Goal: Task Accomplishment & Management: Complete application form

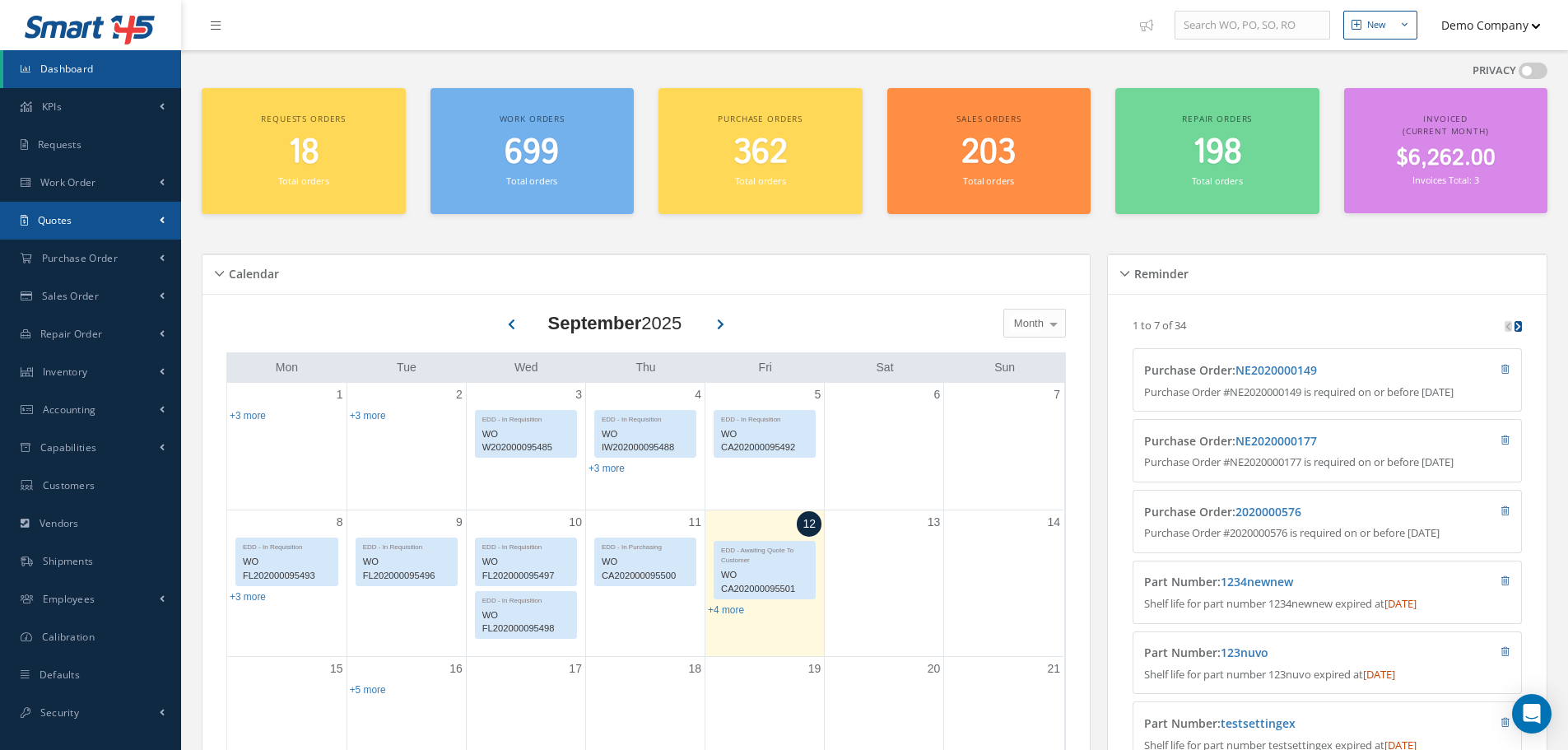
click at [79, 218] on link "Quotes" at bounding box center [90, 220] width 181 height 38
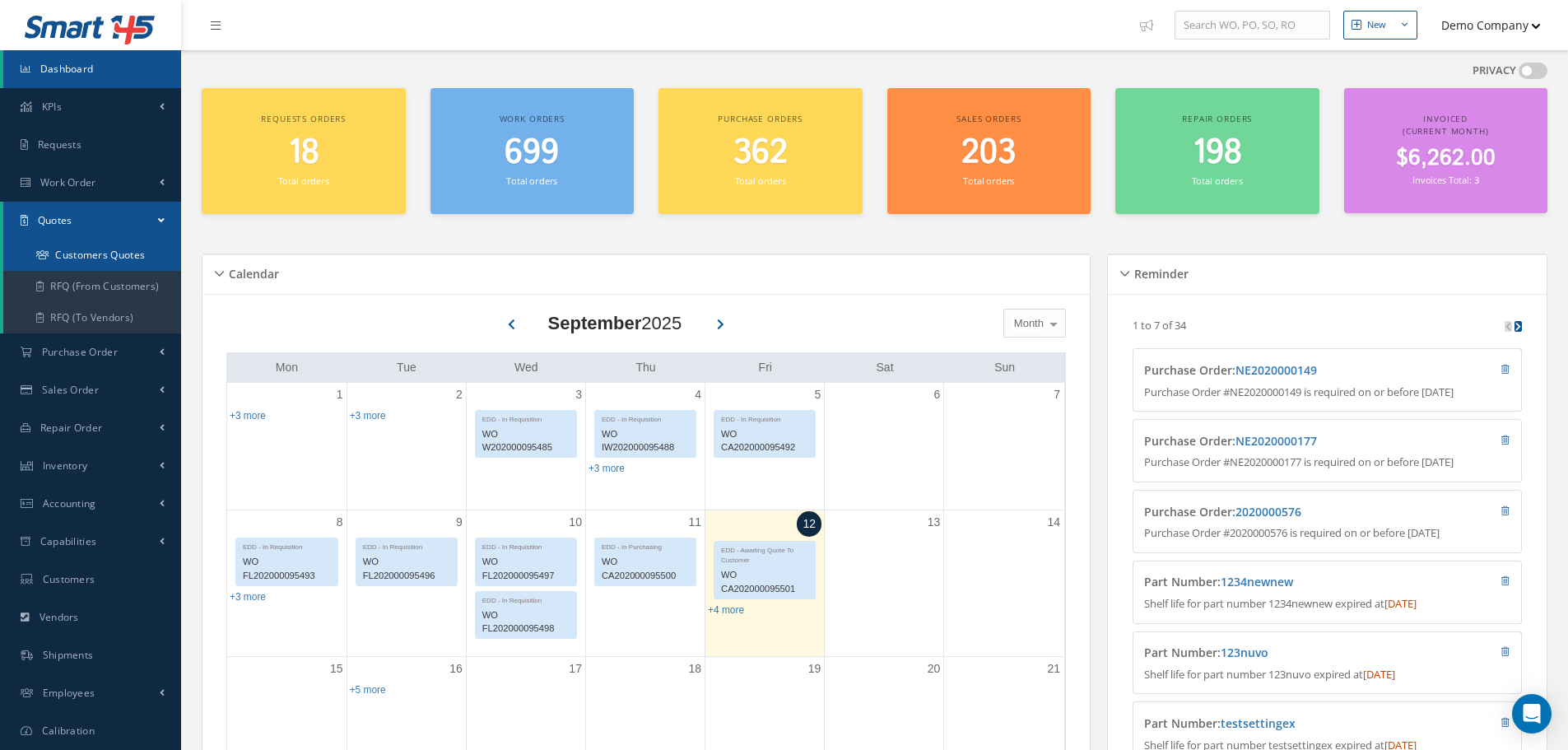
click at [120, 252] on link "Customers Quotes" at bounding box center [91, 255] width 178 height 31
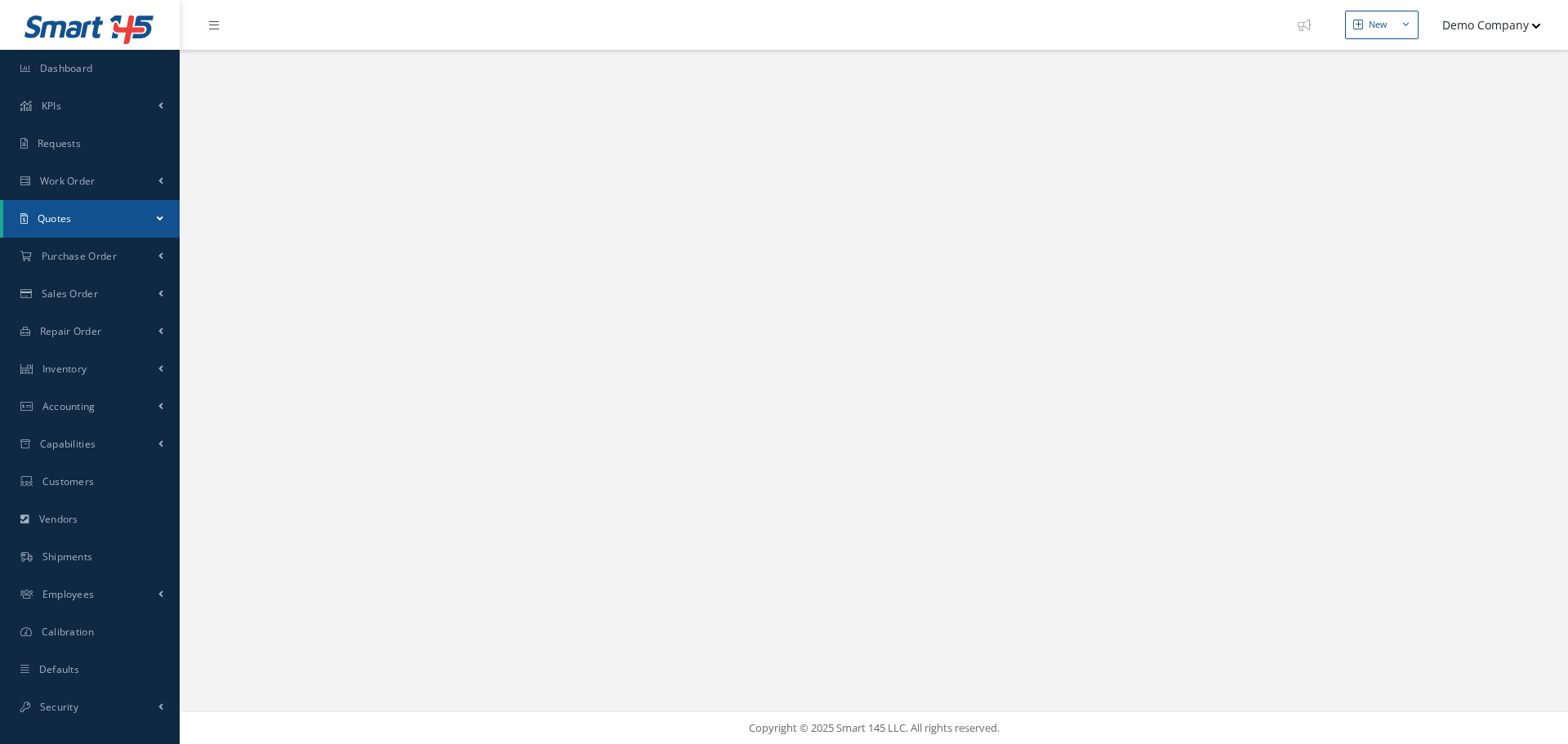
select select "25"
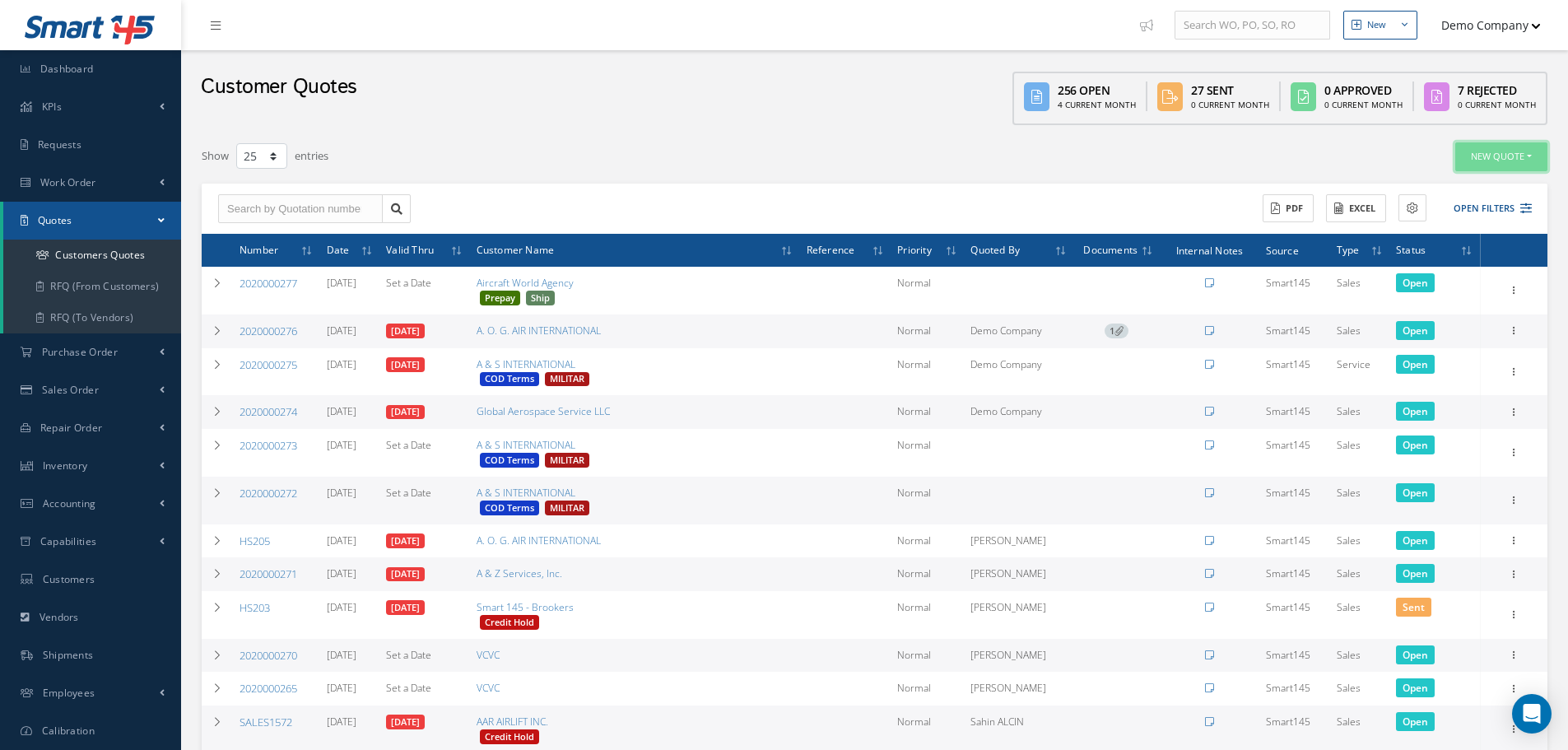
click at [1492, 160] on button "New Quote" at bounding box center [1502, 156] width 92 height 28
click at [1503, 179] on link "Sales Quote" at bounding box center [1482, 184] width 132 height 23
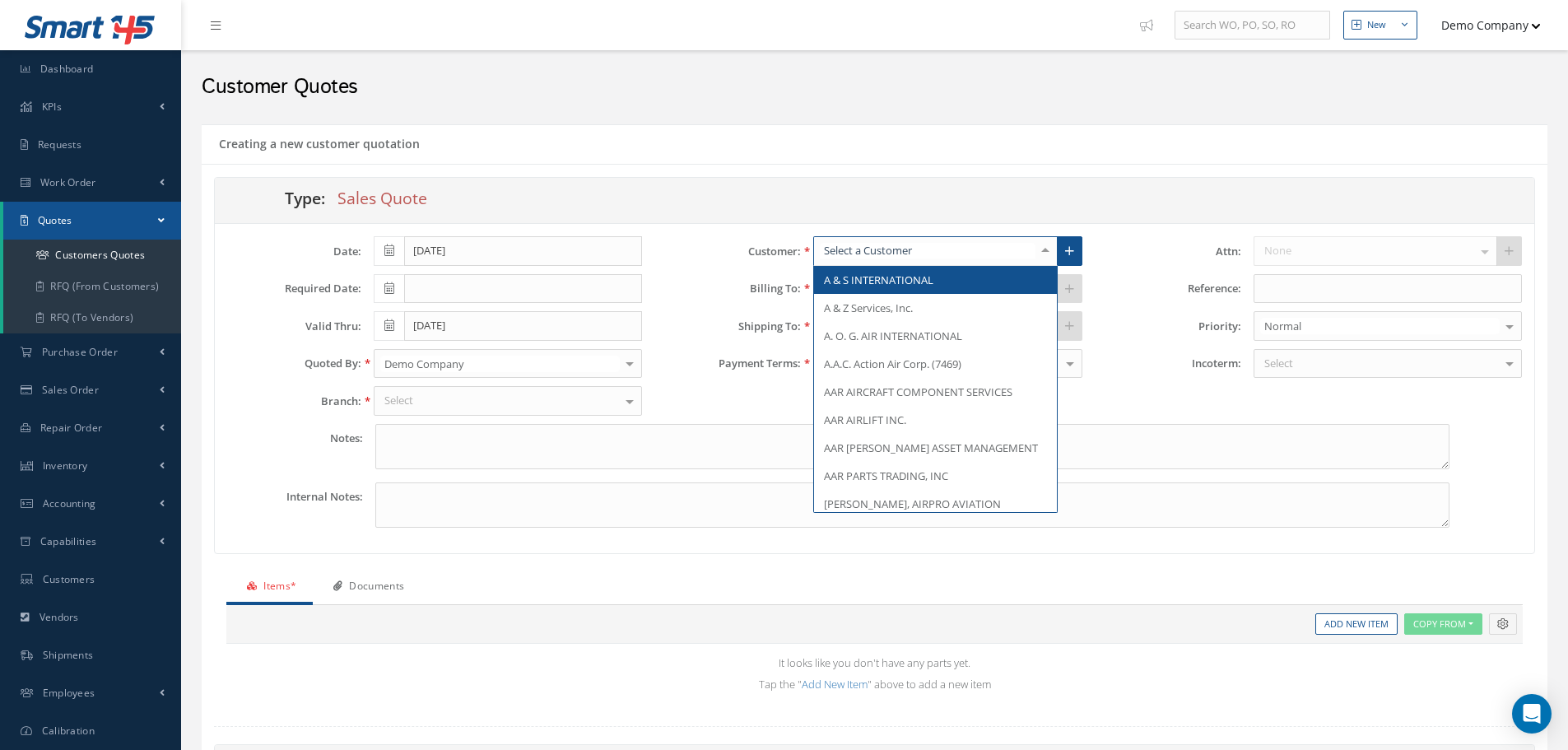
click at [946, 255] on div at bounding box center [936, 251] width 243 height 29
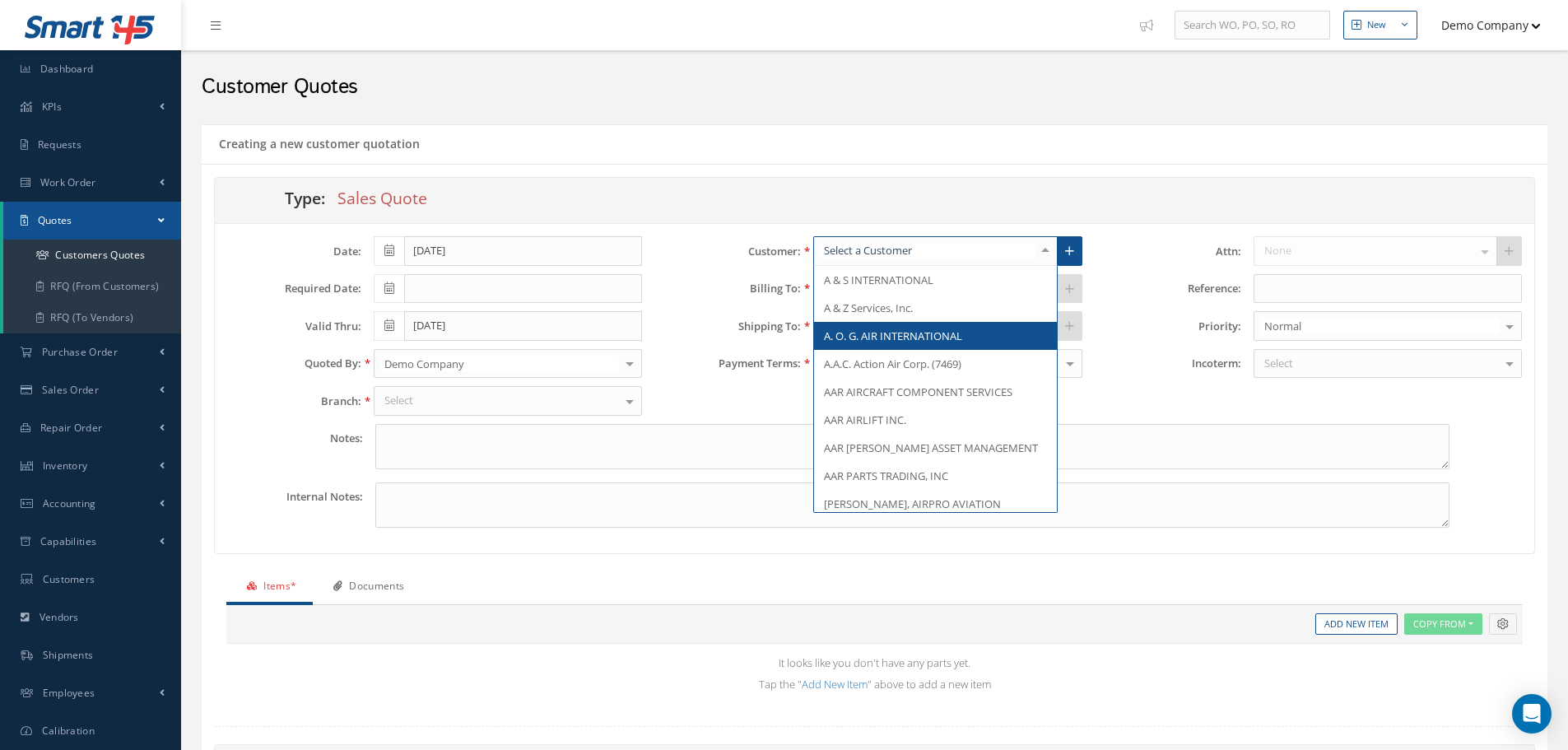
click at [902, 335] on span "A. O. G. AIR INTERNATIONAL" at bounding box center [892, 336] width 138 height 15
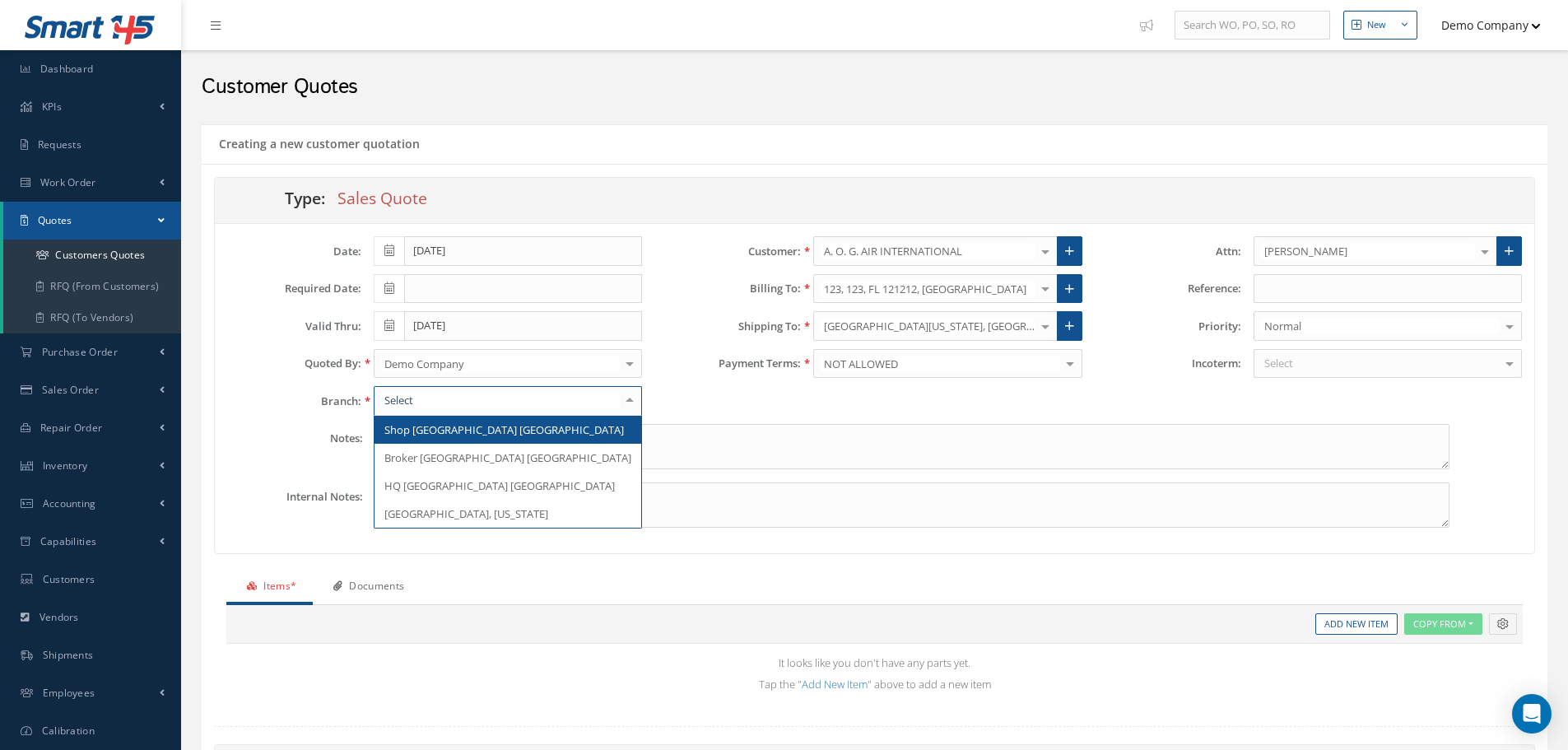
click at [429, 399] on div at bounding box center [508, 401] width 268 height 29
click at [425, 432] on span "Shop [GEOGRAPHIC_DATA] [GEOGRAPHIC_DATA]" at bounding box center [505, 429] width 240 height 15
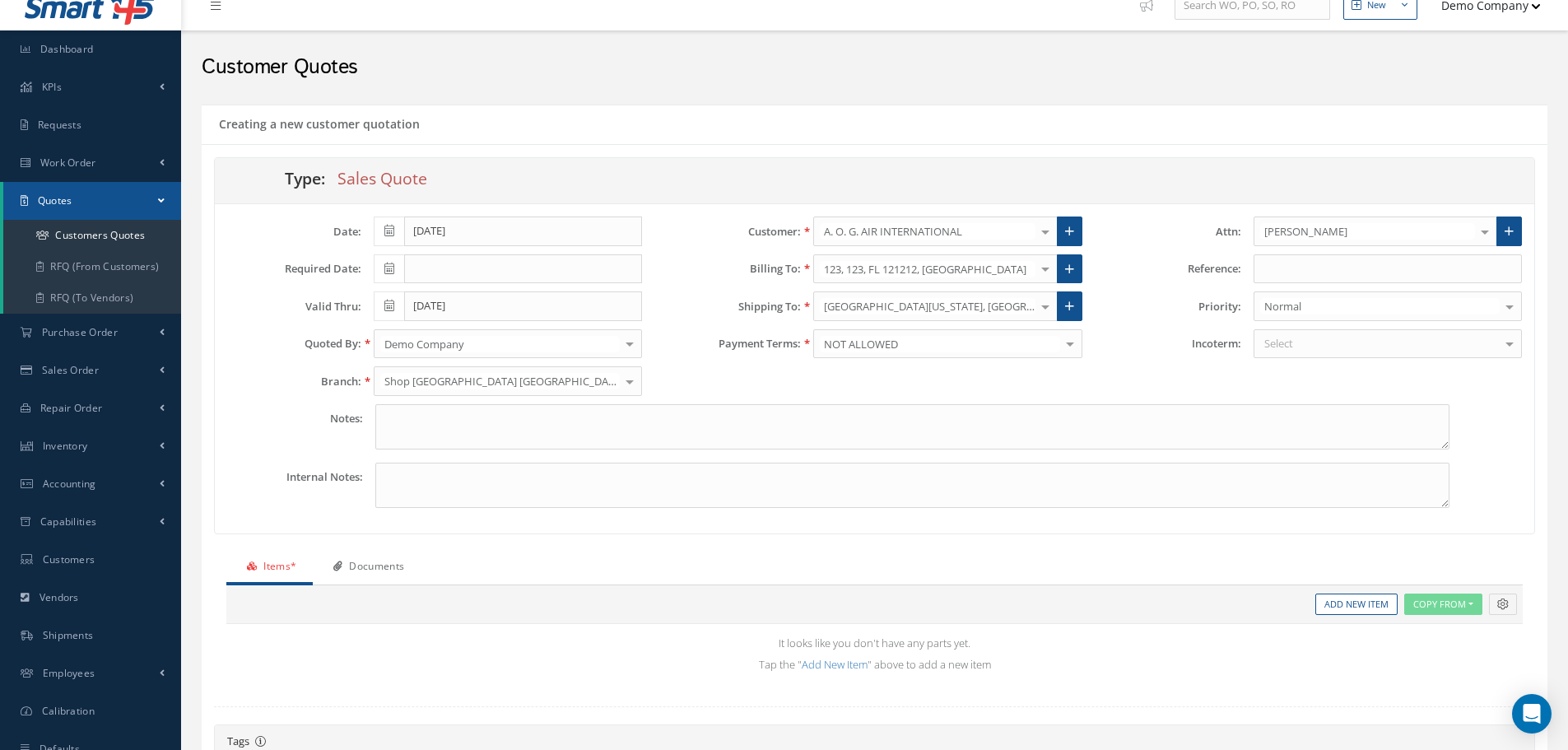
scroll to position [82, 0]
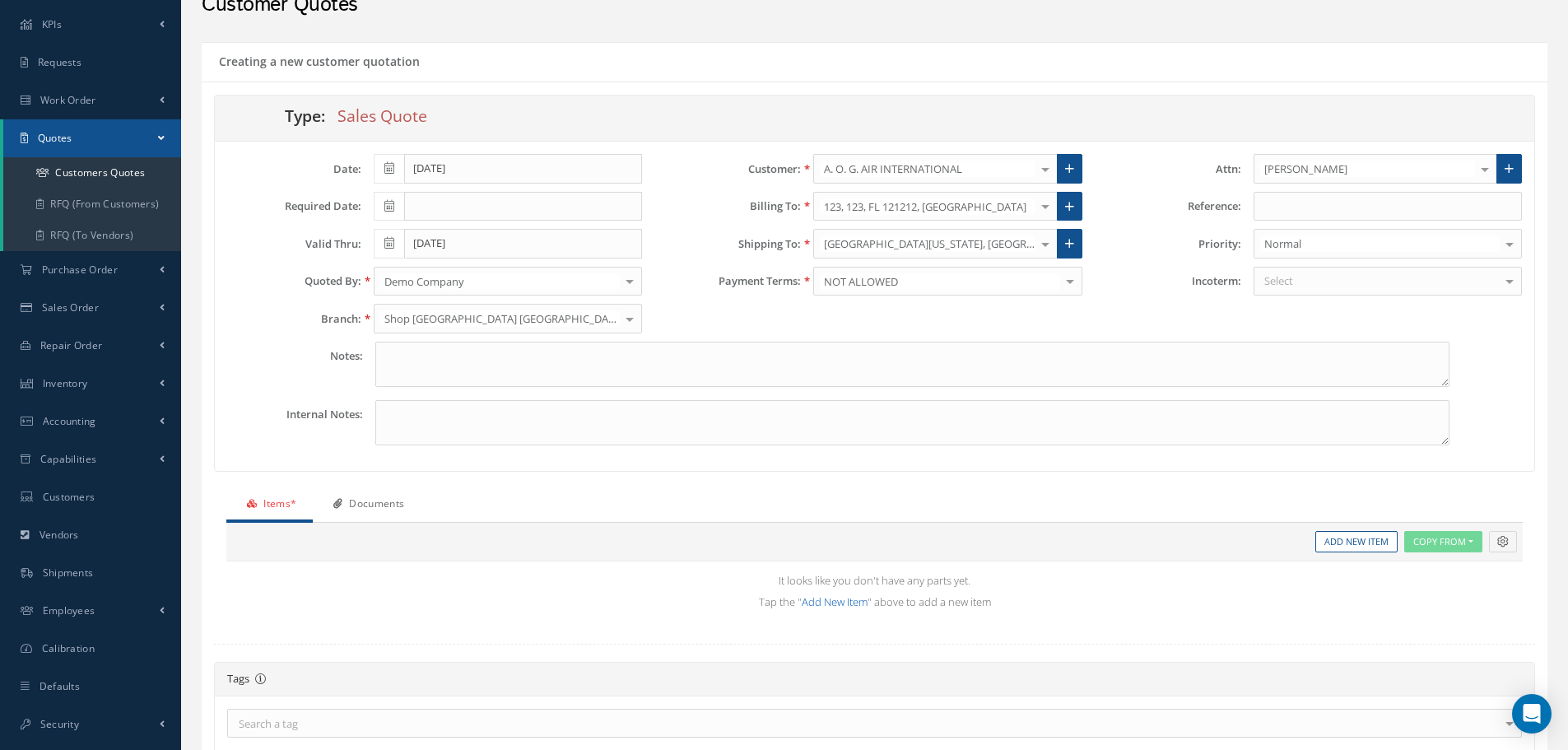
click at [839, 603] on link "Add New Item" at bounding box center [835, 601] width 66 height 15
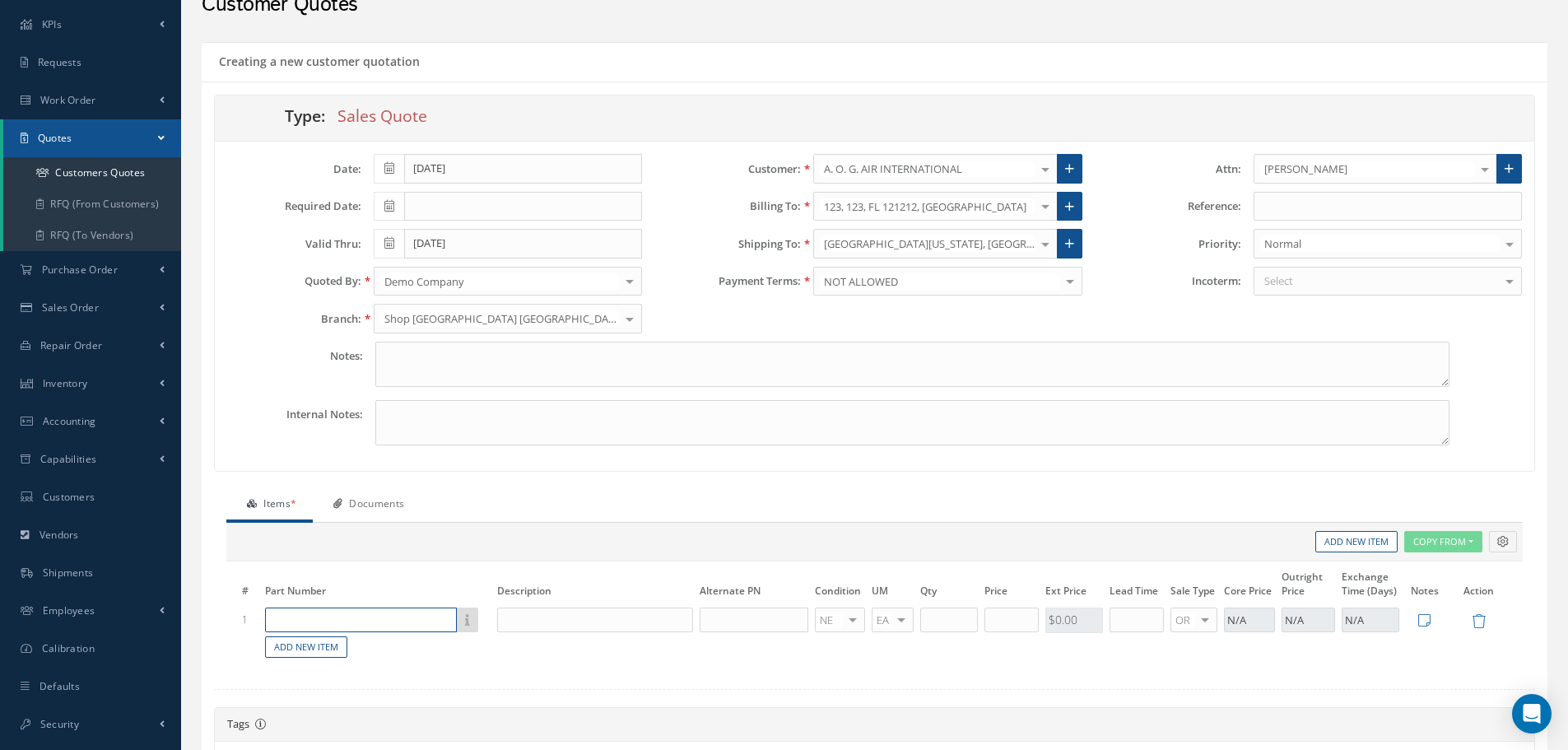
click at [316, 628] on input "text" at bounding box center [360, 619] width 191 height 25
paste input "test"
type input "test"
click at [374, 640] on div "test" at bounding box center [424, 646] width 109 height 14
type input "test"
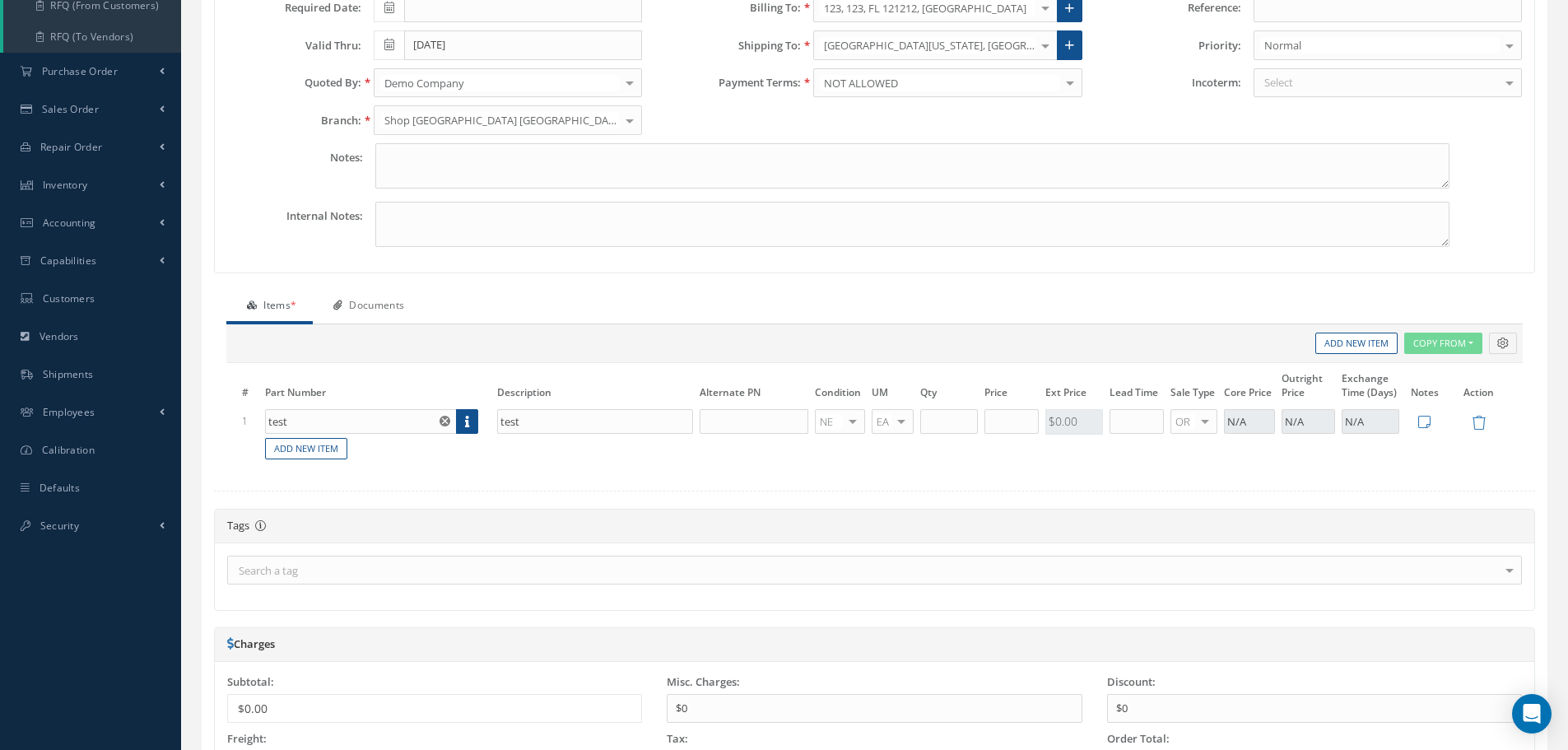
scroll to position [329, 0]
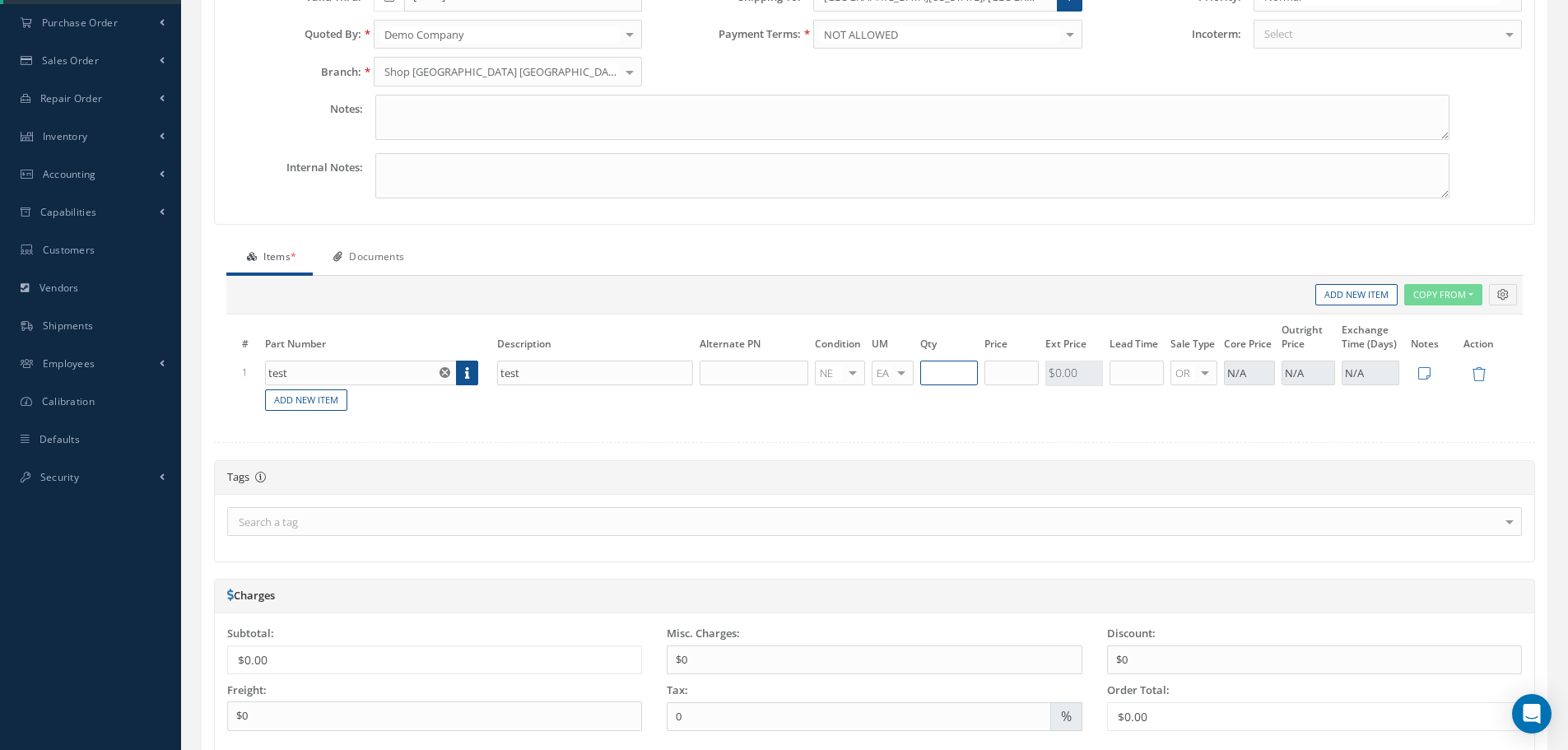
click at [942, 366] on input "text" at bounding box center [949, 372] width 57 height 25
type input "1"
click at [995, 375] on input "text" at bounding box center [1012, 372] width 55 height 25
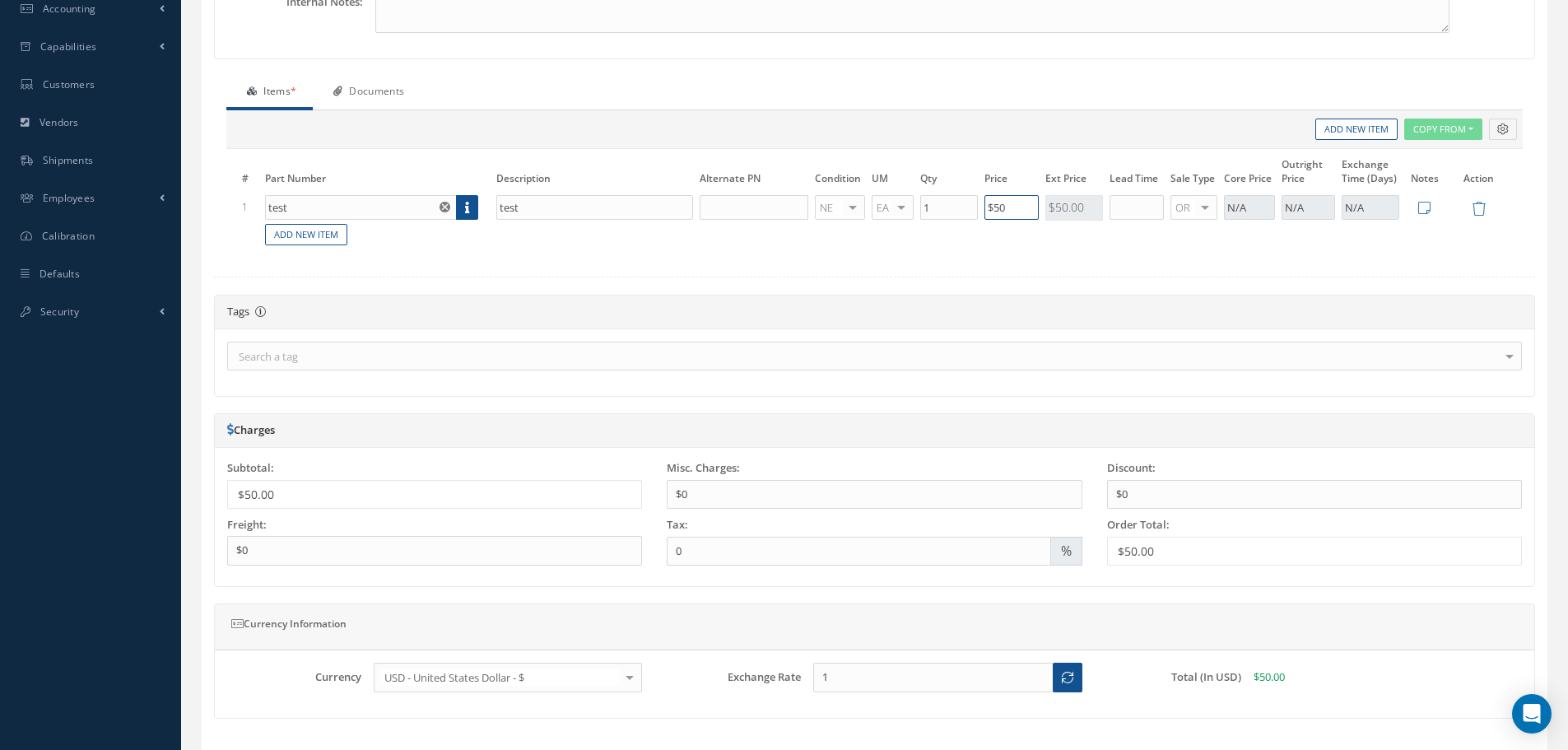
scroll to position [612, 0]
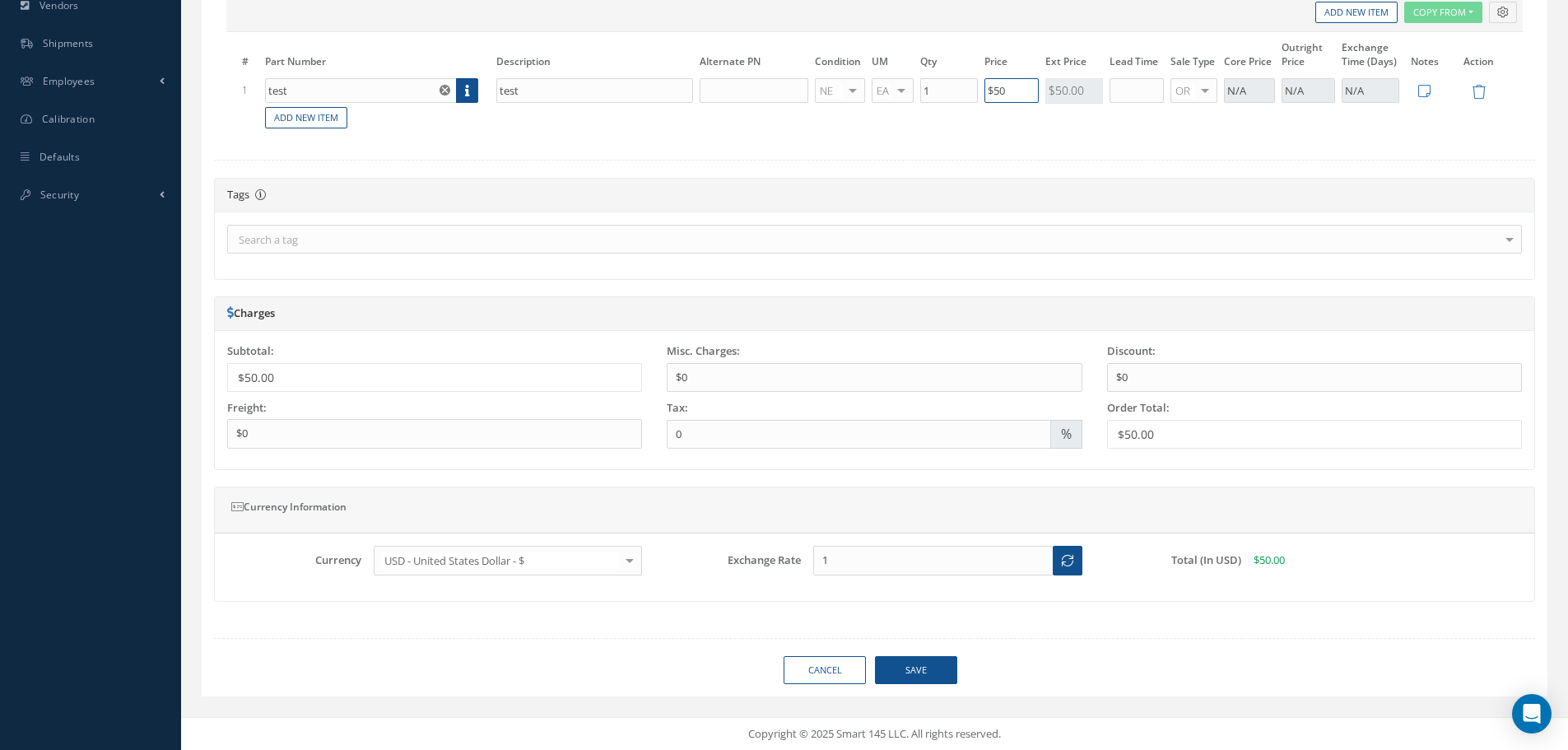
type input "$50"
click at [939, 664] on button "Save" at bounding box center [916, 670] width 82 height 28
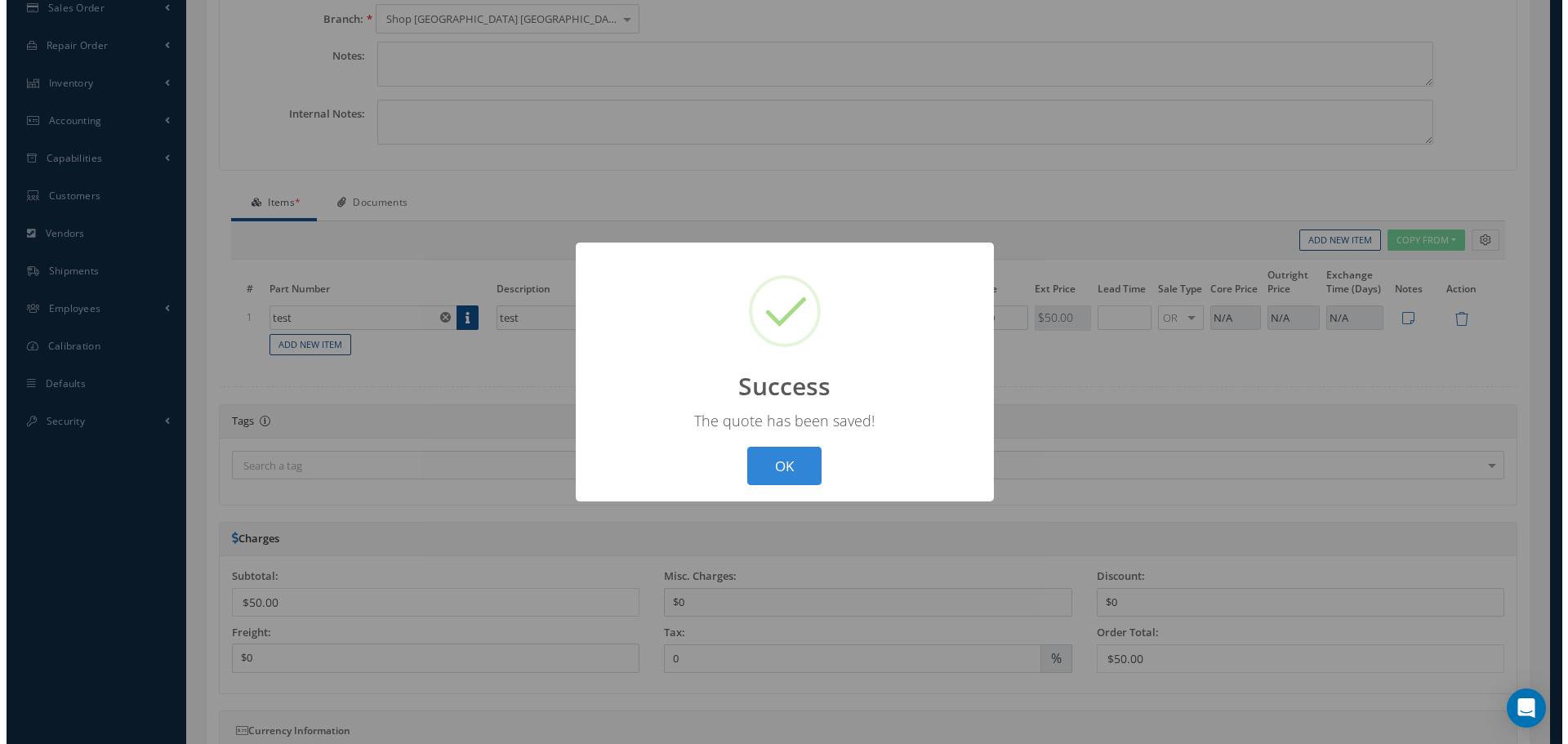
scroll to position [199, 0]
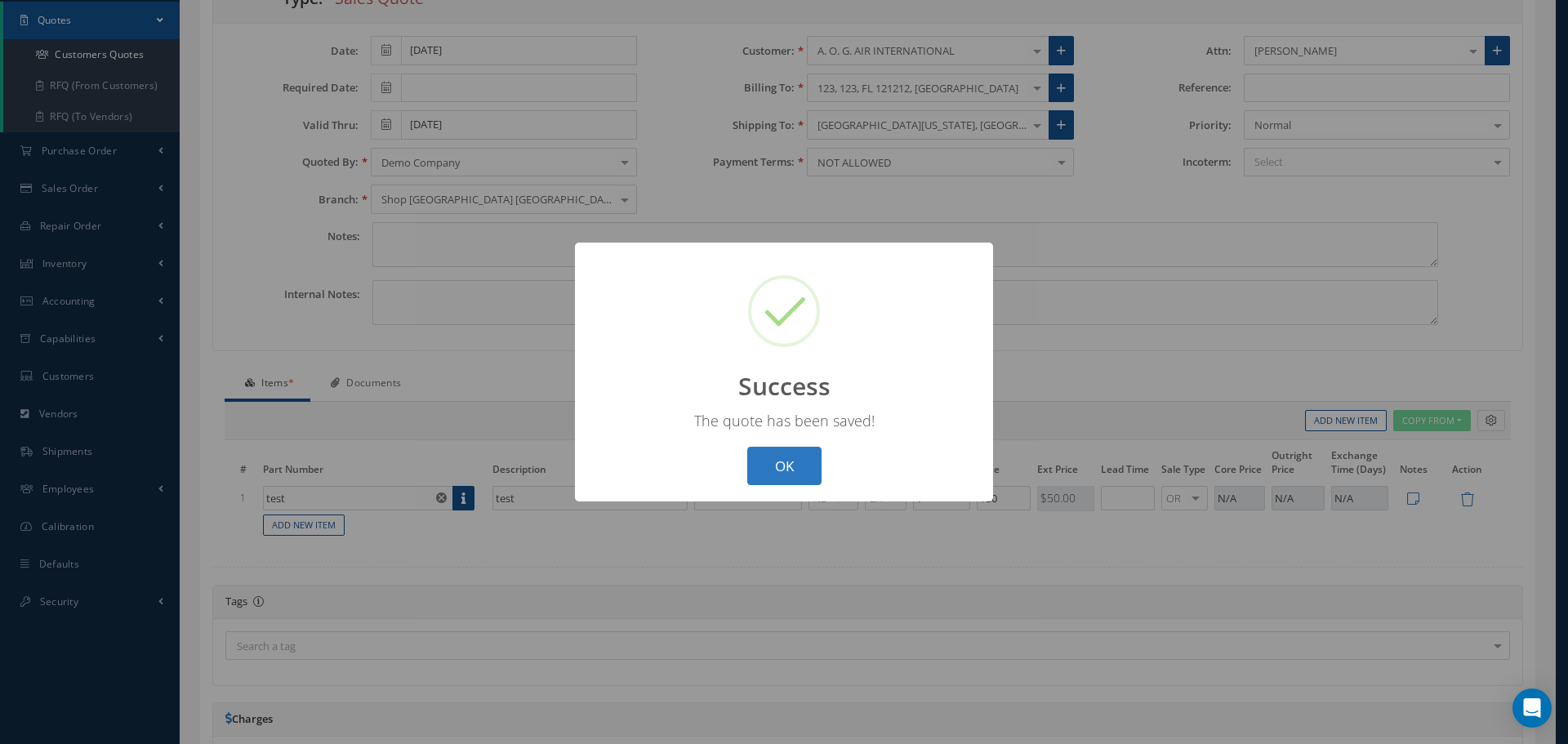
click at [788, 458] on button "OK" at bounding box center [784, 465] width 74 height 38
select select "25"
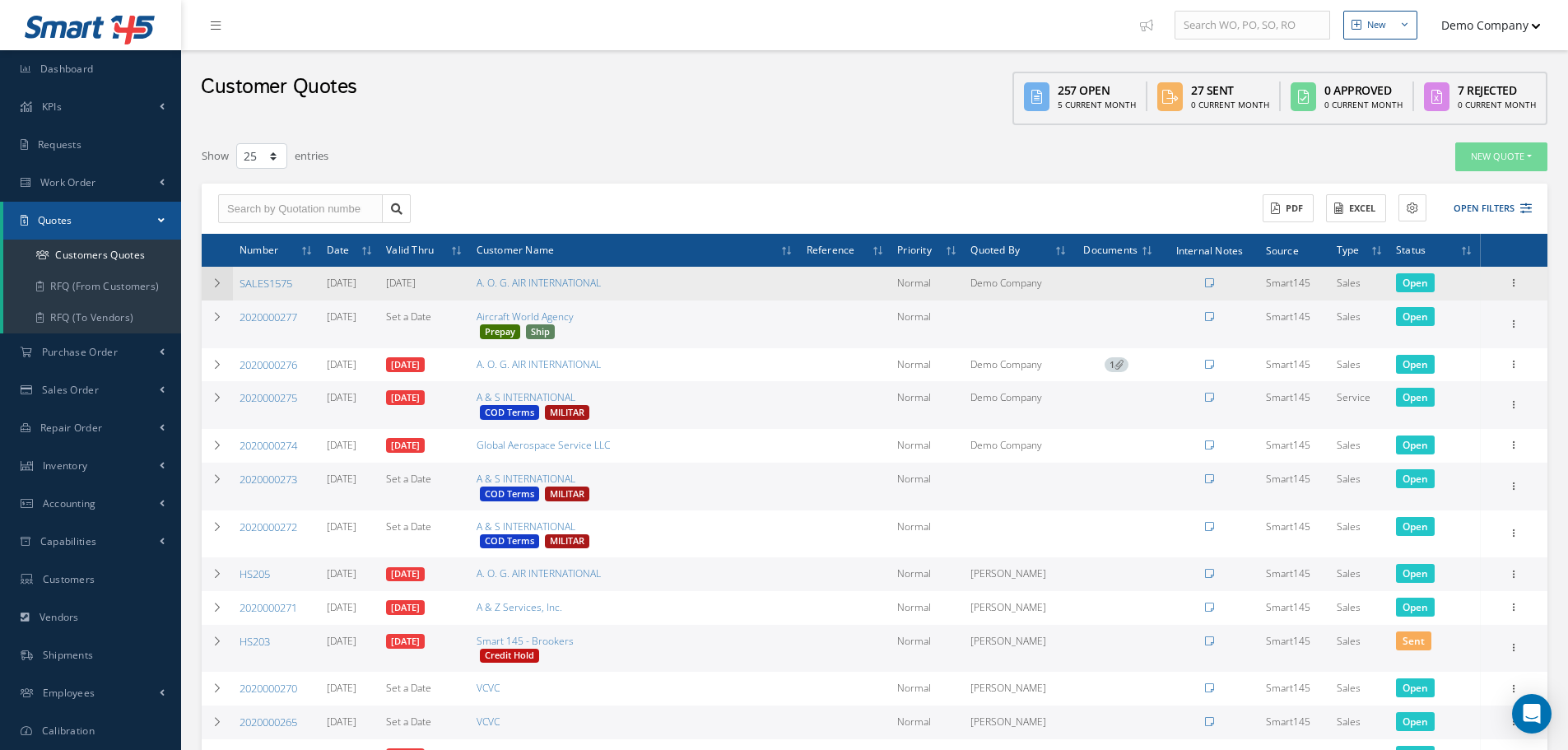
click at [223, 278] on td at bounding box center [217, 284] width 31 height 33
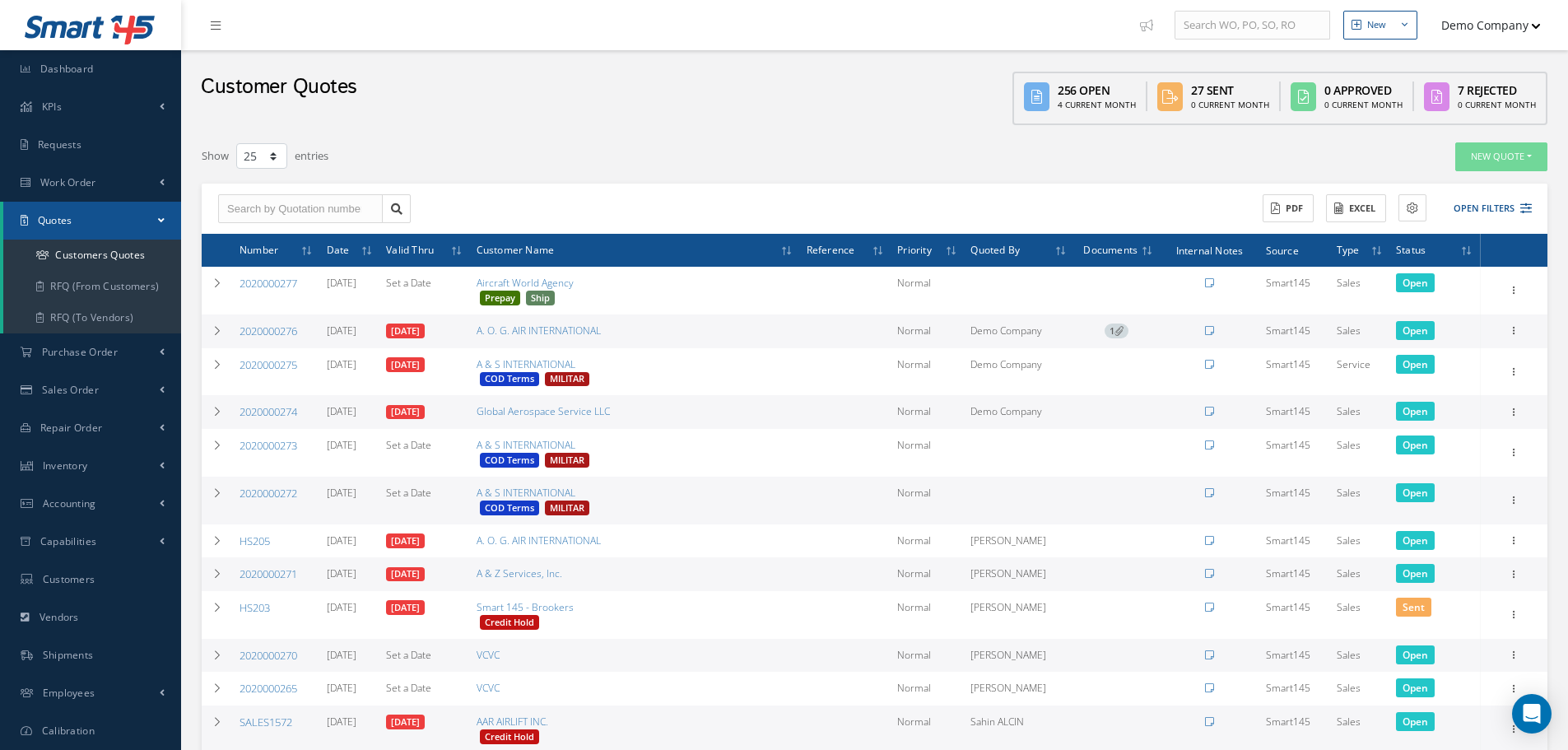
select select "25"
click at [104, 468] on link "Inventory" at bounding box center [90, 465] width 181 height 38
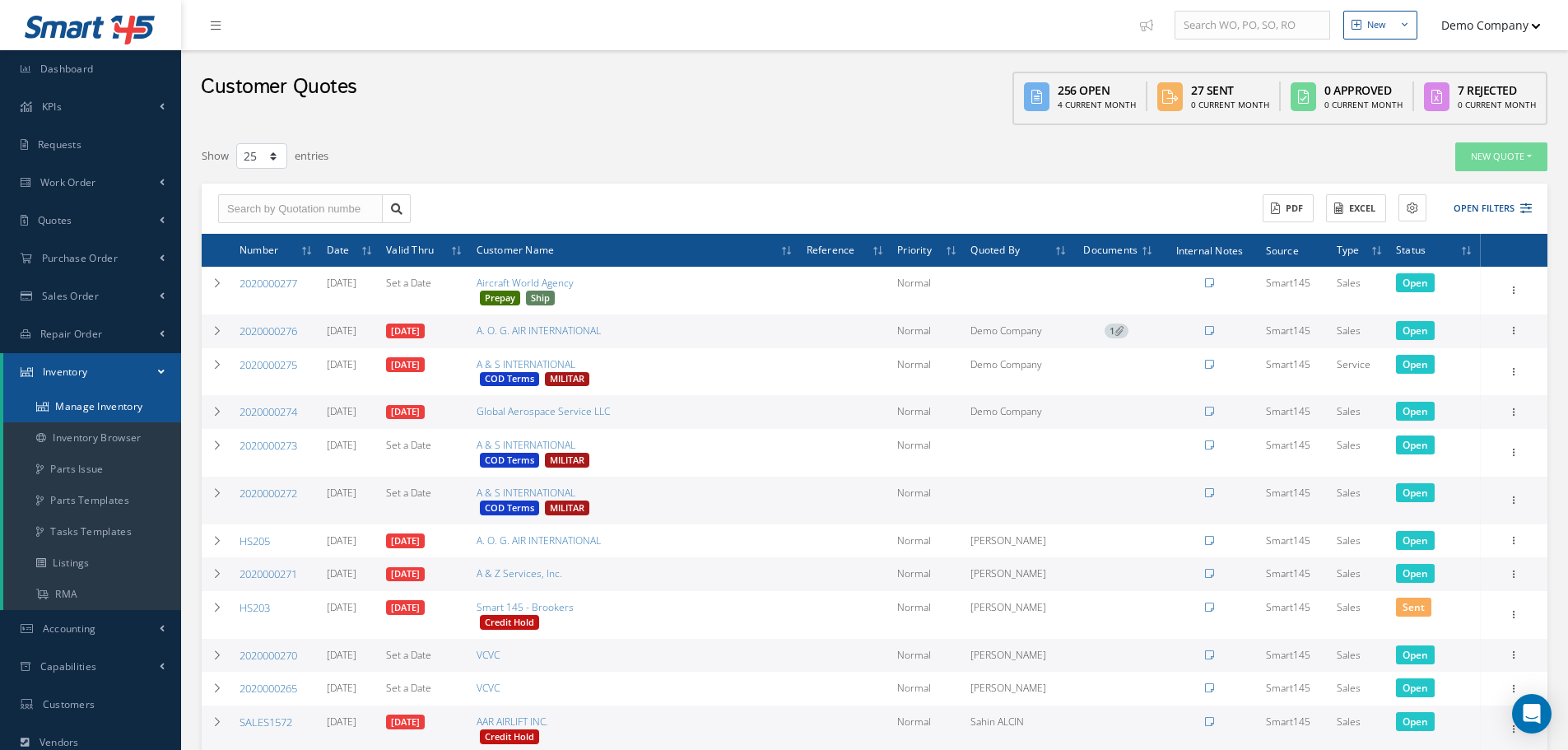
click at [120, 412] on link "Manage Inventory" at bounding box center [91, 406] width 178 height 31
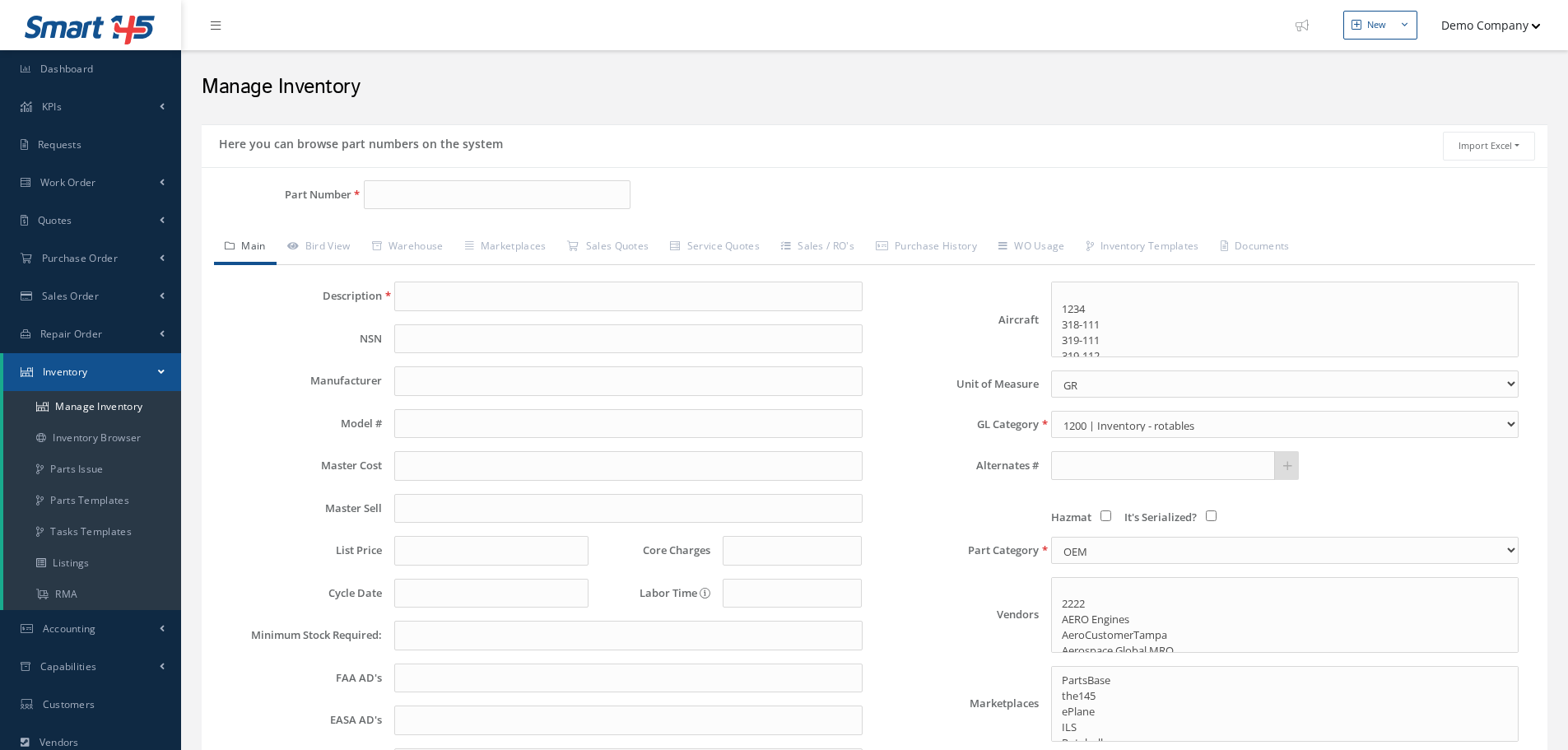
select select
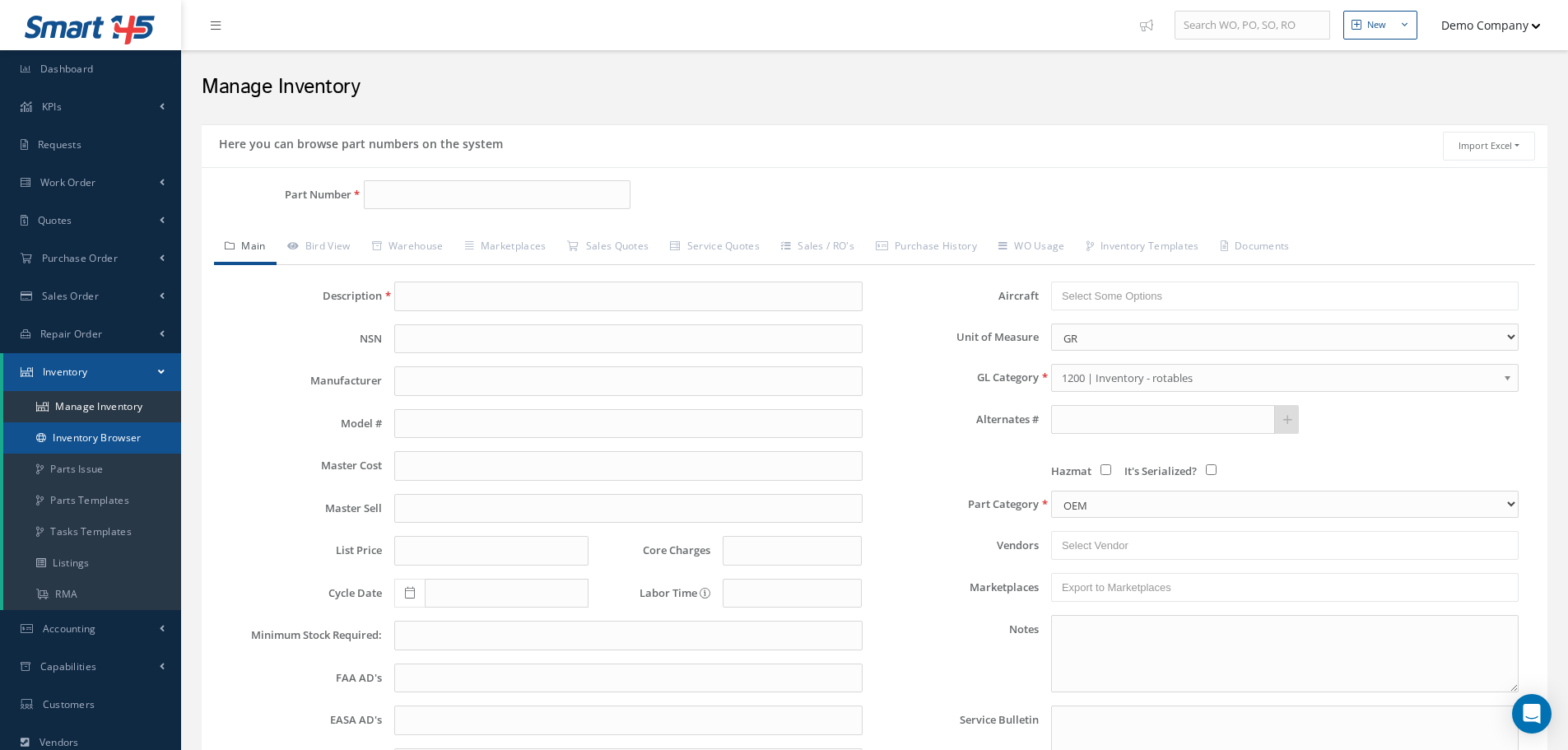
click at [111, 434] on link "Inventory Browser" at bounding box center [91, 438] width 178 height 31
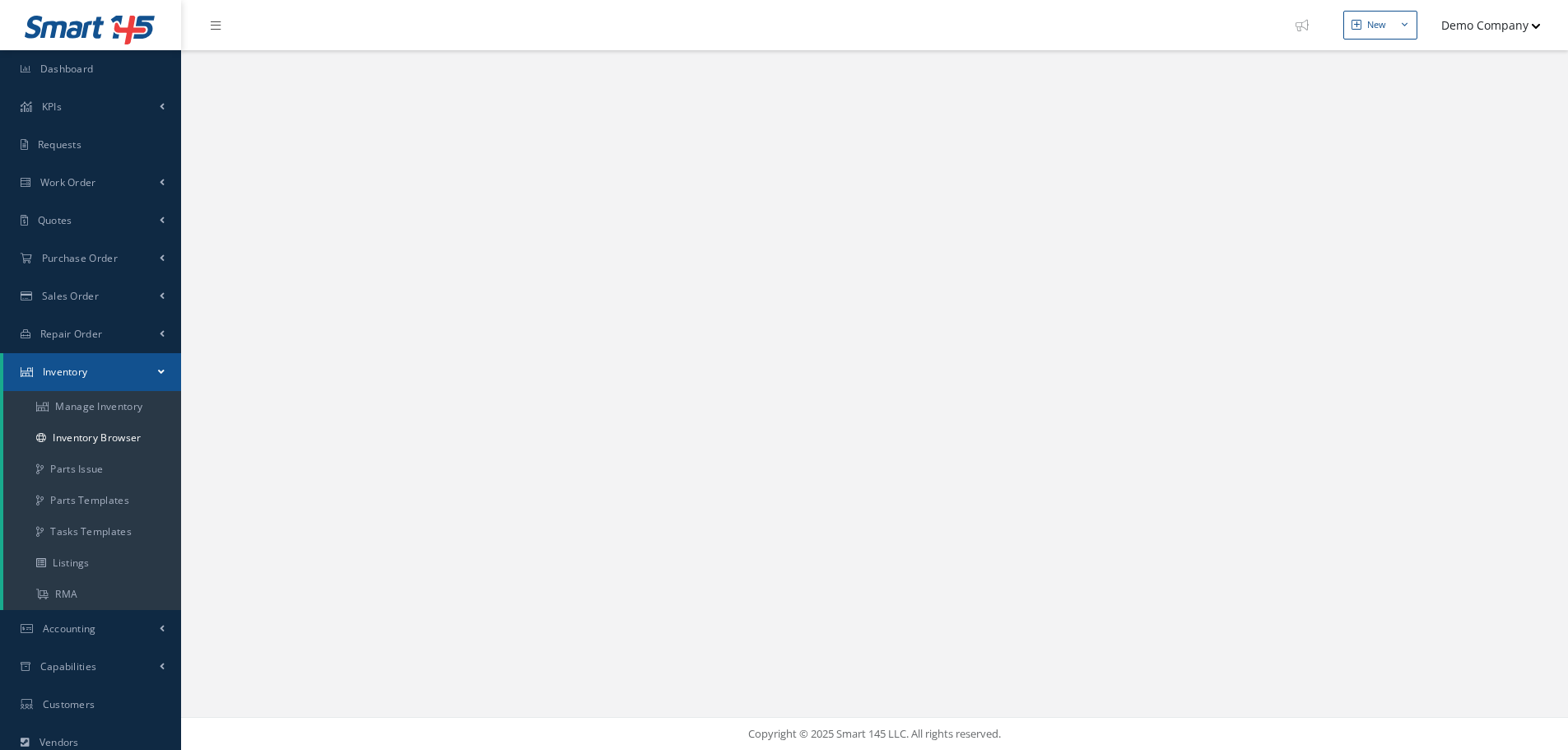
select select "25"
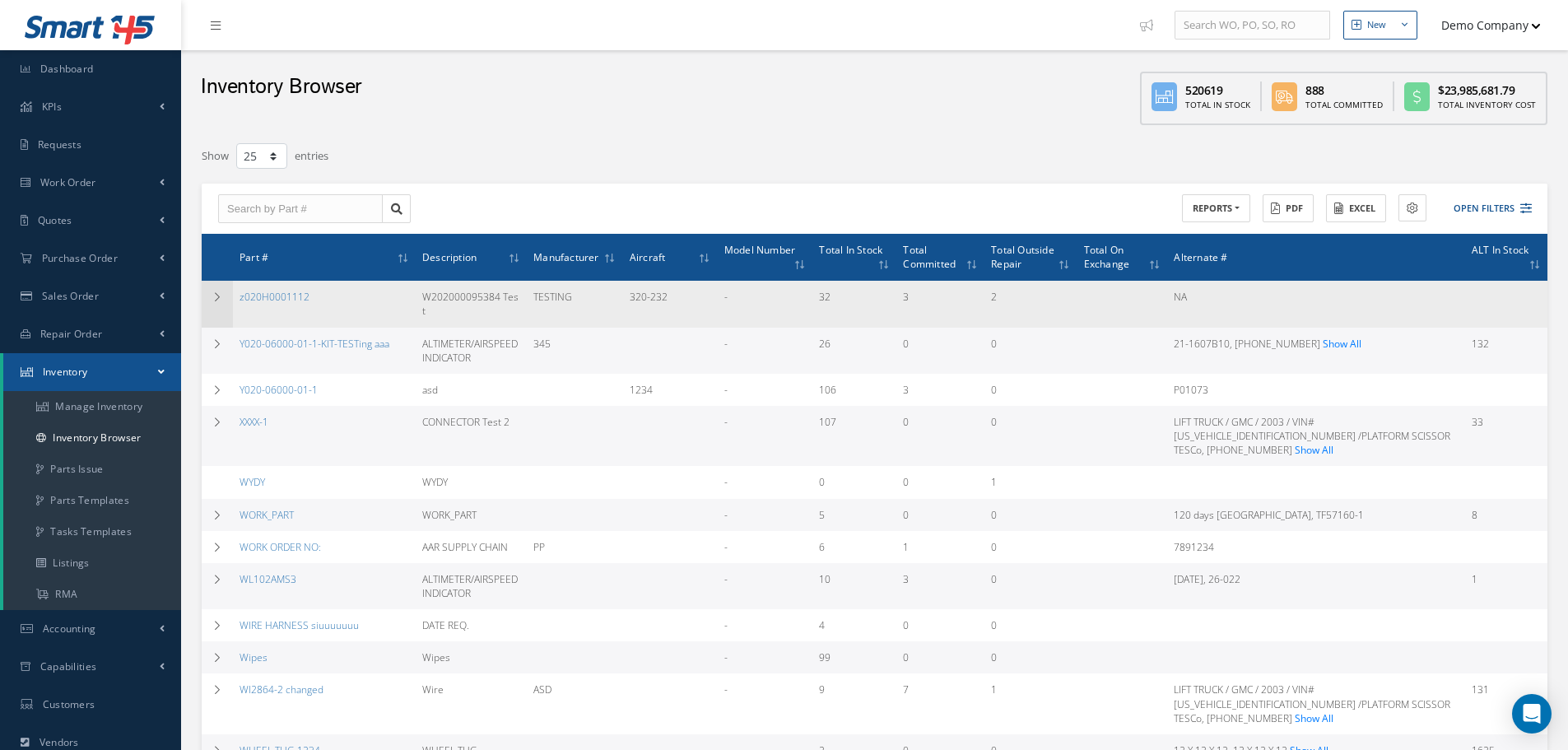
click at [210, 288] on td at bounding box center [217, 303] width 31 height 46
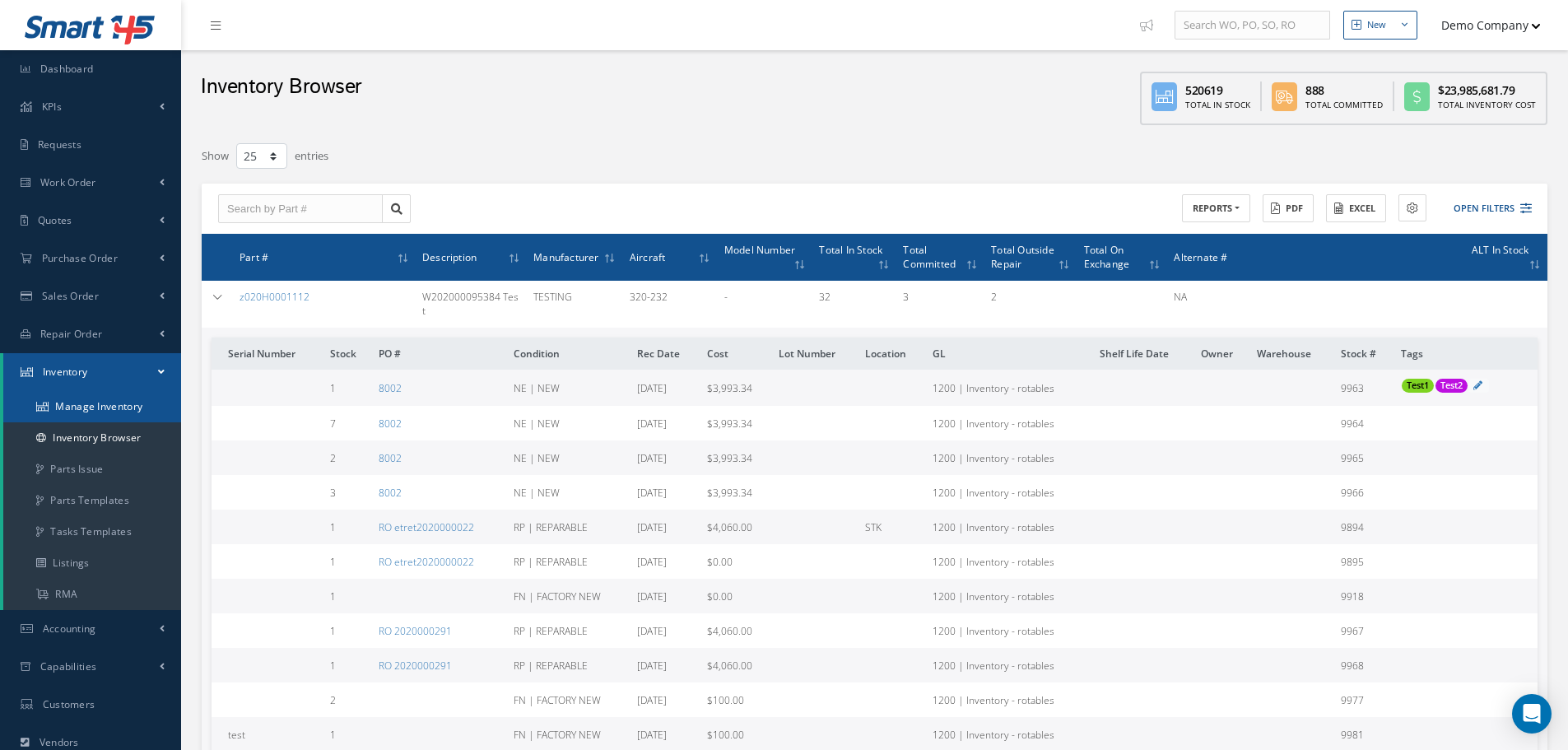
click at [111, 410] on link "Manage Inventory" at bounding box center [91, 406] width 178 height 31
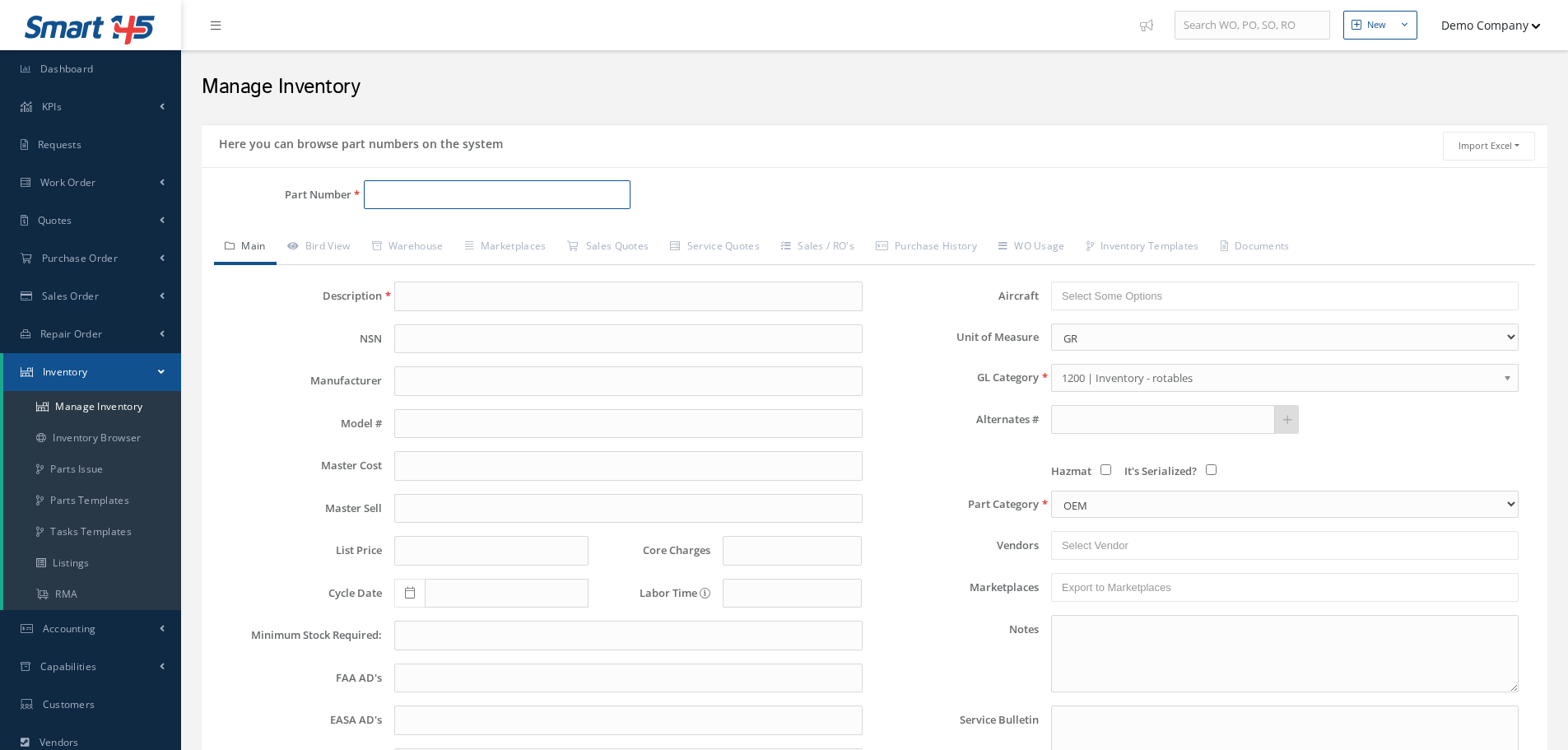
click at [395, 196] on input "Part Number" at bounding box center [498, 195] width 267 height 29
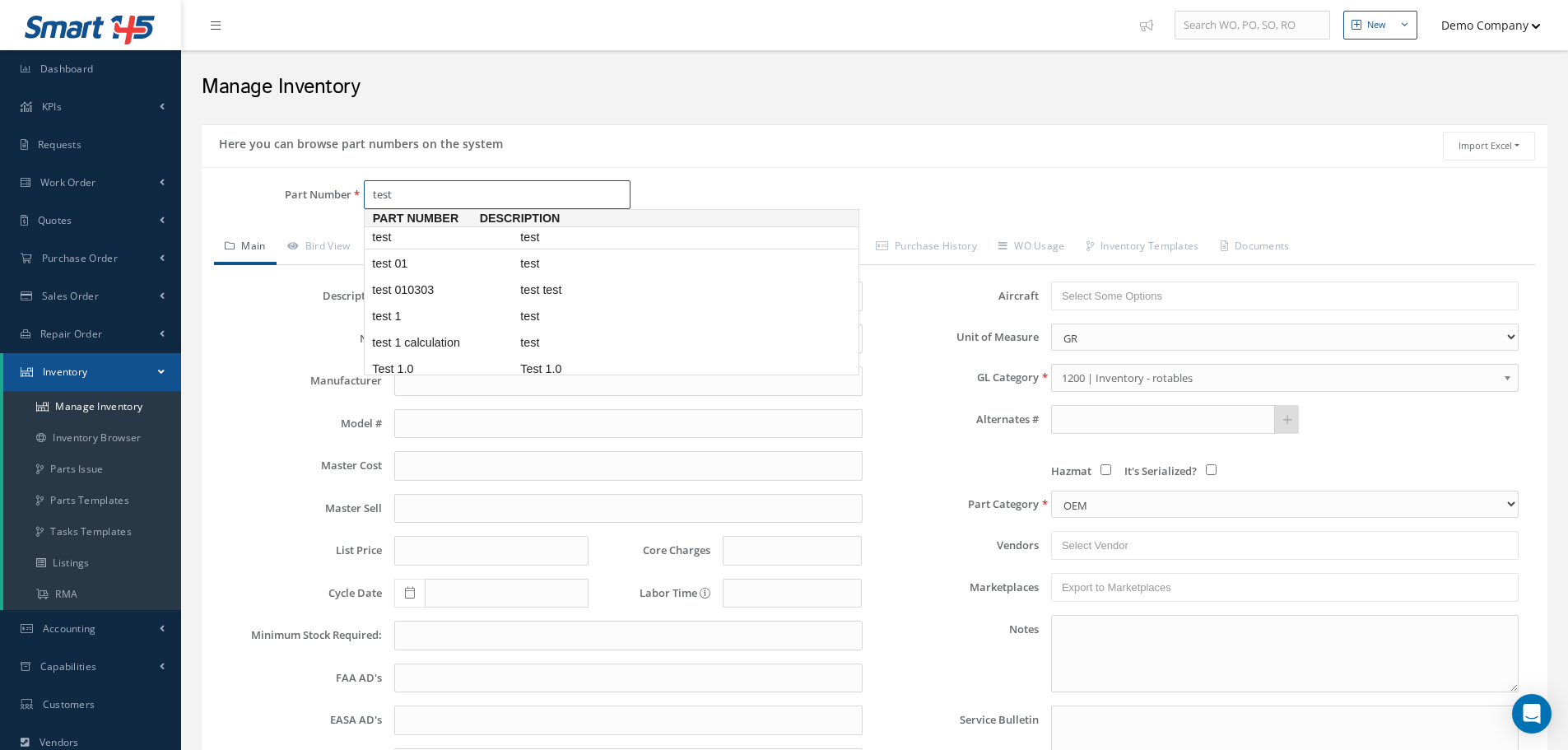
click at [492, 234] on span "test" at bounding box center [443, 238] width 148 height 18
type input "test"
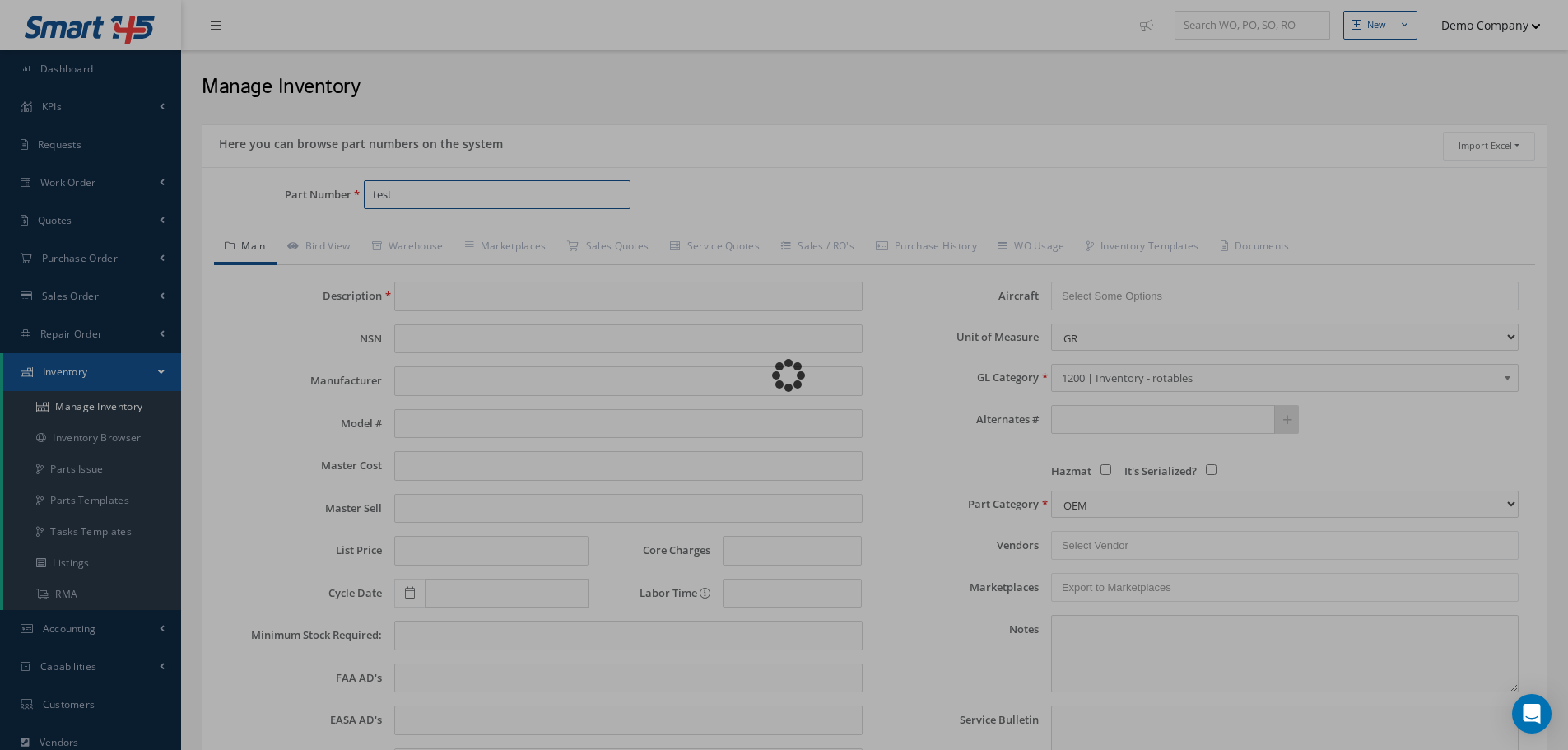
type input "test"
type input "DYNAPOWER"
type input "300.00"
type input "0.00"
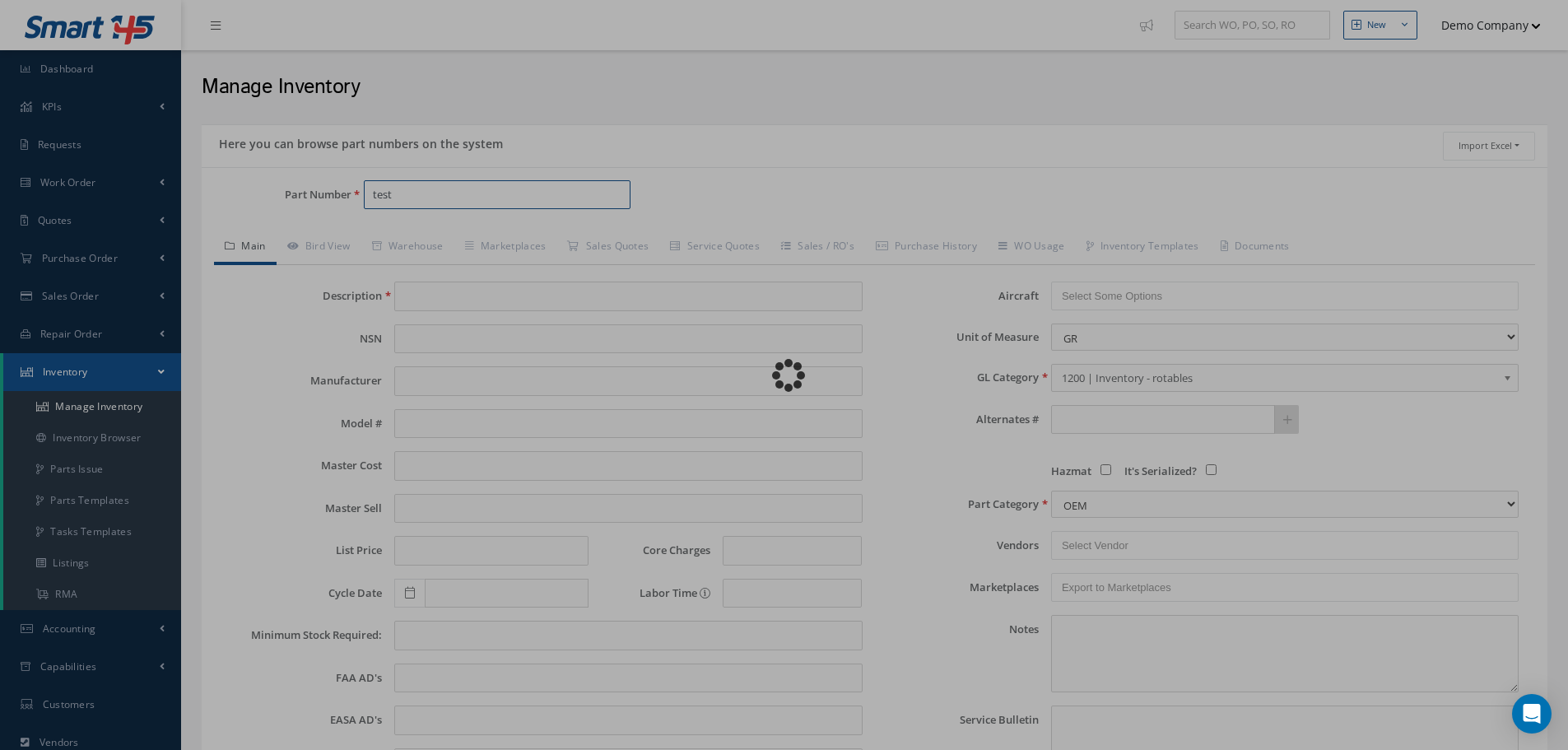
type input "0.00"
select select "1"
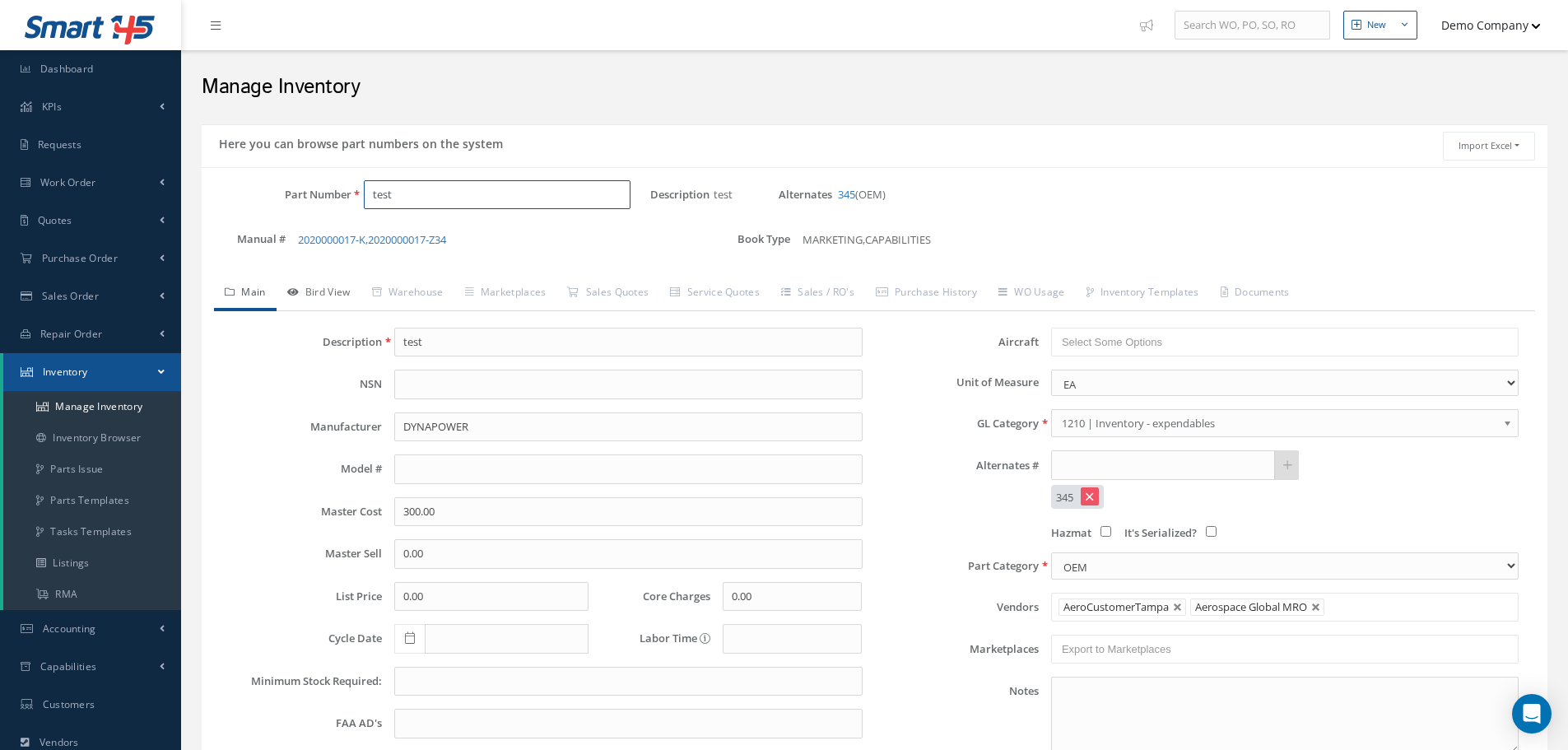
type input "test"
click at [334, 297] on link "Bird View" at bounding box center [319, 294] width 84 height 34
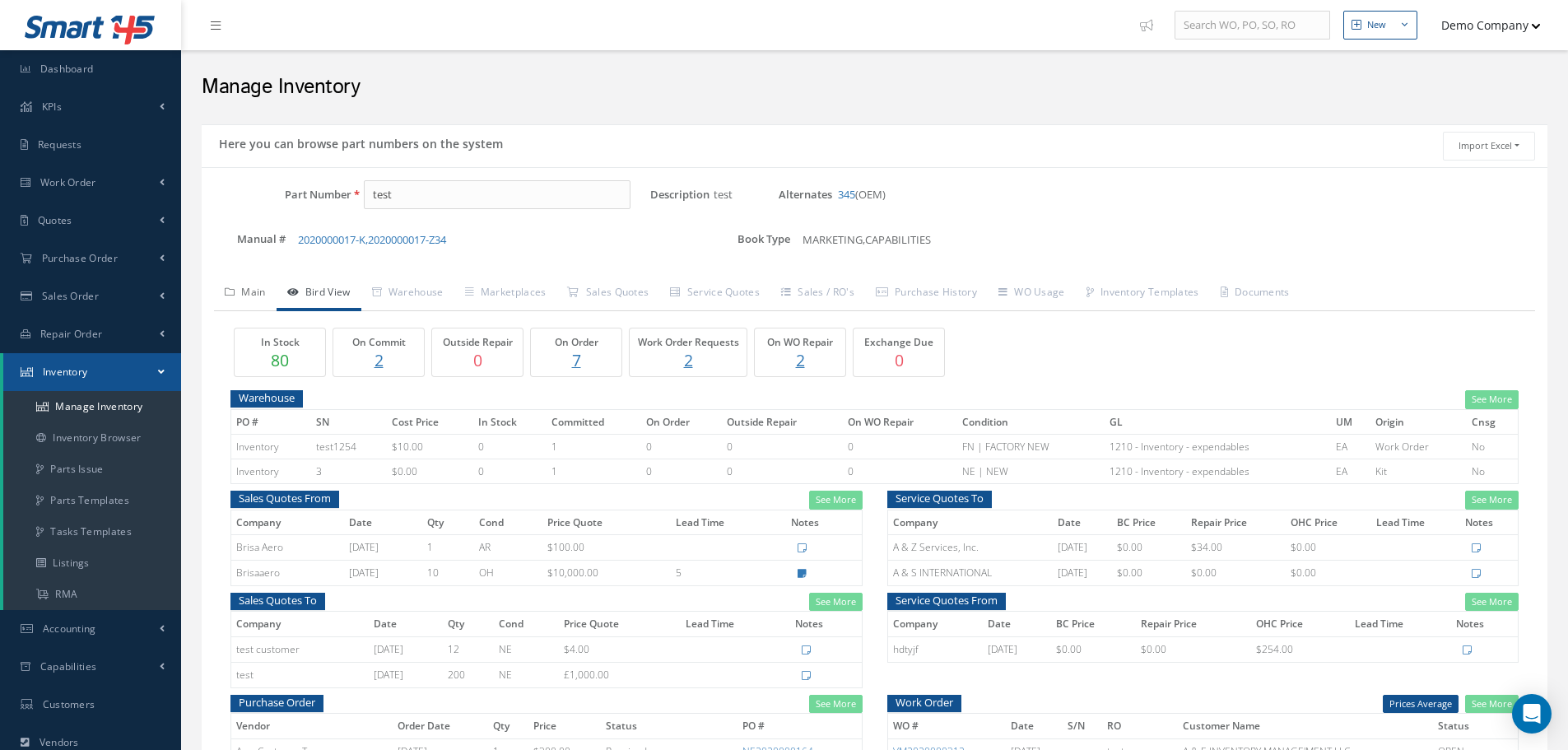
click at [247, 290] on link "Main" at bounding box center [245, 294] width 63 height 34
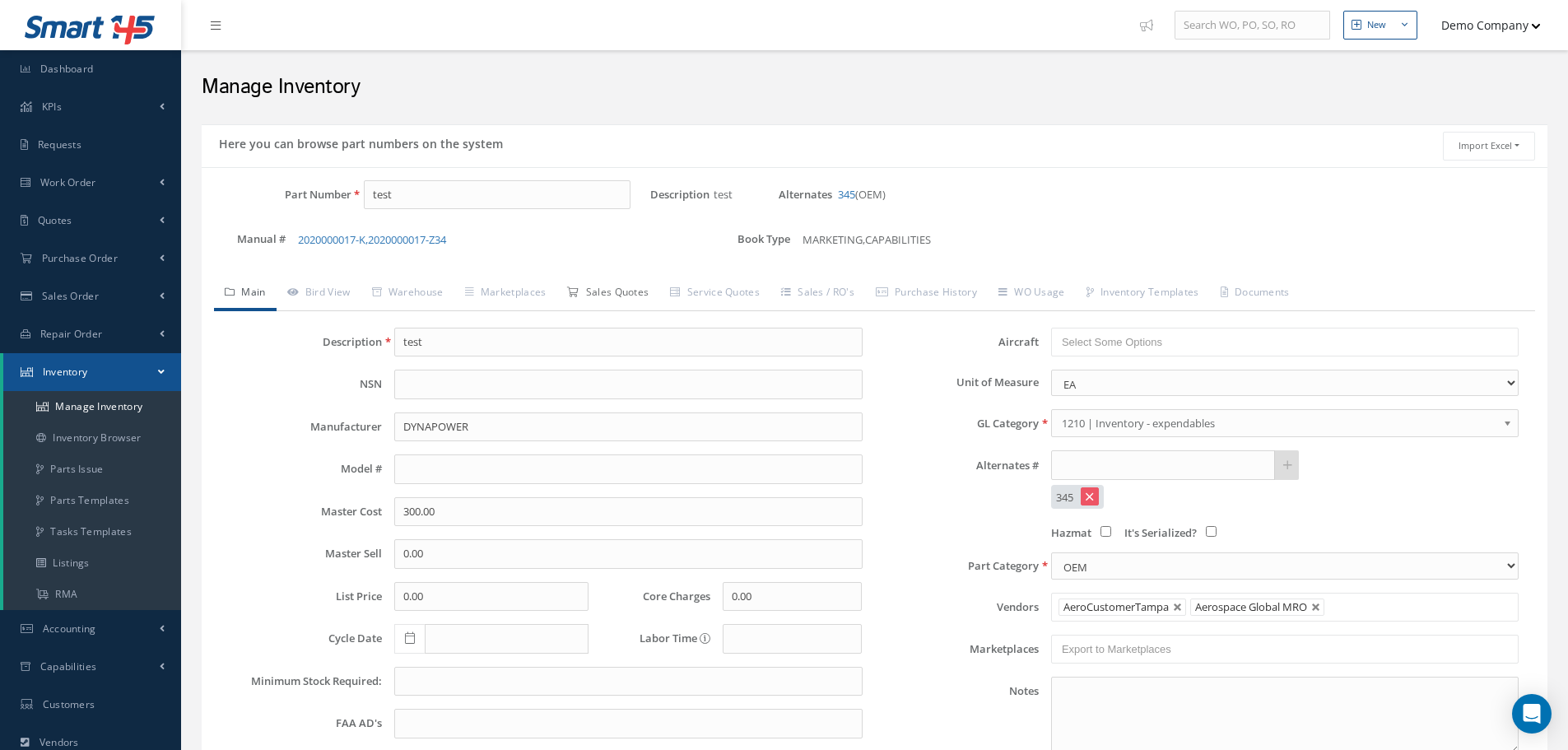
click at [622, 297] on link "Sales Quotes" at bounding box center [608, 294] width 103 height 34
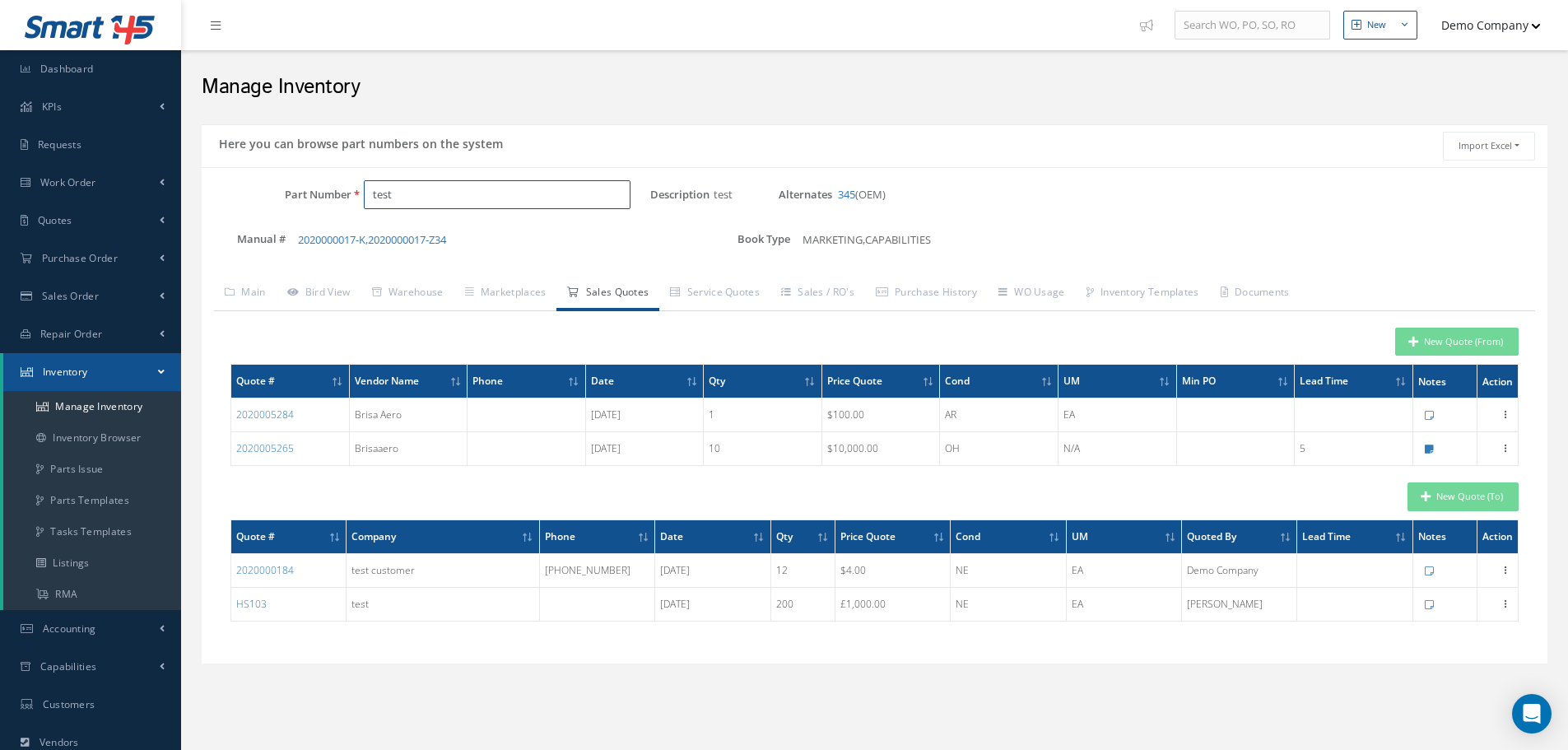
drag, startPoint x: 405, startPoint y: 199, endPoint x: 284, endPoint y: 201, distance: 121.0
click at [284, 201] on div "Part Number test" at bounding box center [425, 195] width 449 height 29
click at [729, 298] on link "Service Quotes" at bounding box center [715, 294] width 111 height 34
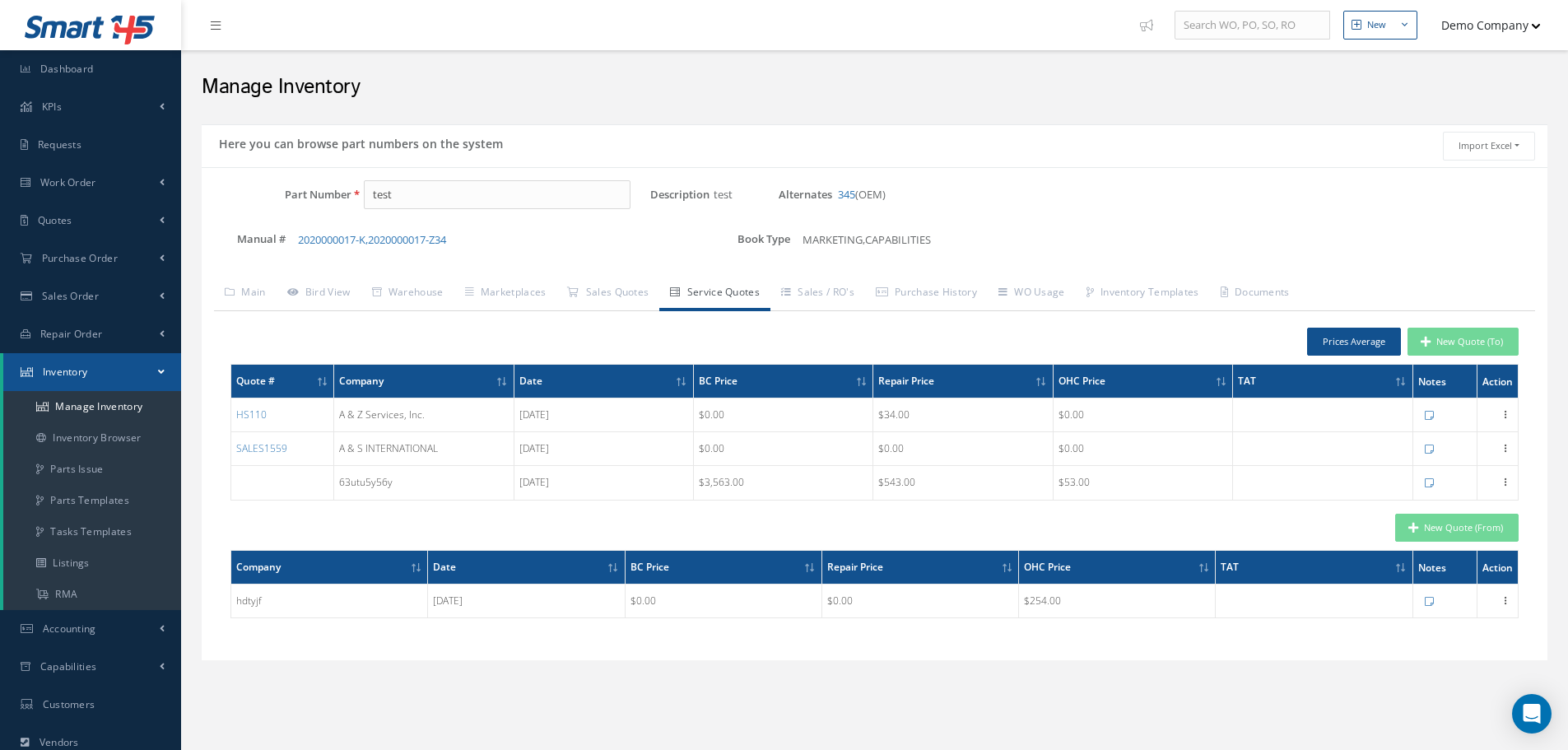
click at [611, 271] on div "Part Number test Description test Alternates 345 (OEM) Manual # 2020000017-K, 2…" at bounding box center [874, 414] width 1346 height 468
click at [603, 289] on link "Sales Quotes" at bounding box center [608, 294] width 103 height 34
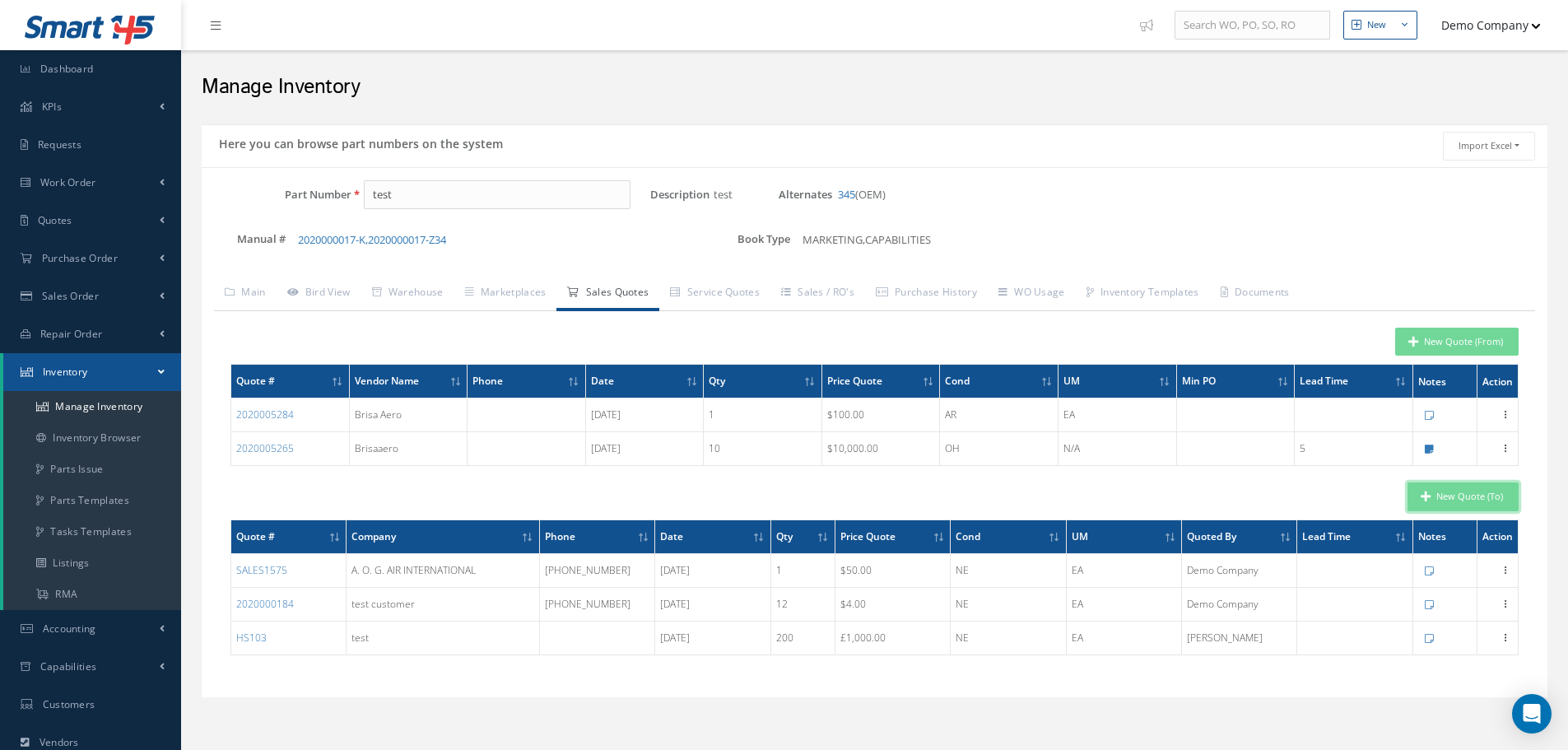
click at [1479, 495] on button "New Quote (To)" at bounding box center [1463, 496] width 111 height 28
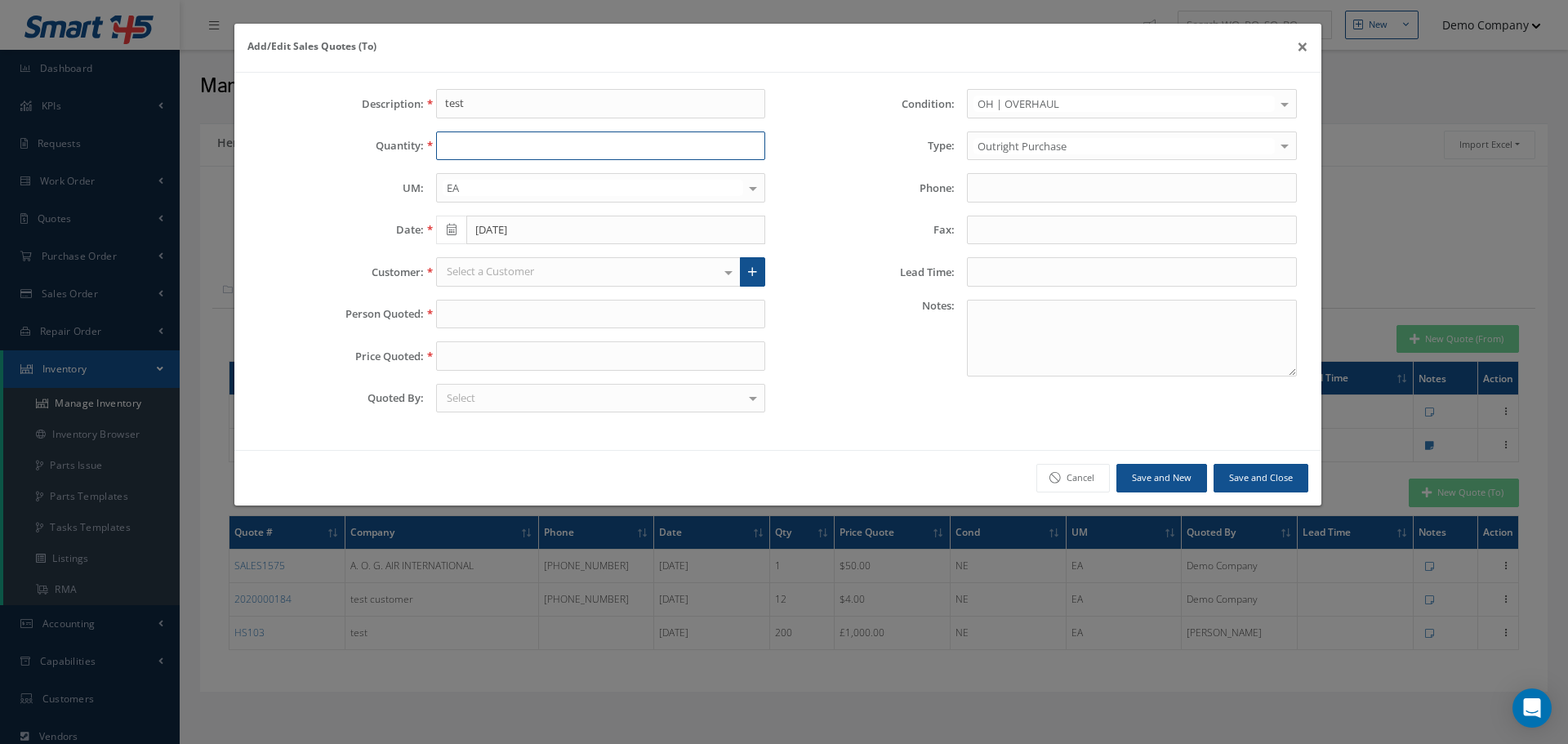
click at [494, 146] on input "text" at bounding box center [601, 146] width 330 height 29
type input "1"
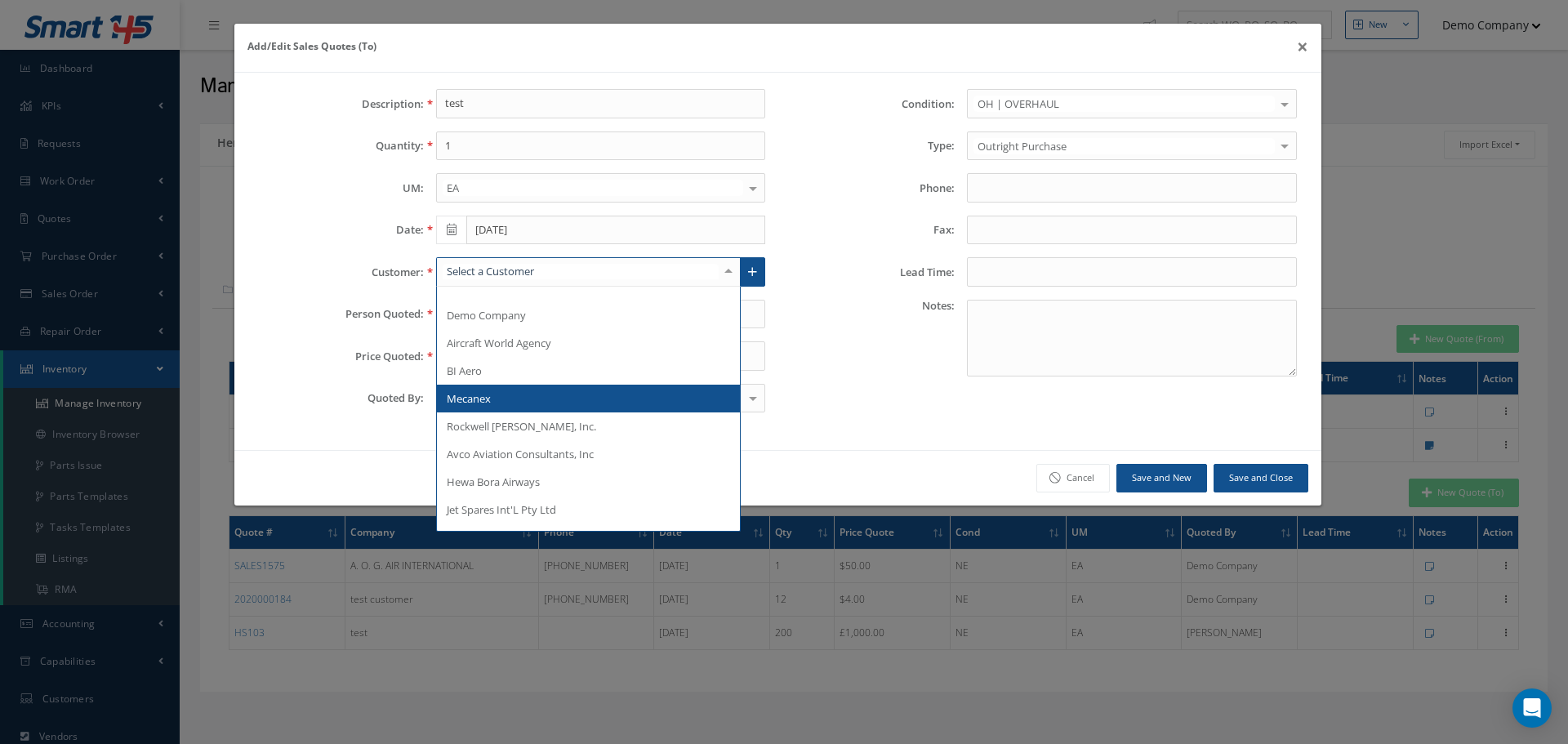
click at [508, 397] on span "Mecanex" at bounding box center [589, 398] width 304 height 28
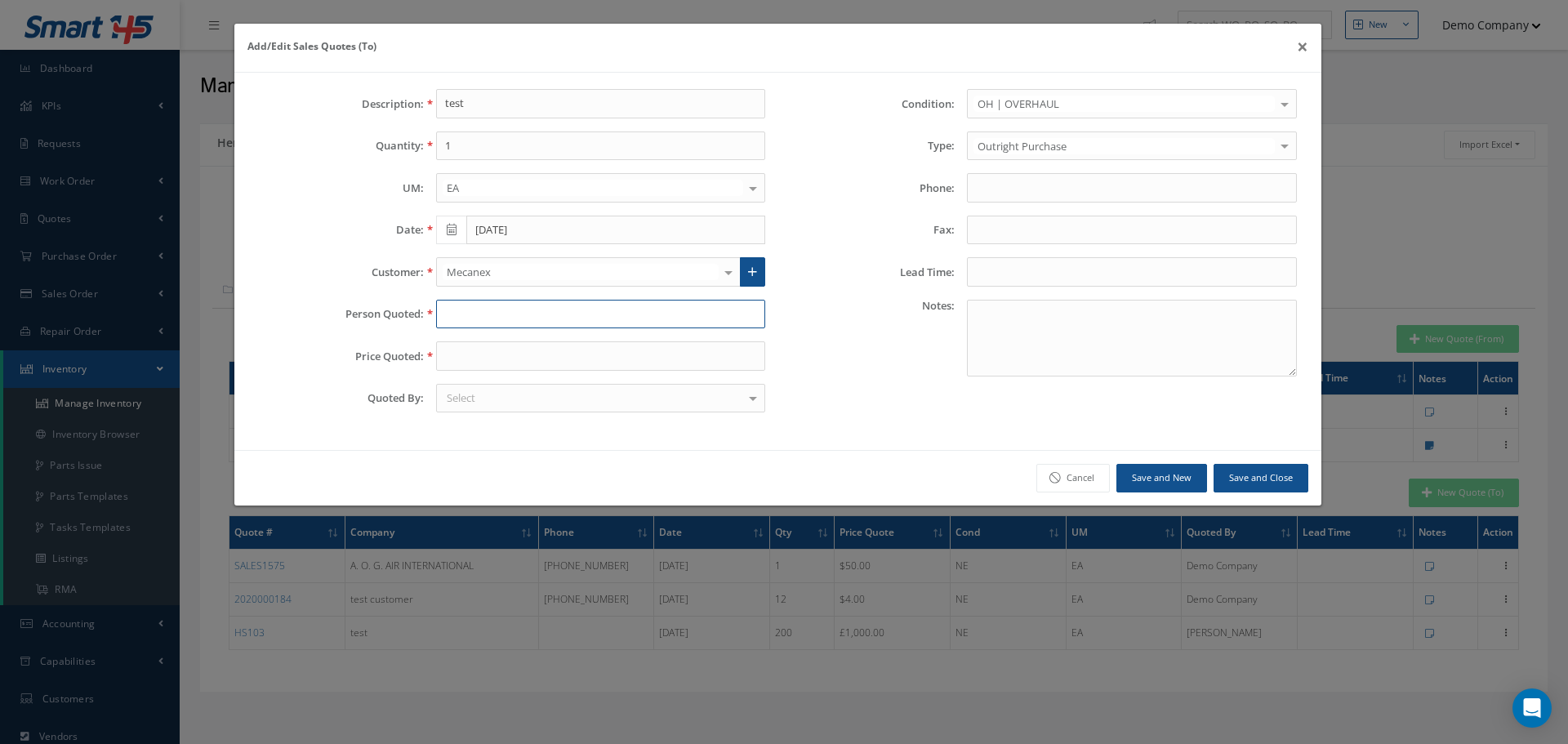
click at [509, 314] on input "text" at bounding box center [601, 315] width 330 height 29
type input "TEST PERSON"
click at [468, 345] on input "text" at bounding box center [601, 356] width 330 height 29
type input "20"
click at [1176, 483] on button "Save and New" at bounding box center [1161, 477] width 91 height 28
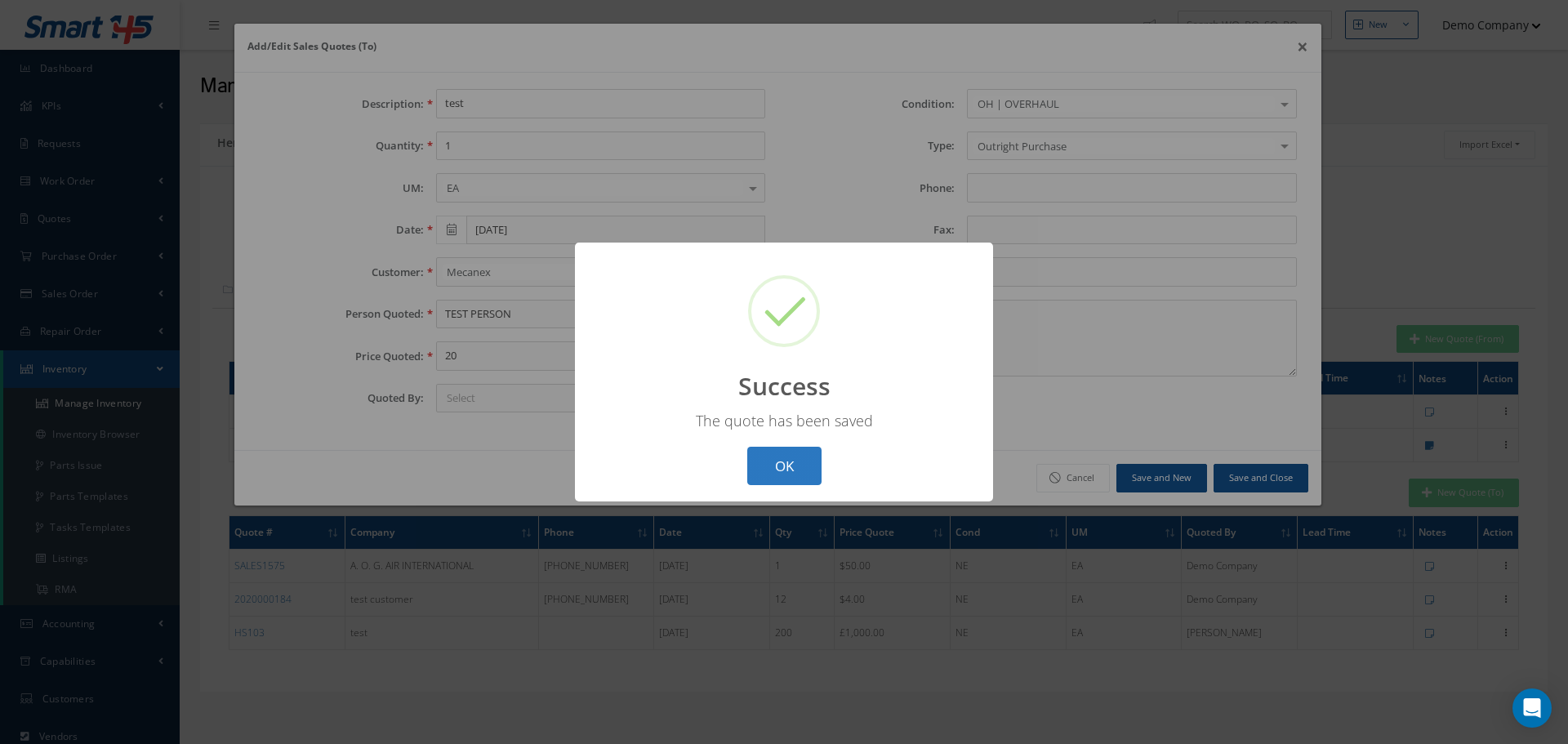
click at [787, 454] on button "OK" at bounding box center [784, 465] width 74 height 38
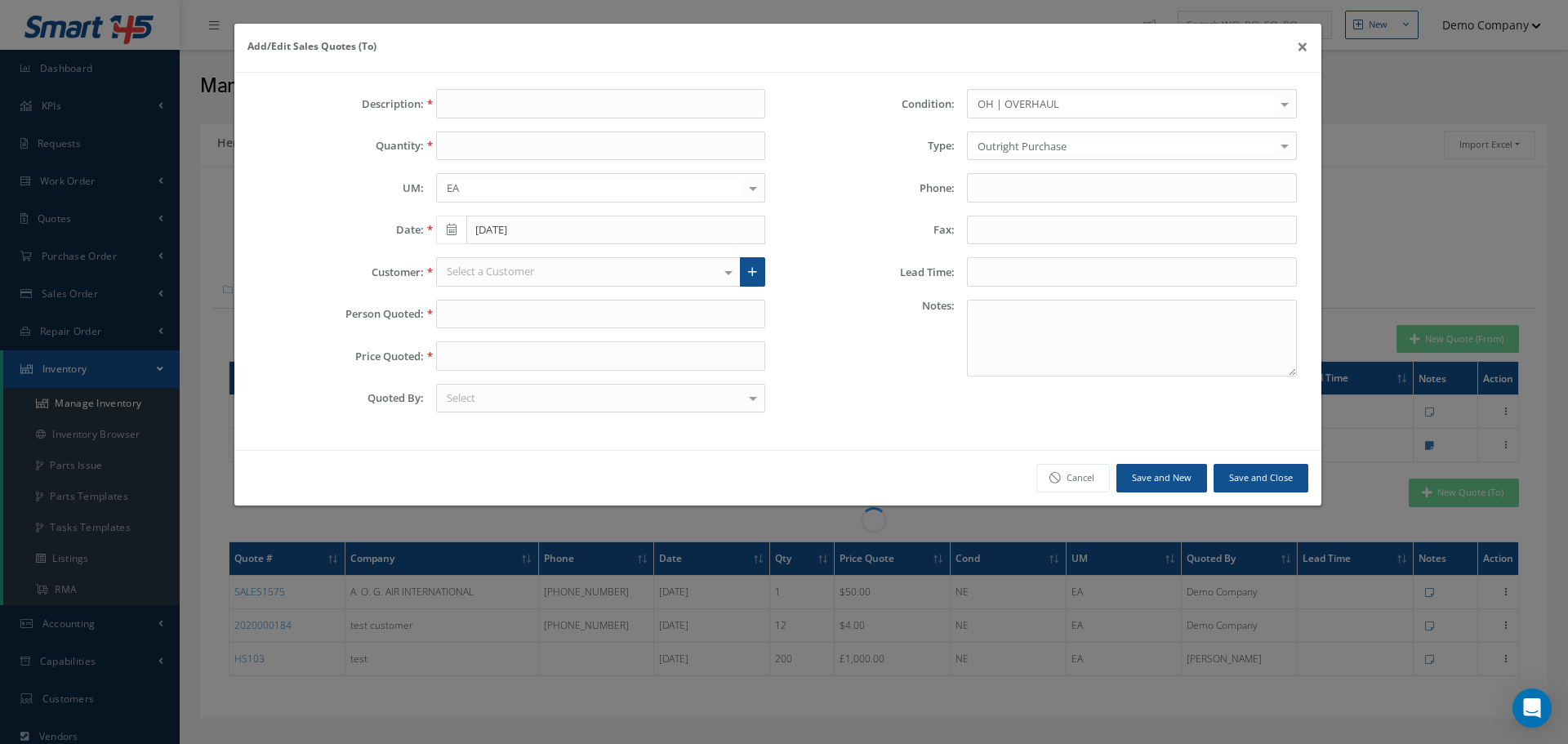
type input "test"
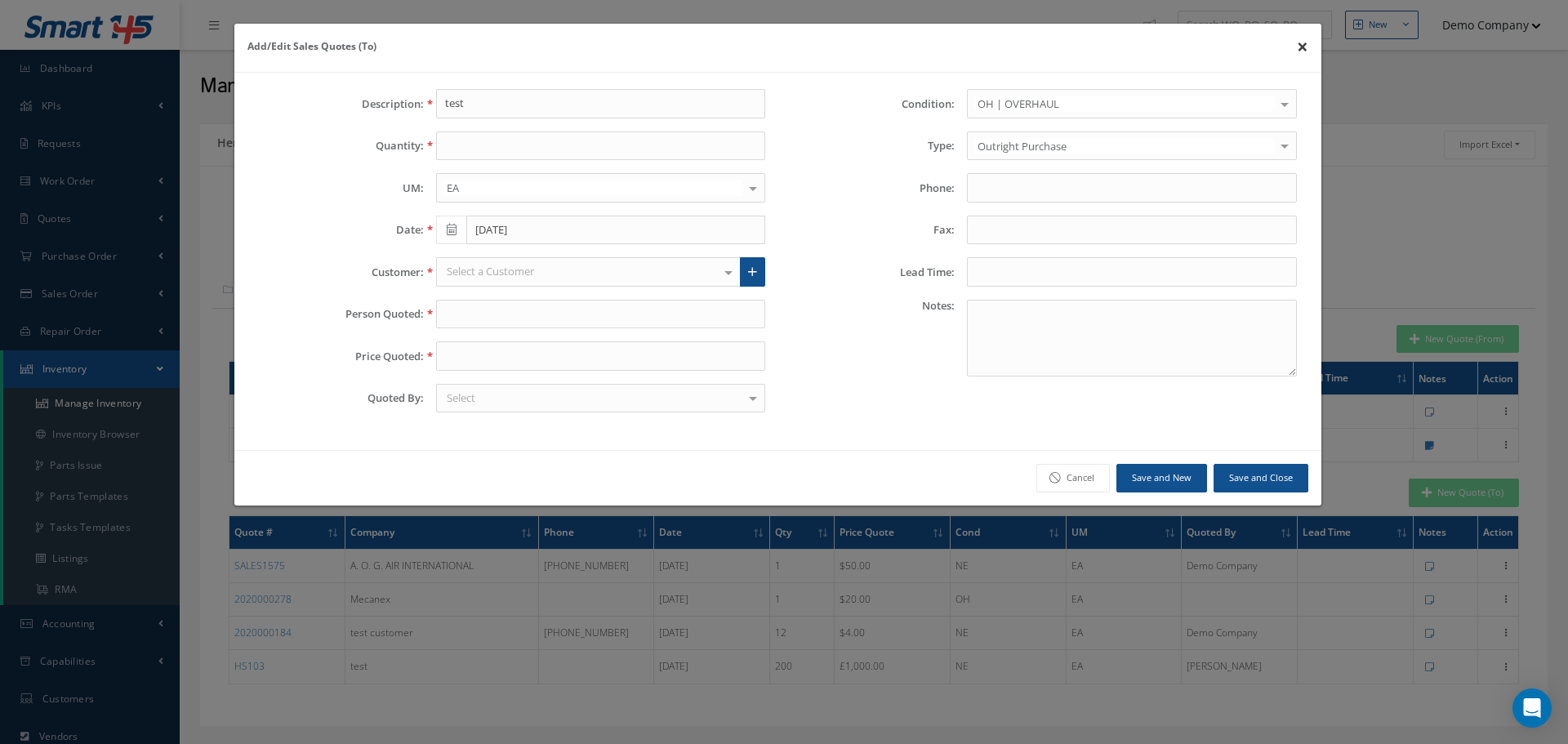
click at [1308, 46] on button "×" at bounding box center [1302, 46] width 38 height 46
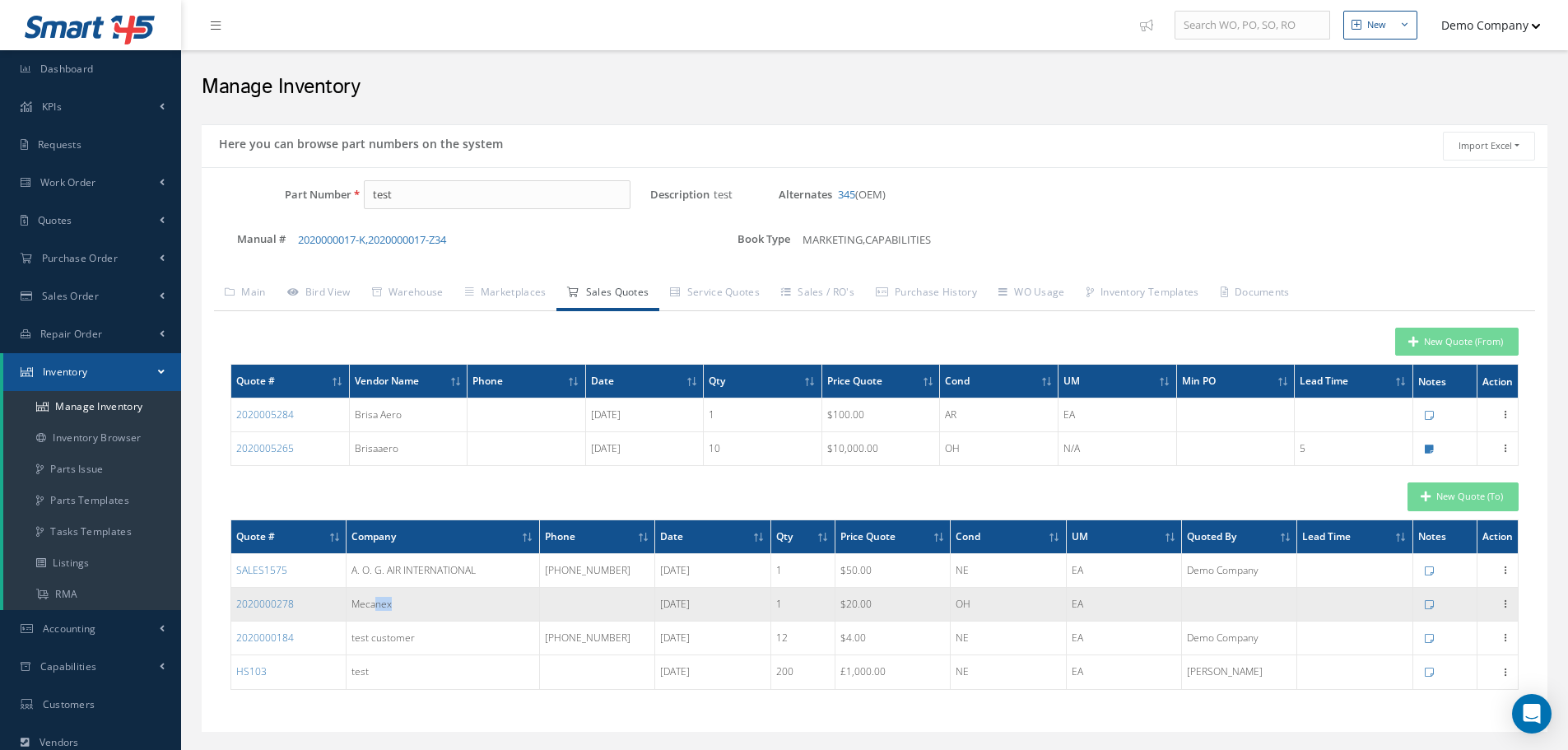
drag, startPoint x: 376, startPoint y: 607, endPoint x: 441, endPoint y: 610, distance: 65.1
click at [436, 610] on td "Mecanex" at bounding box center [443, 605] width 193 height 33
click at [461, 610] on td "Mecanex" at bounding box center [443, 605] width 193 height 33
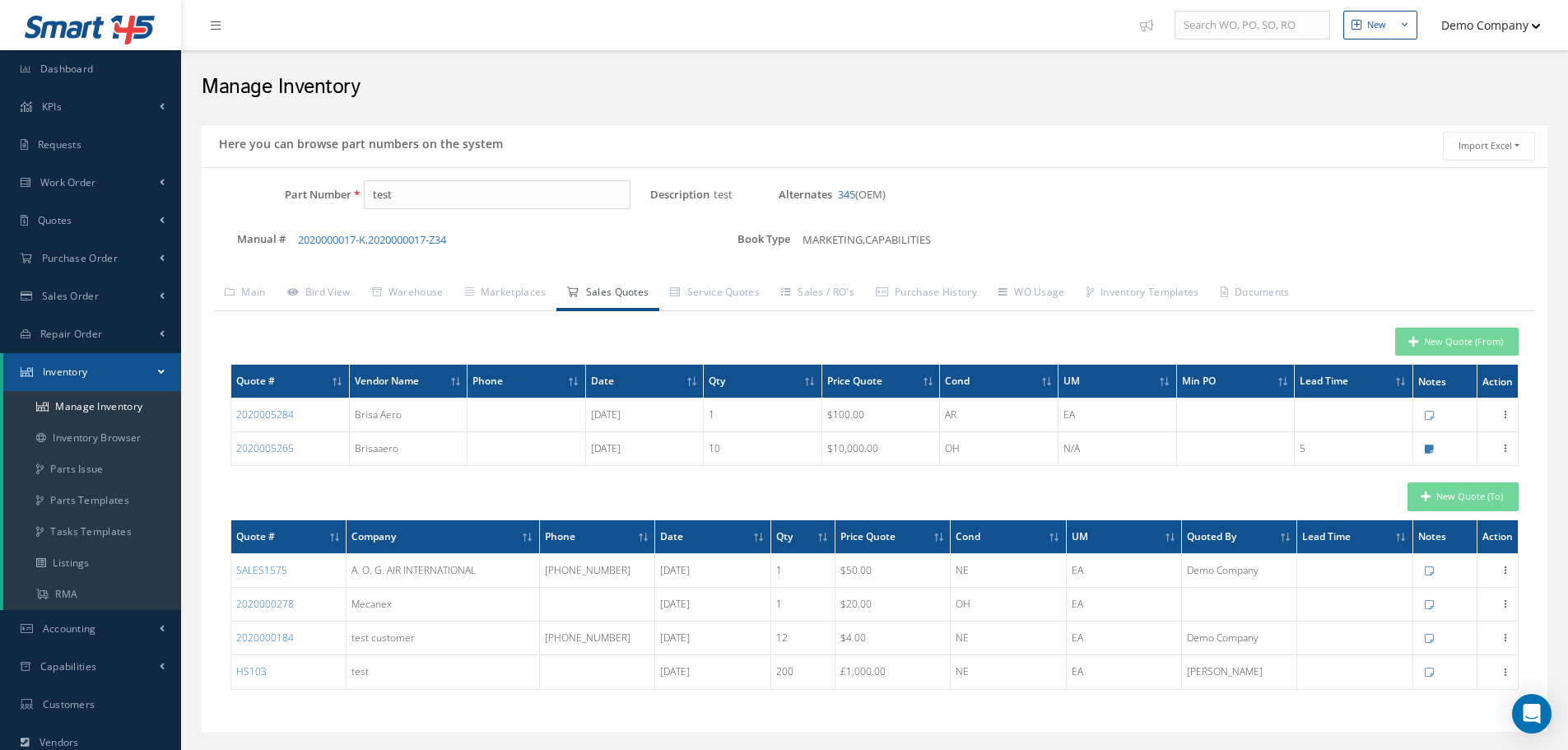
click at [609, 298] on link "Sales Quotes" at bounding box center [608, 294] width 103 height 34
click at [621, 292] on link "Sales Quotes" at bounding box center [608, 294] width 103 height 34
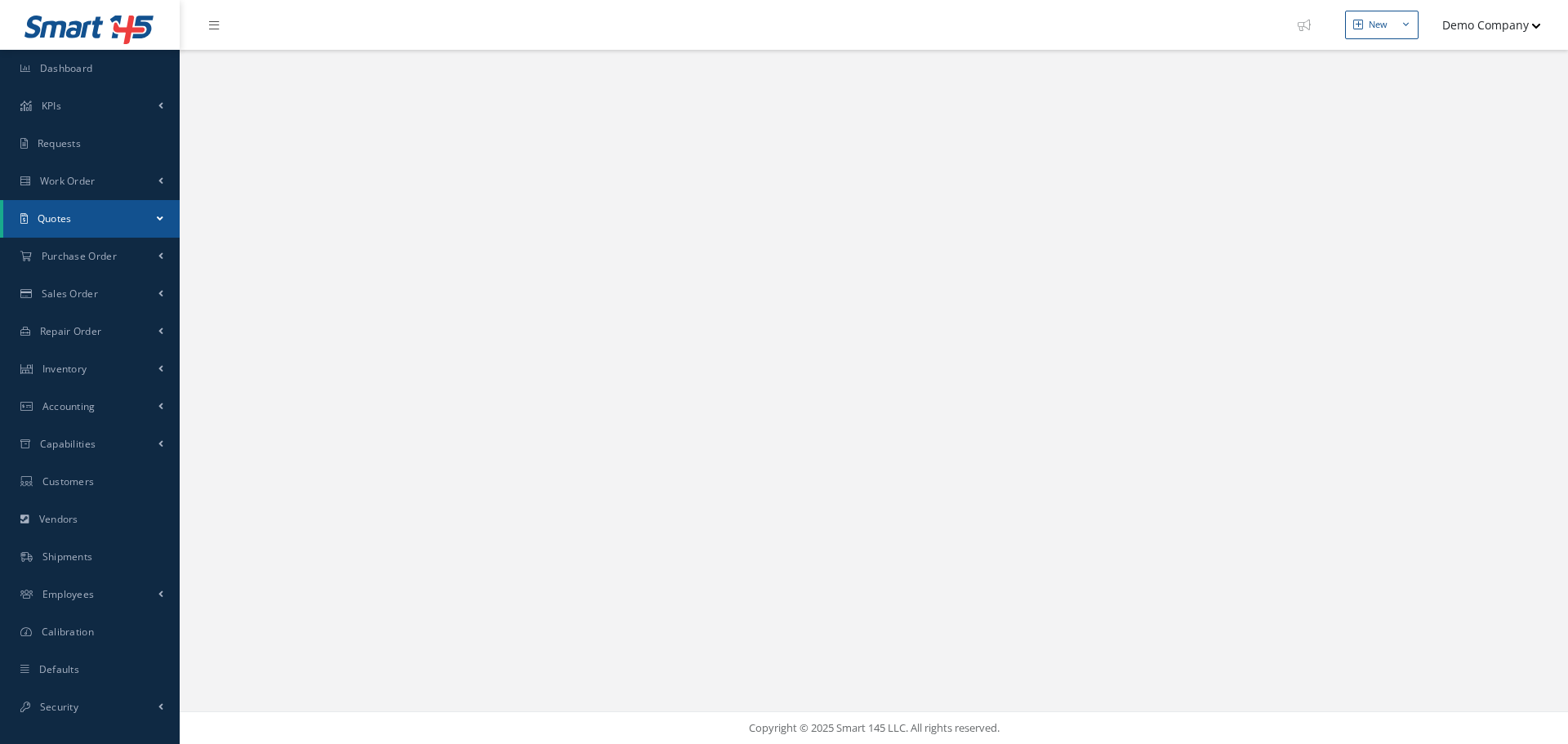
select select "25"
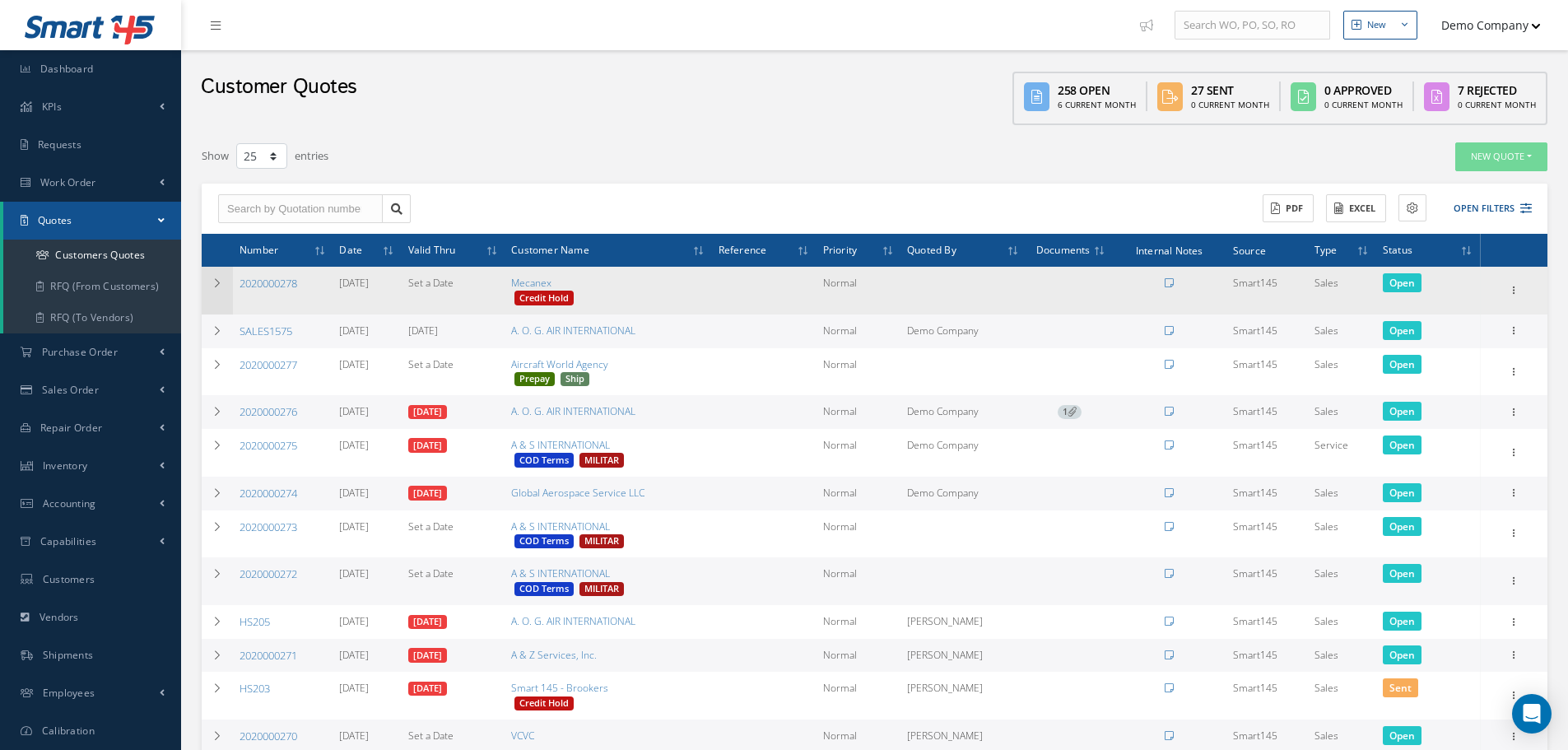
click at [217, 292] on td at bounding box center [217, 291] width 31 height 48
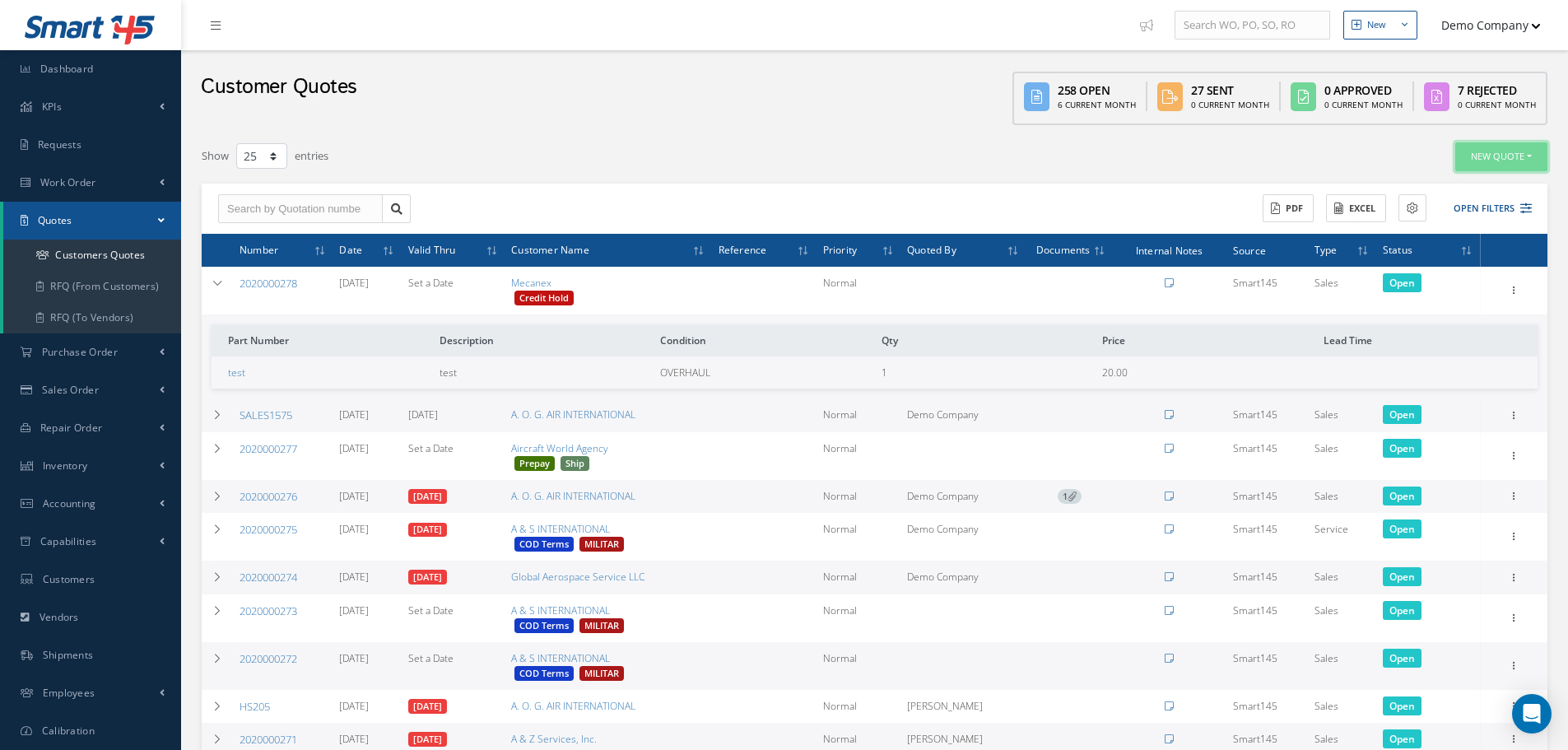
click at [1480, 166] on button "New Quote" at bounding box center [1502, 156] width 92 height 28
click at [1481, 204] on link "Service Quote" at bounding box center [1482, 206] width 132 height 23
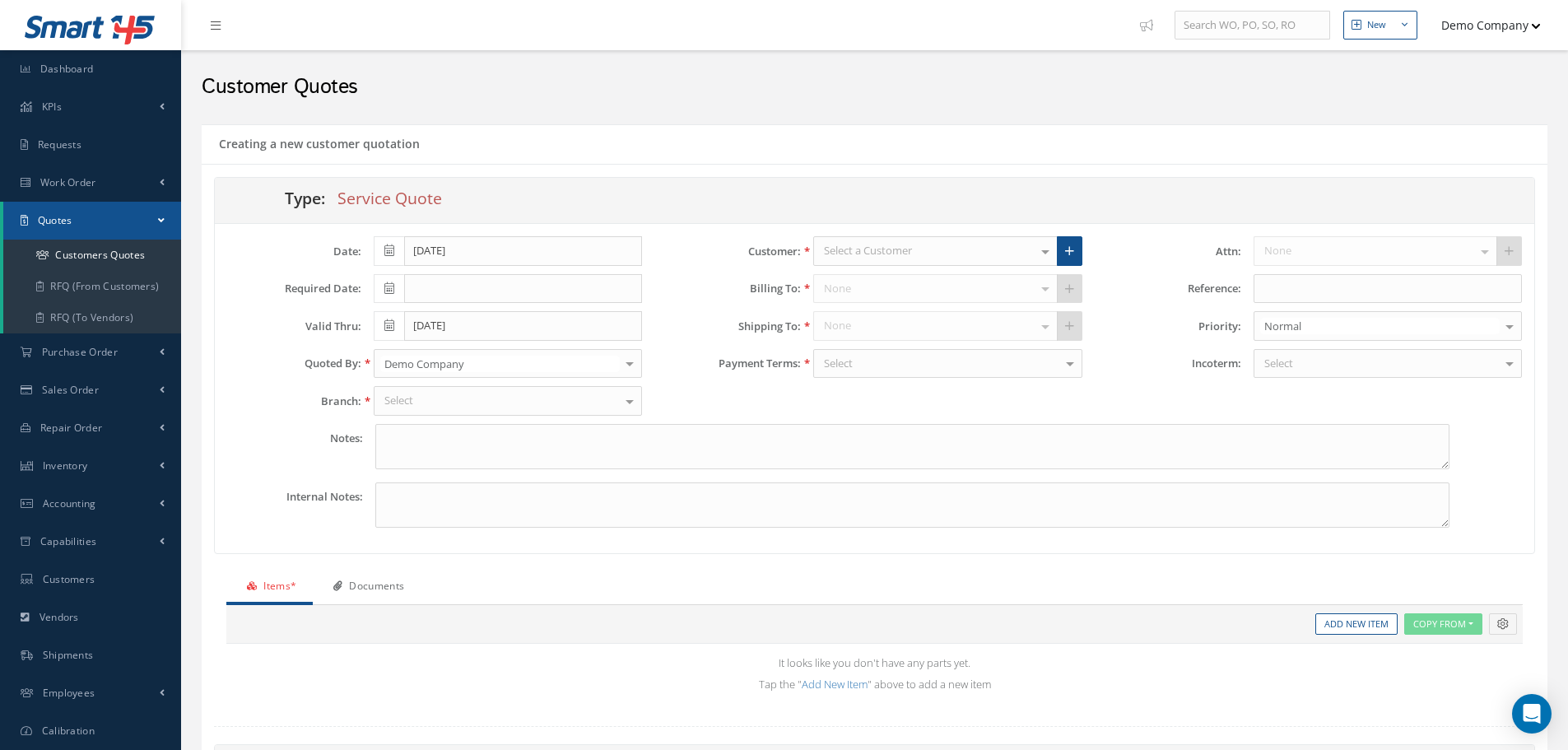
click at [936, 248] on div "Select a Customer" at bounding box center [936, 251] width 243 height 29
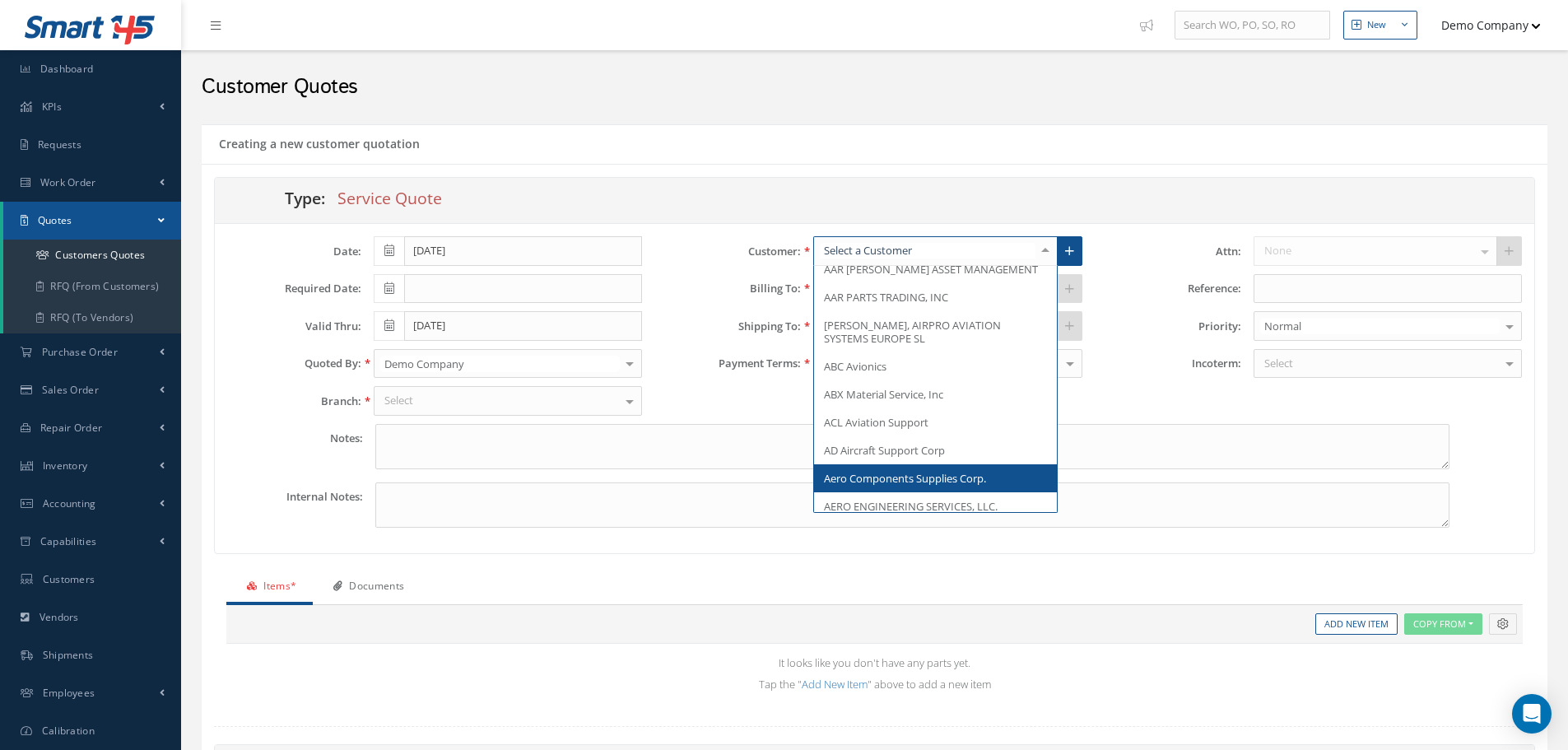
scroll to position [247, 0]
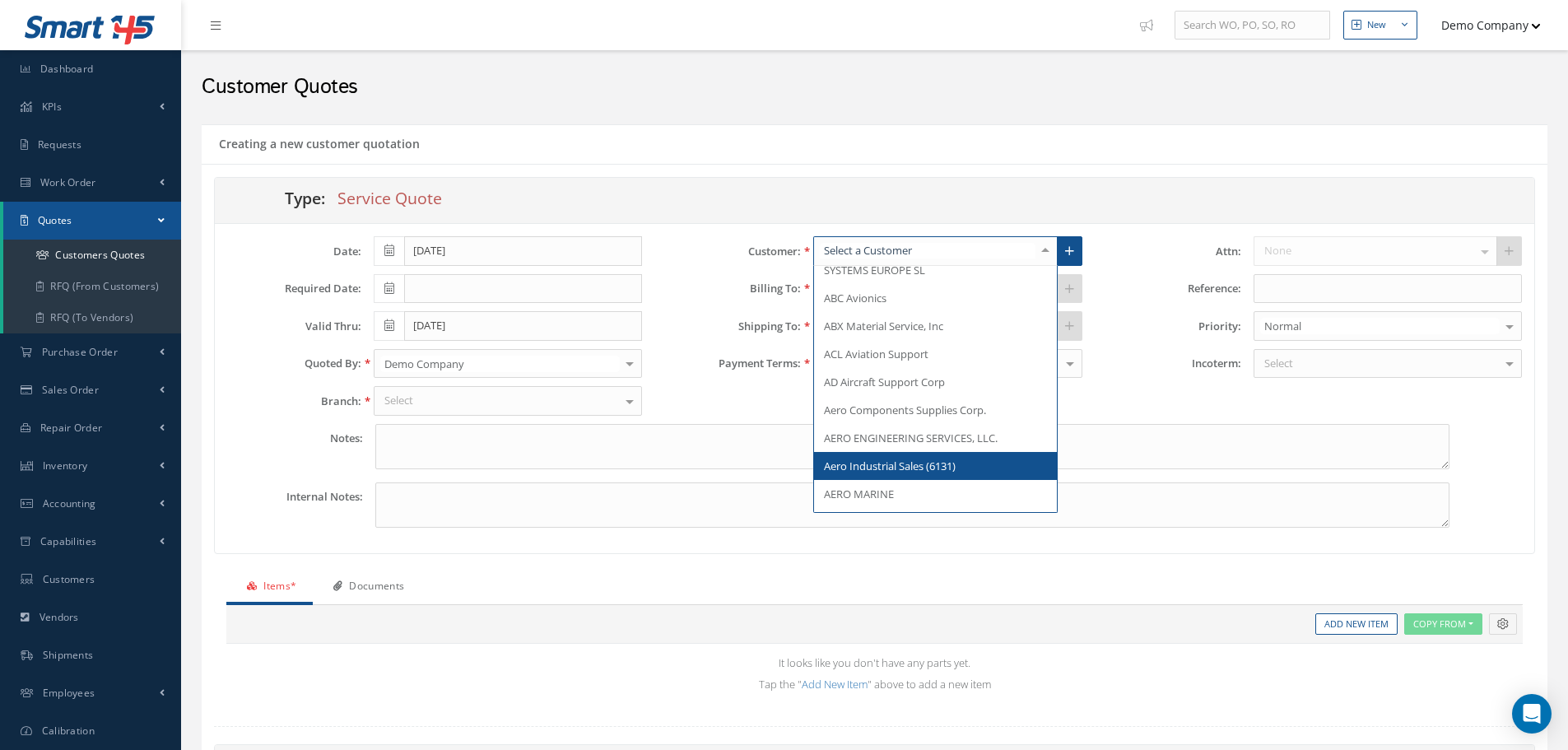
click at [937, 467] on span "Aero Industrial Sales (6131)" at bounding box center [890, 465] width 132 height 15
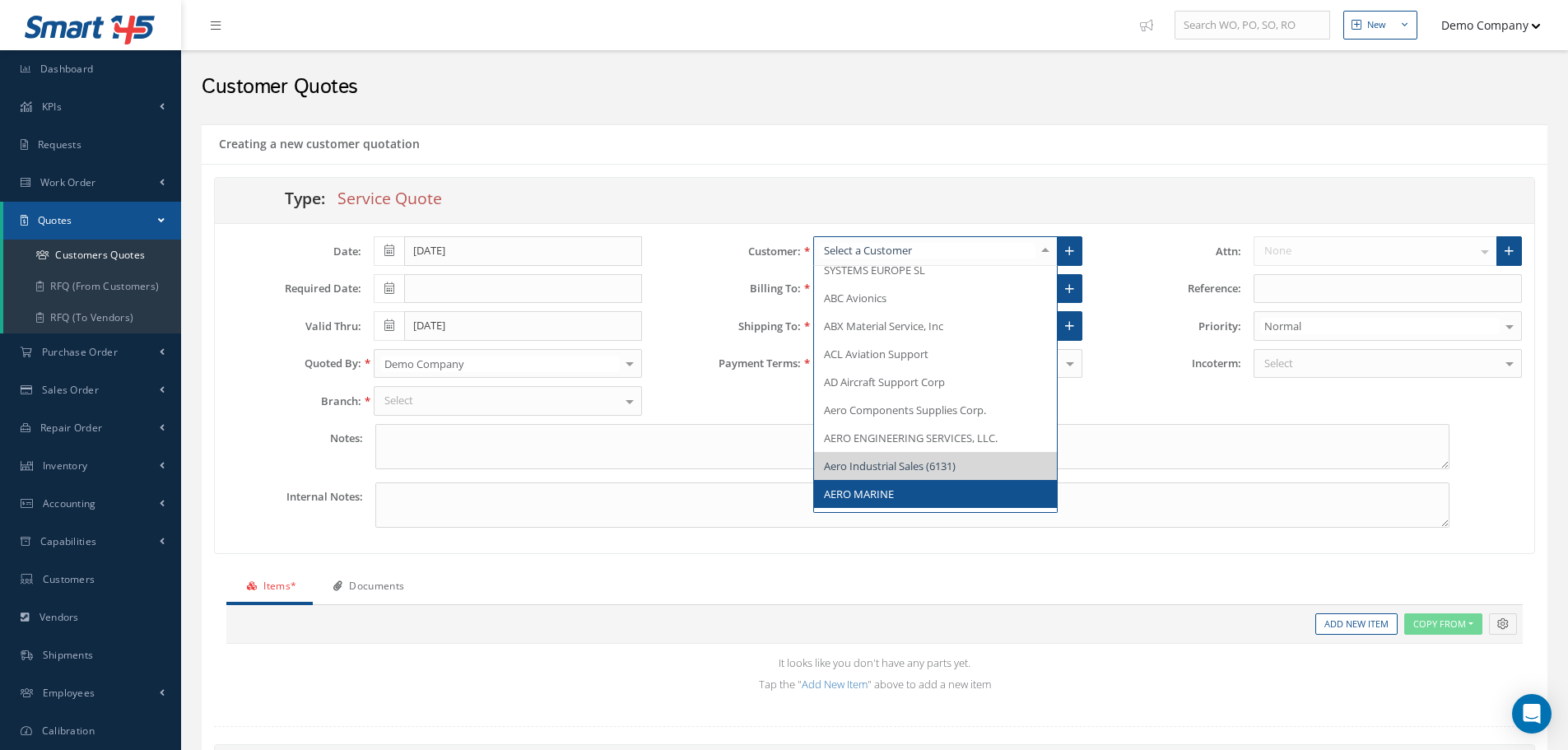
click at [890, 493] on span "AERO MARINE" at bounding box center [858, 494] width 70 height 15
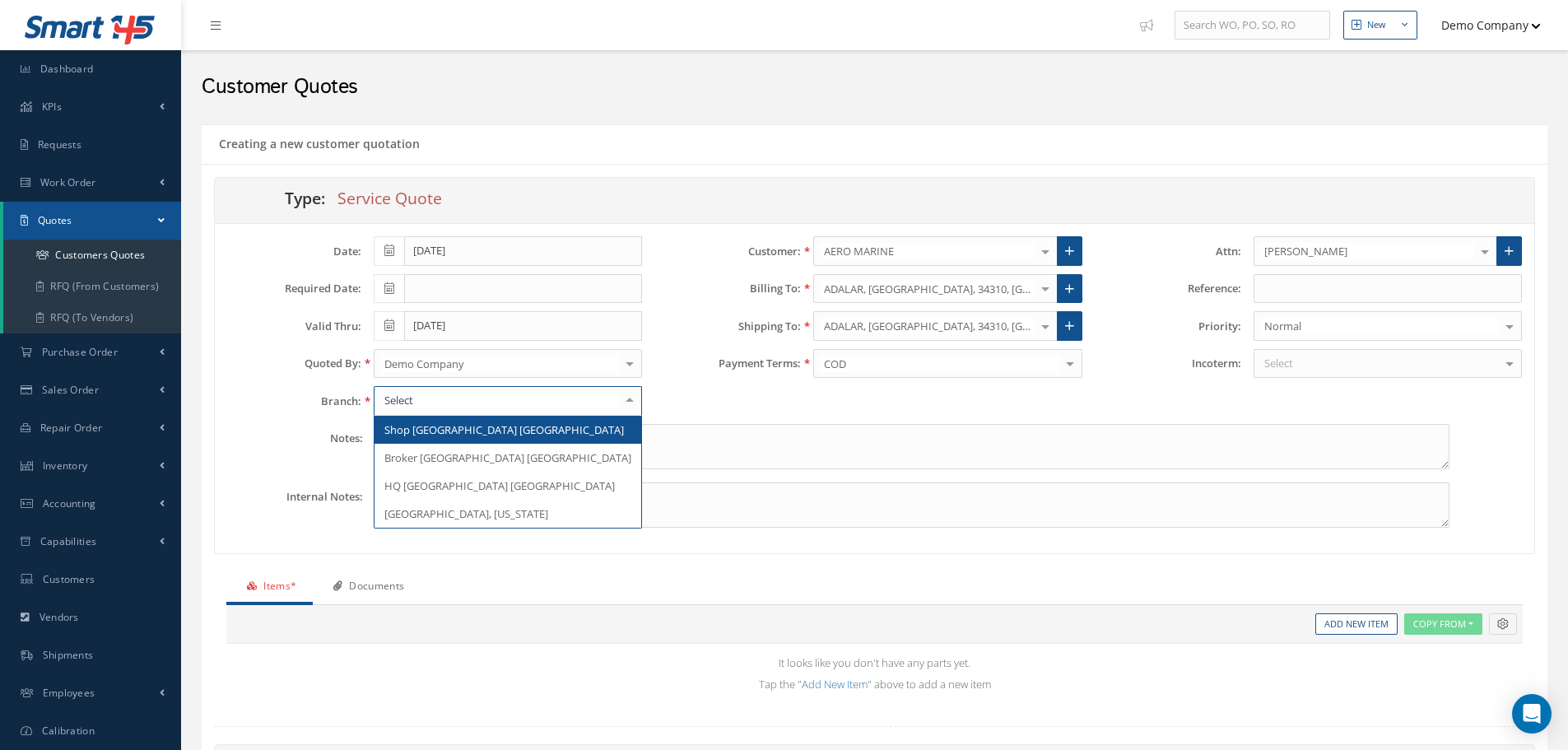
click at [577, 399] on div at bounding box center [508, 401] width 268 height 29
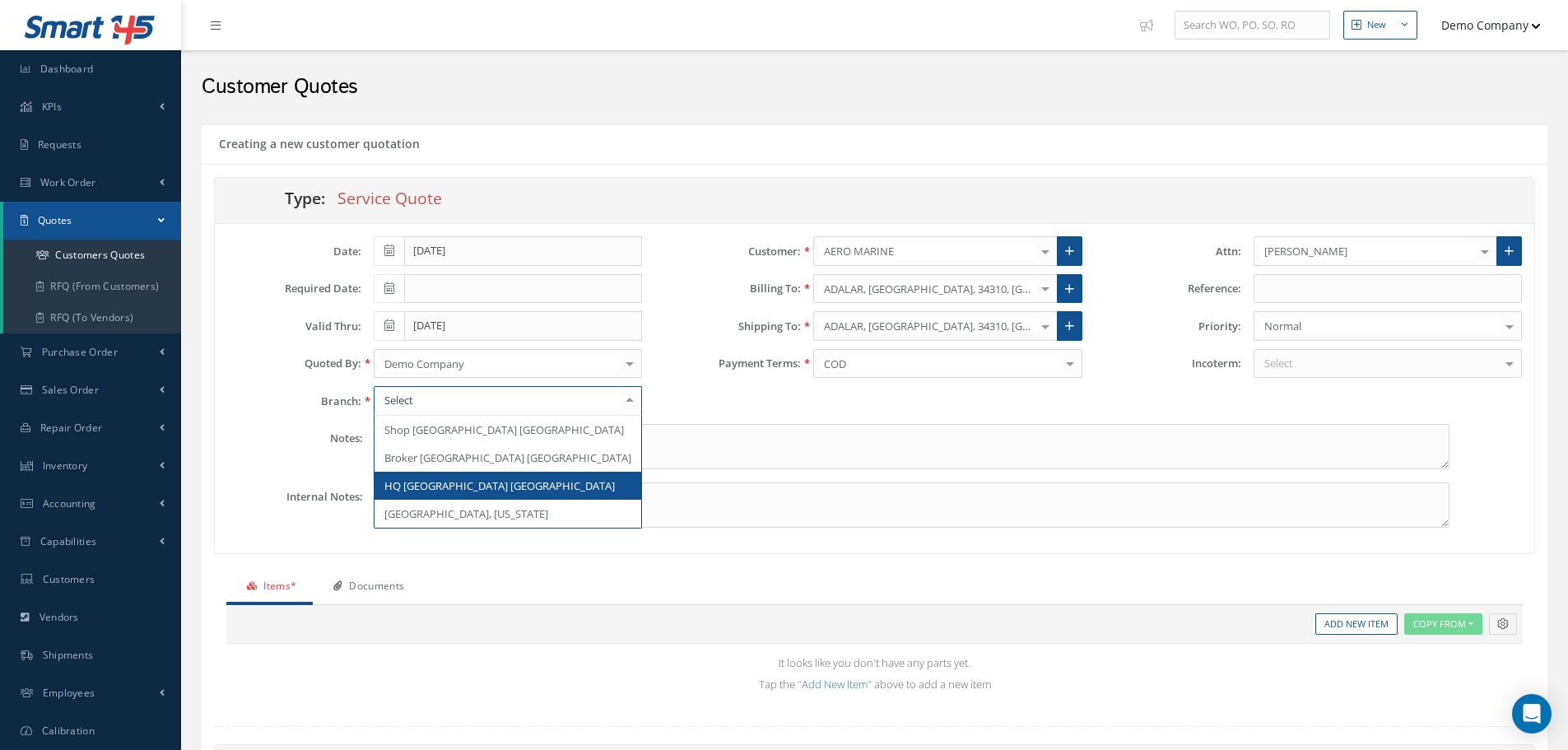
click at [466, 490] on span "HQ Miami FL" at bounding box center [509, 486] width 267 height 28
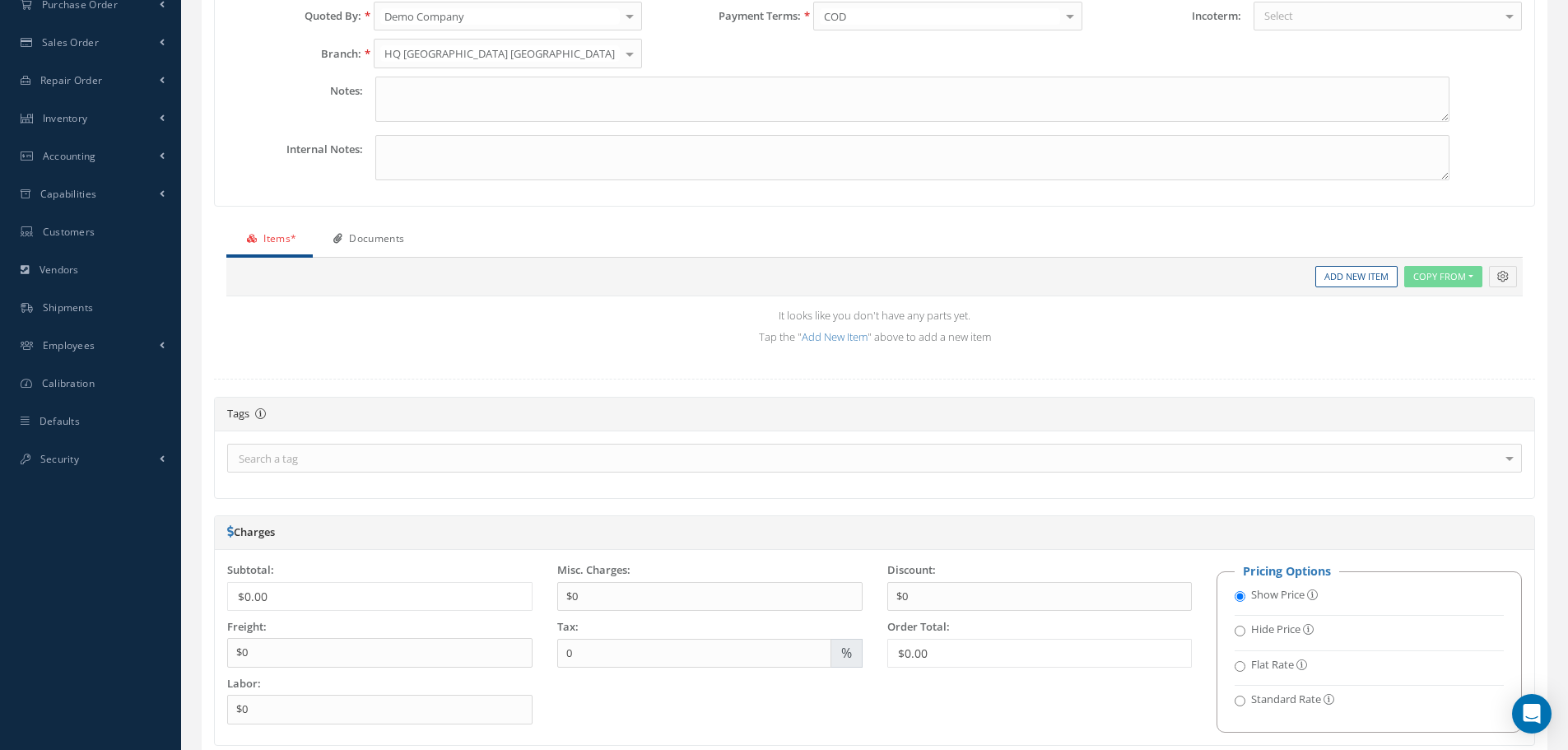
scroll to position [329, 0]
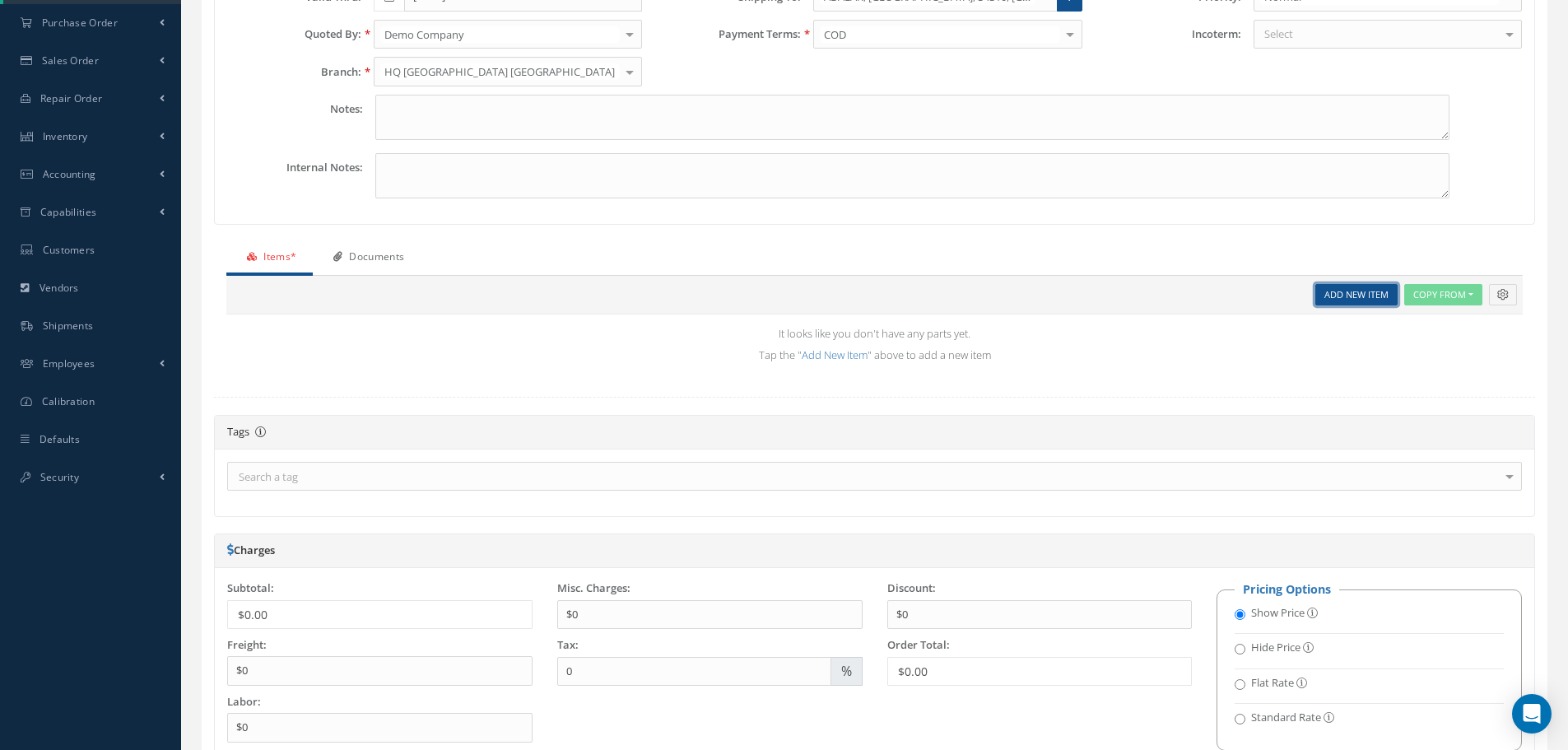
click at [1370, 293] on link "Add New Item" at bounding box center [1357, 295] width 82 height 23
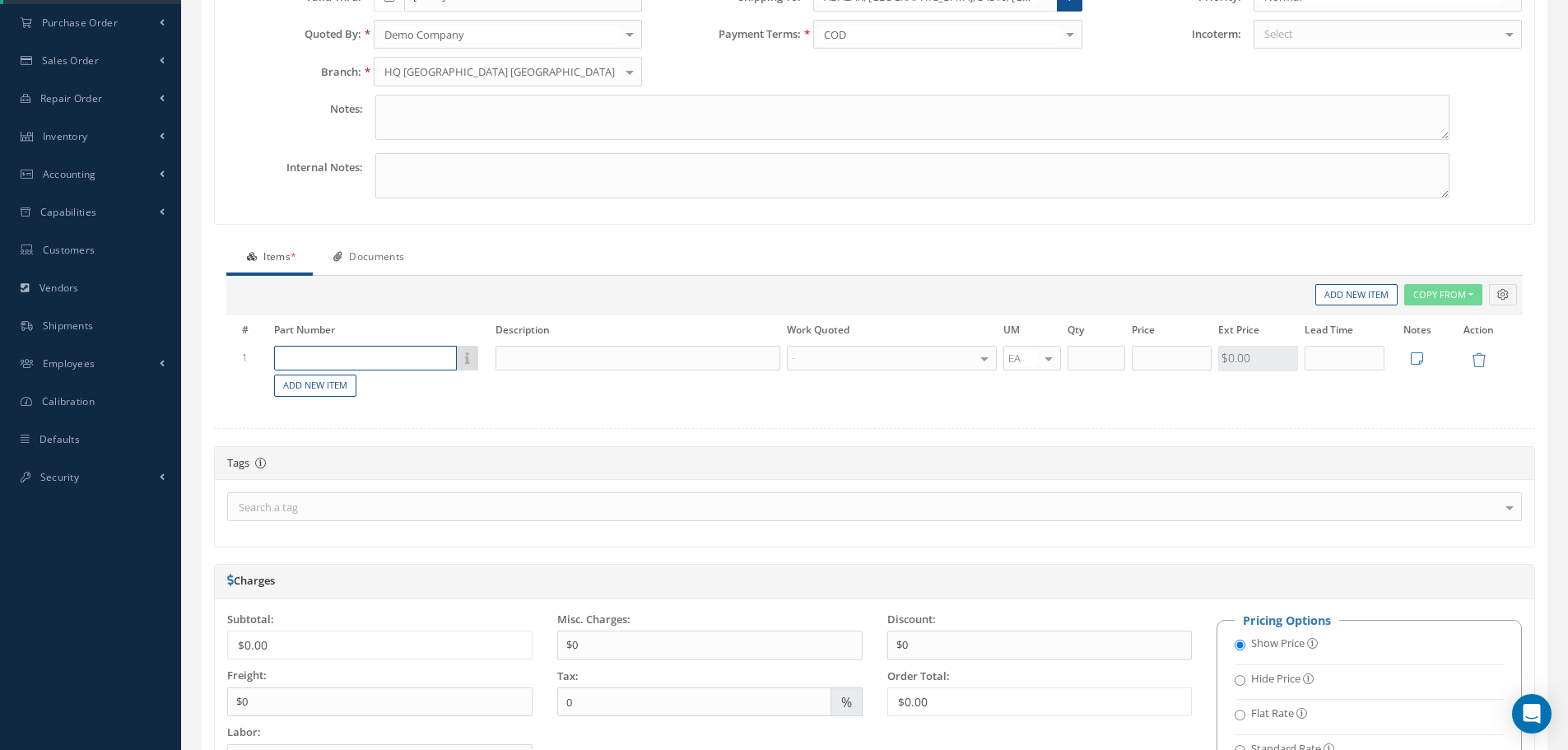
click at [415, 357] on input "text" at bounding box center [365, 357] width 183 height 25
paste input "test"
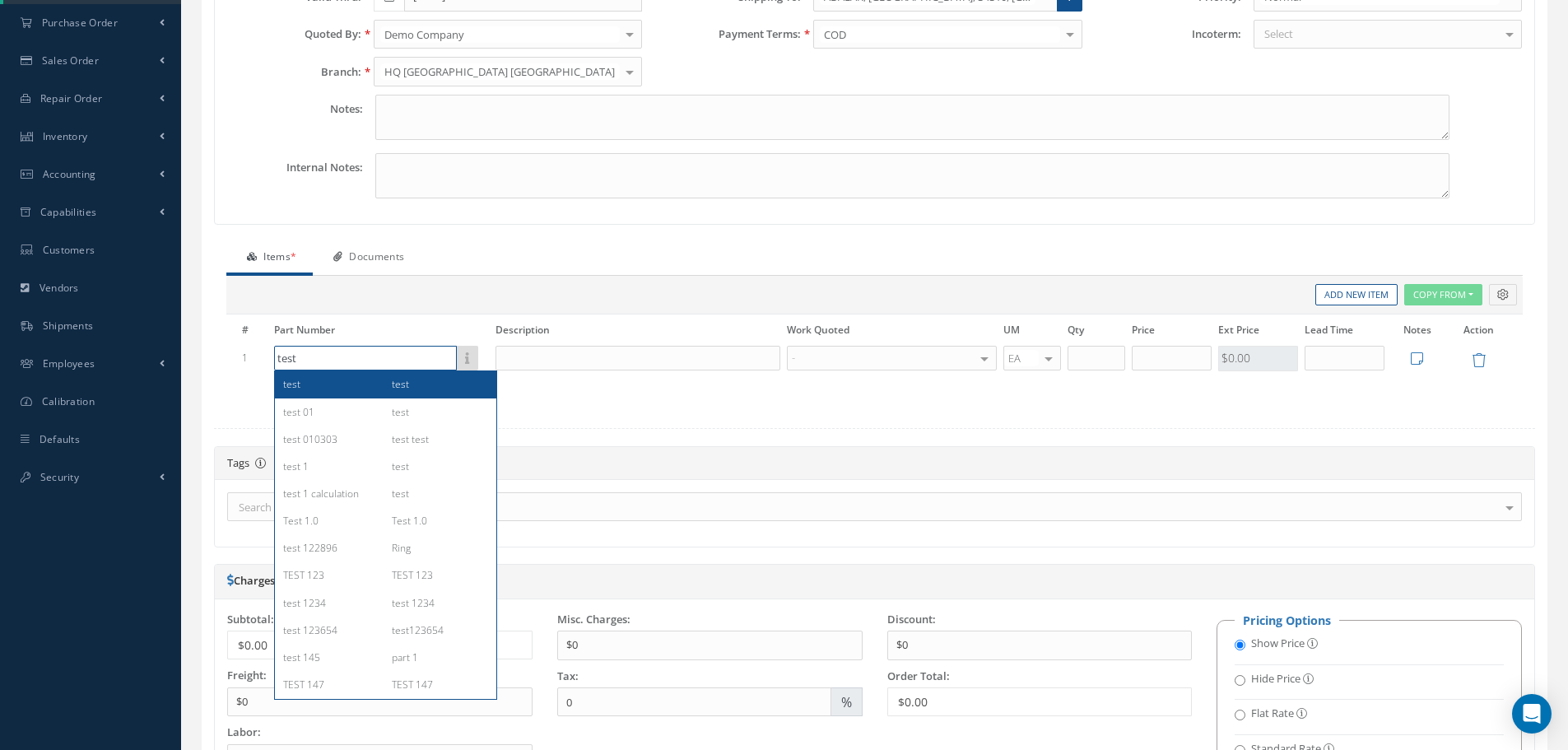
type input "test"
click at [346, 390] on div "test" at bounding box center [331, 384] width 96 height 14
type input "test"
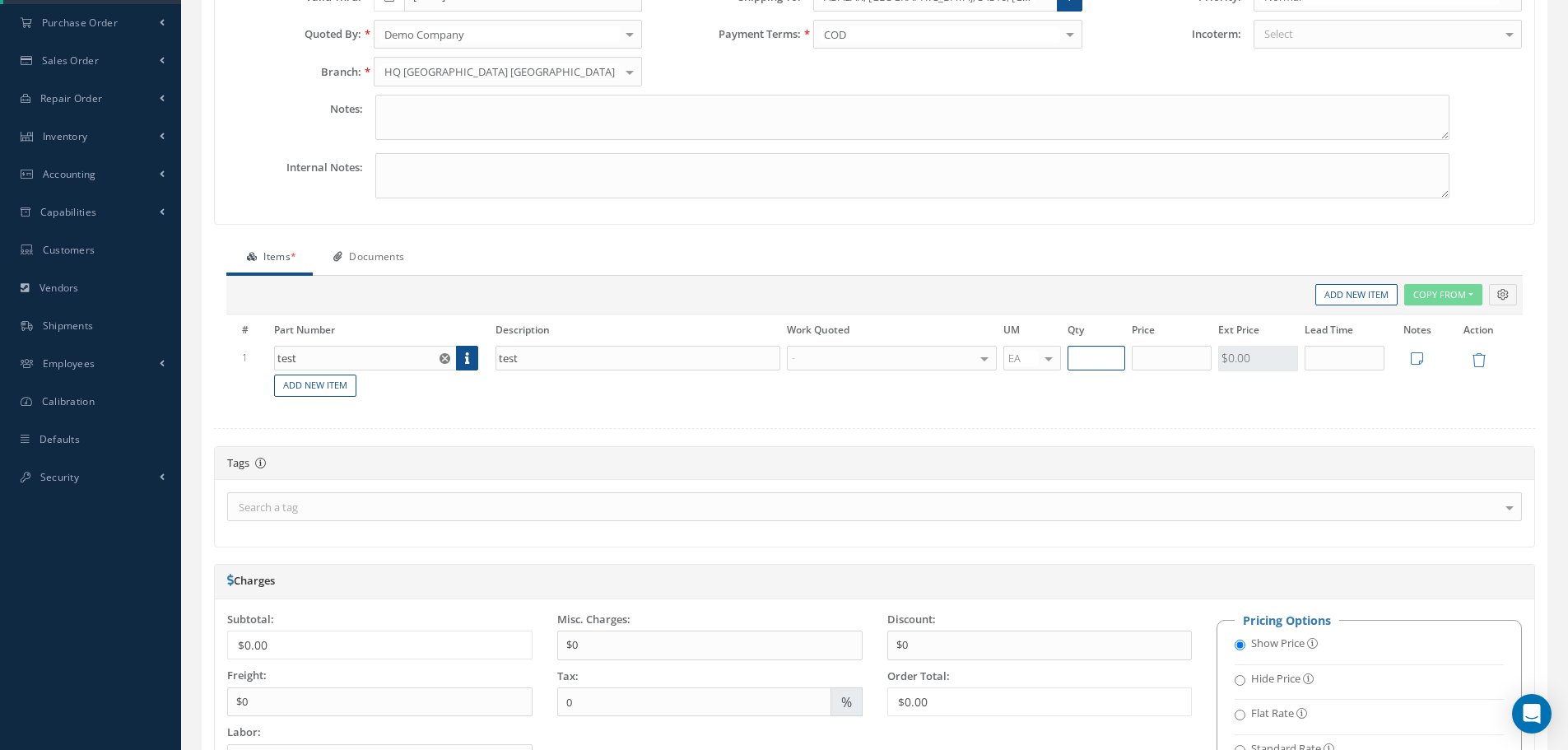
click at [1076, 350] on input "text" at bounding box center [1097, 357] width 57 height 25
type input "1"
click at [1156, 359] on input "text" at bounding box center [1171, 357] width 80 height 25
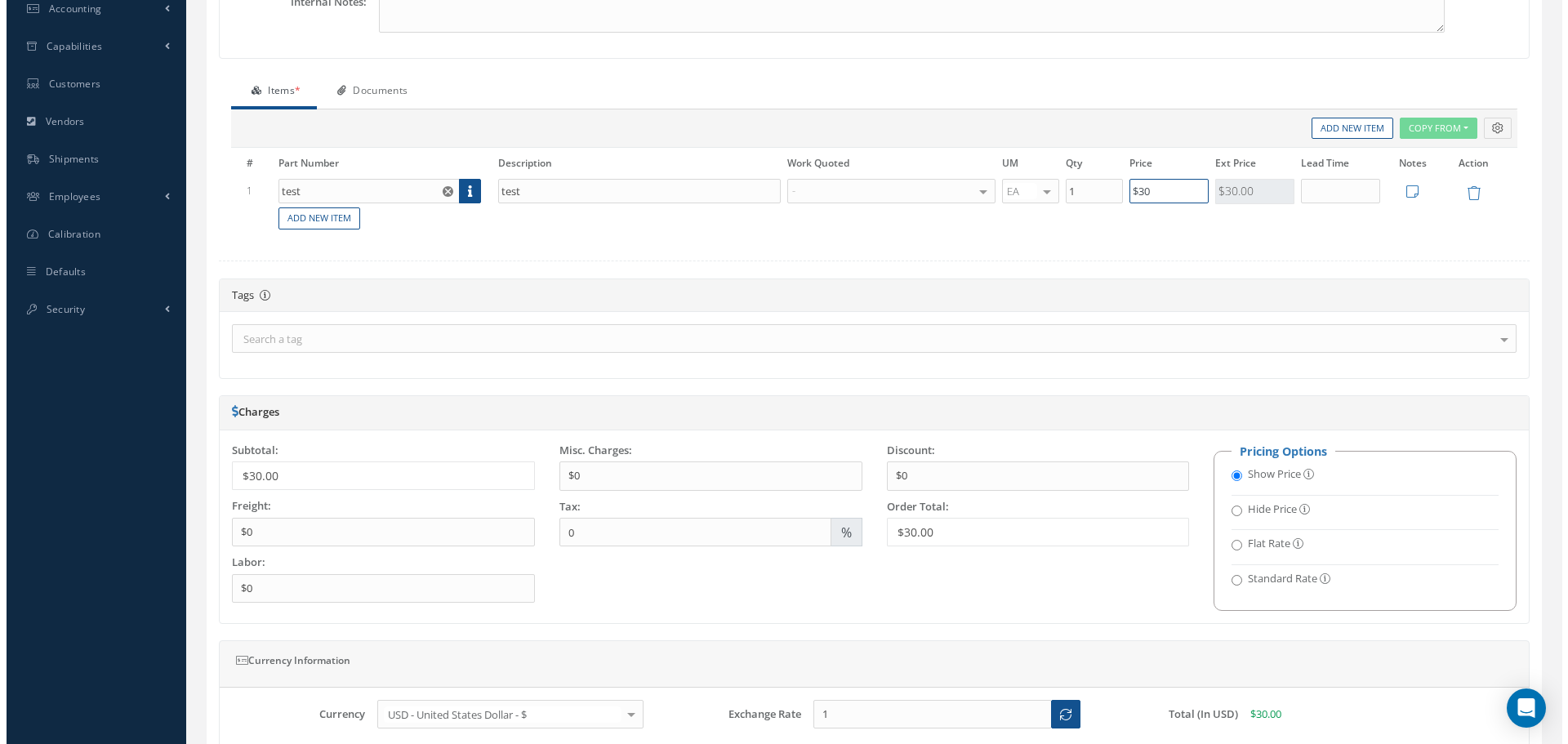
scroll to position [650, 0]
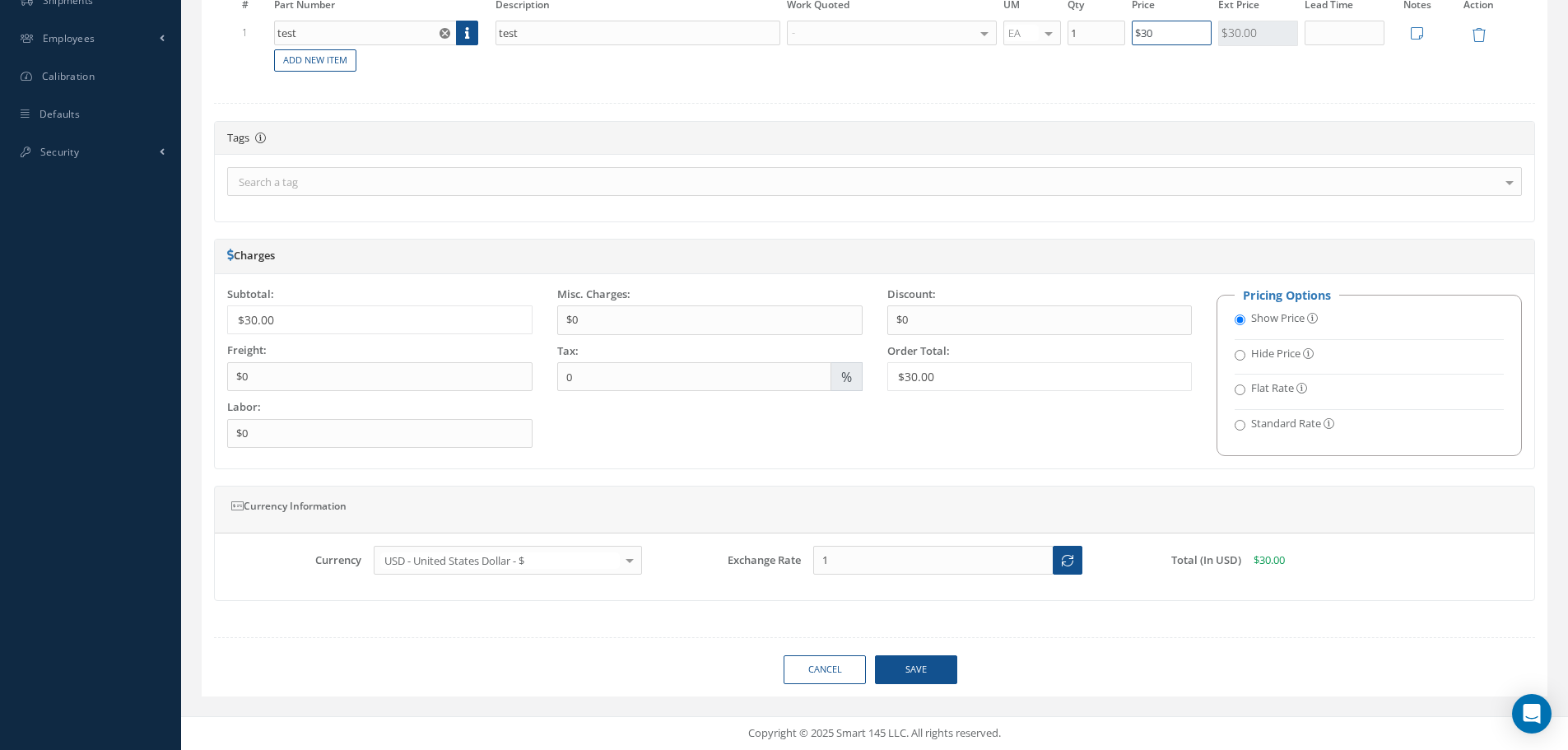
type input "$30"
drag, startPoint x: 910, startPoint y: 662, endPoint x: 904, endPoint y: 654, distance: 10.0
click at [910, 662] on button "Save" at bounding box center [916, 670] width 82 height 28
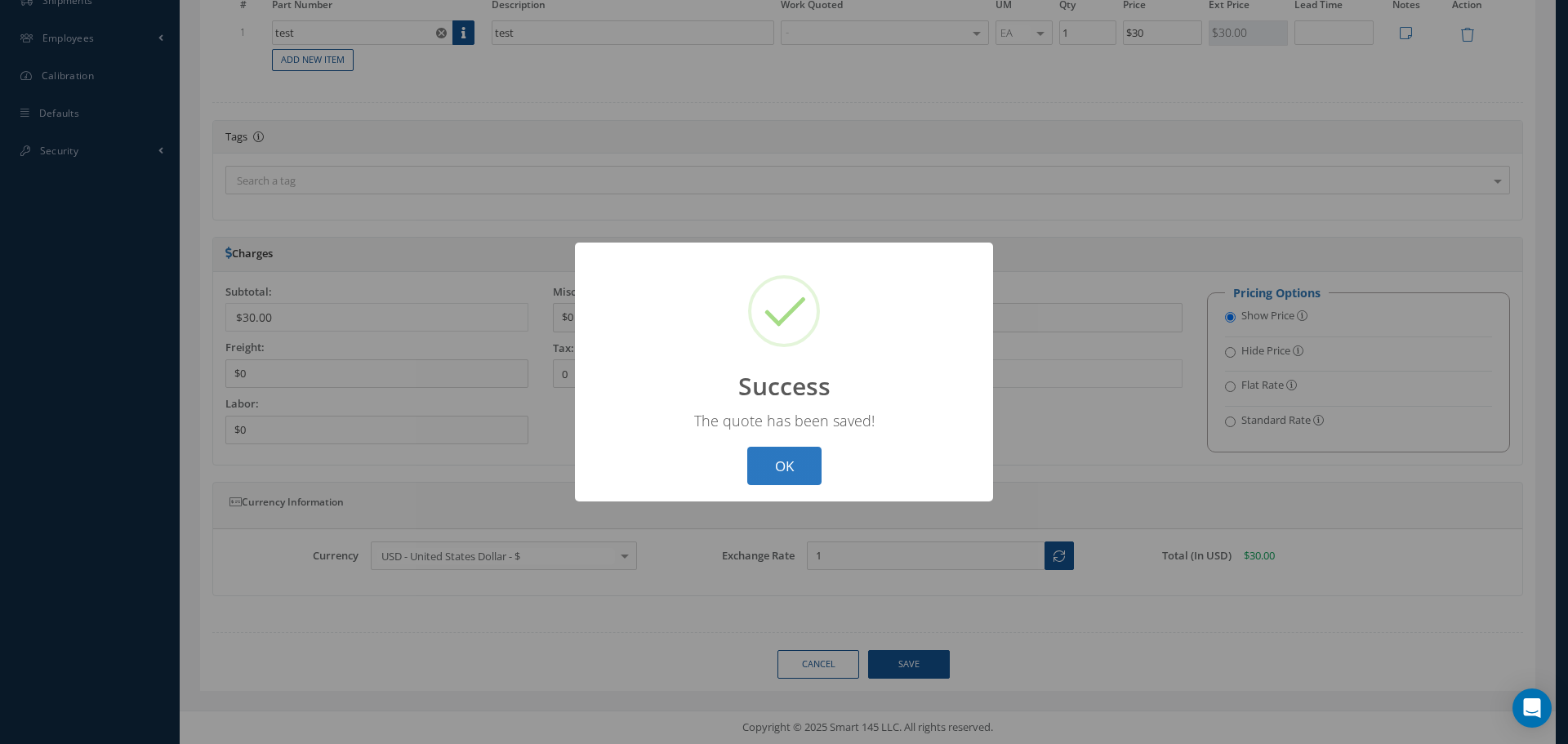
click at [783, 468] on button "OK" at bounding box center [784, 465] width 74 height 38
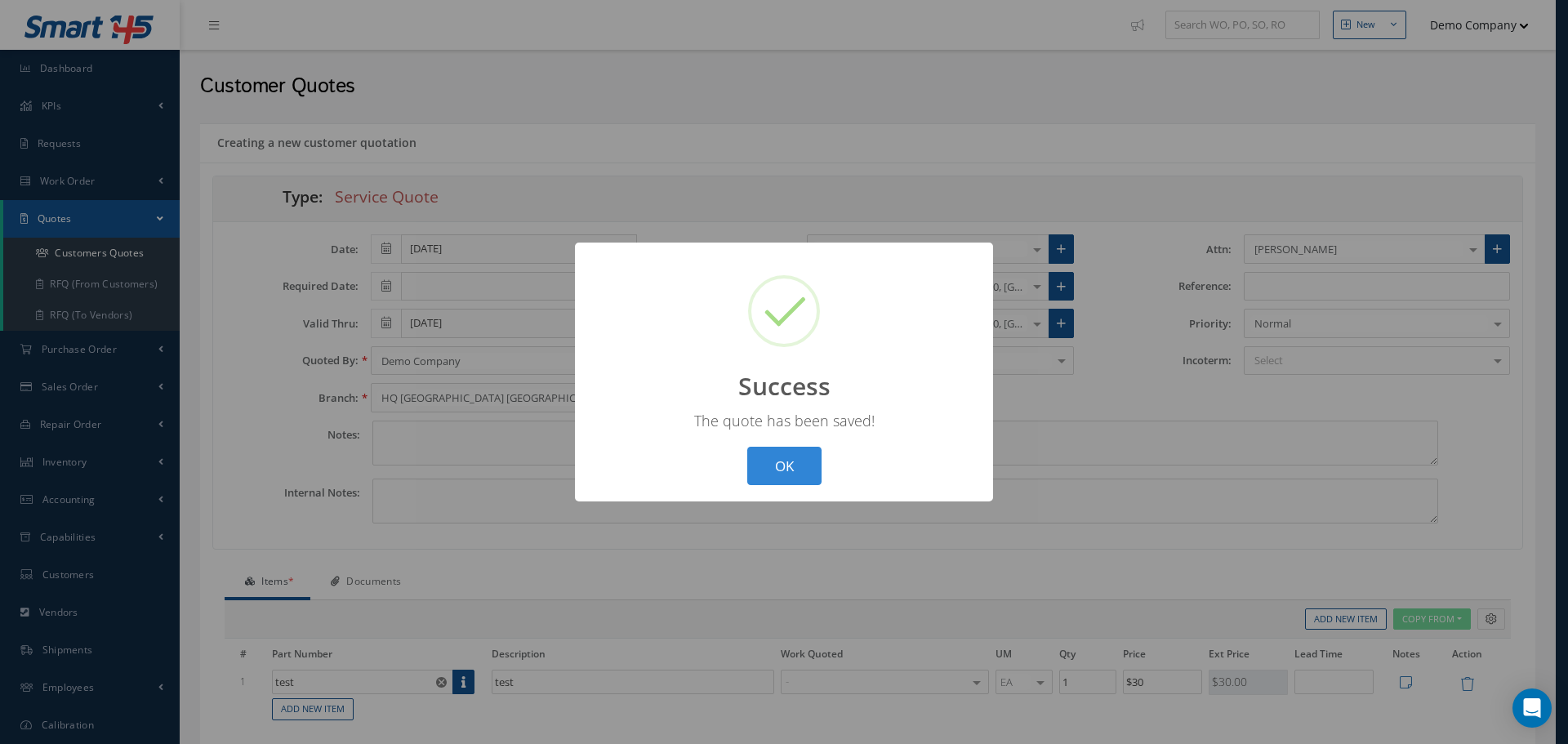
select select "25"
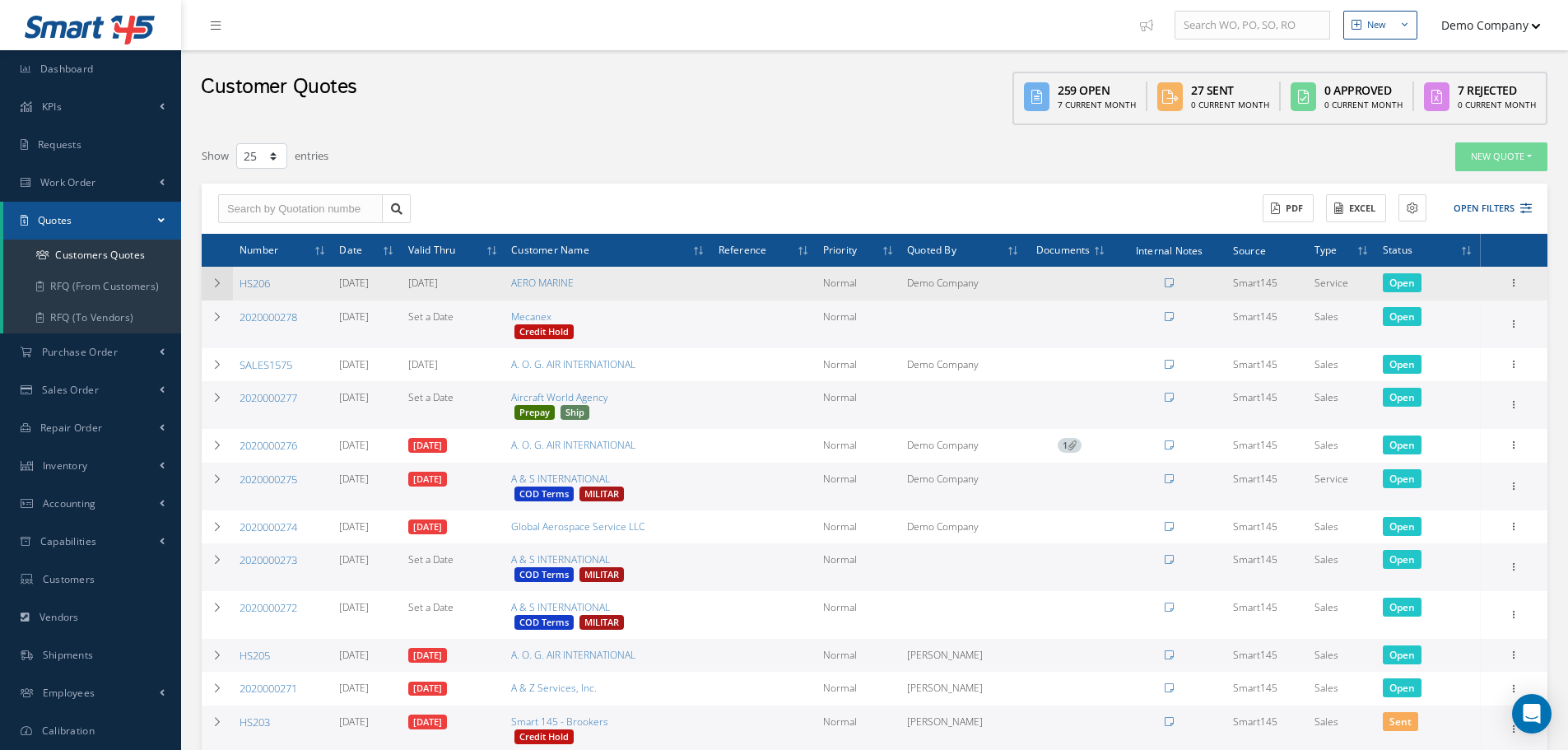
click at [217, 280] on icon at bounding box center [218, 283] width 12 height 10
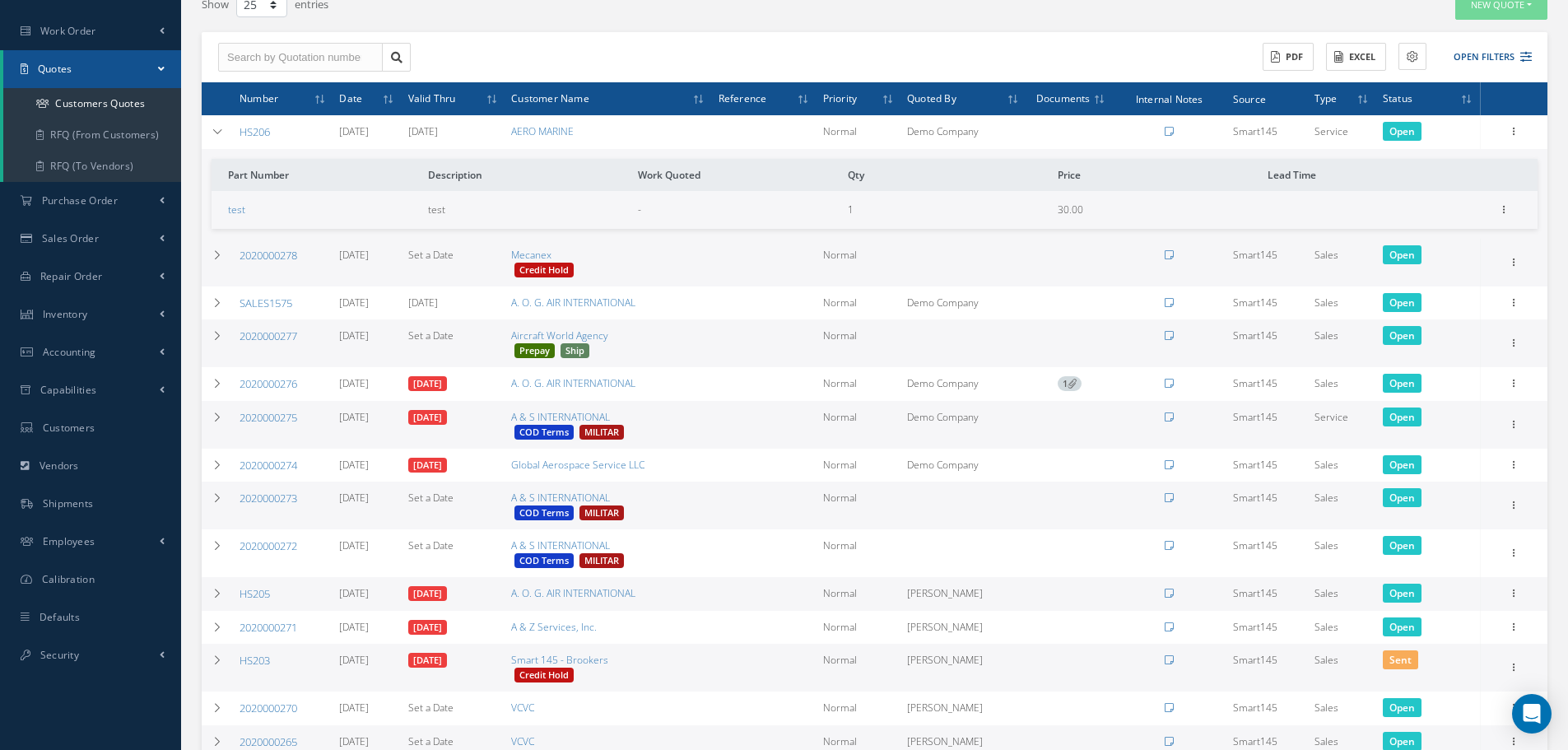
scroll to position [165, 0]
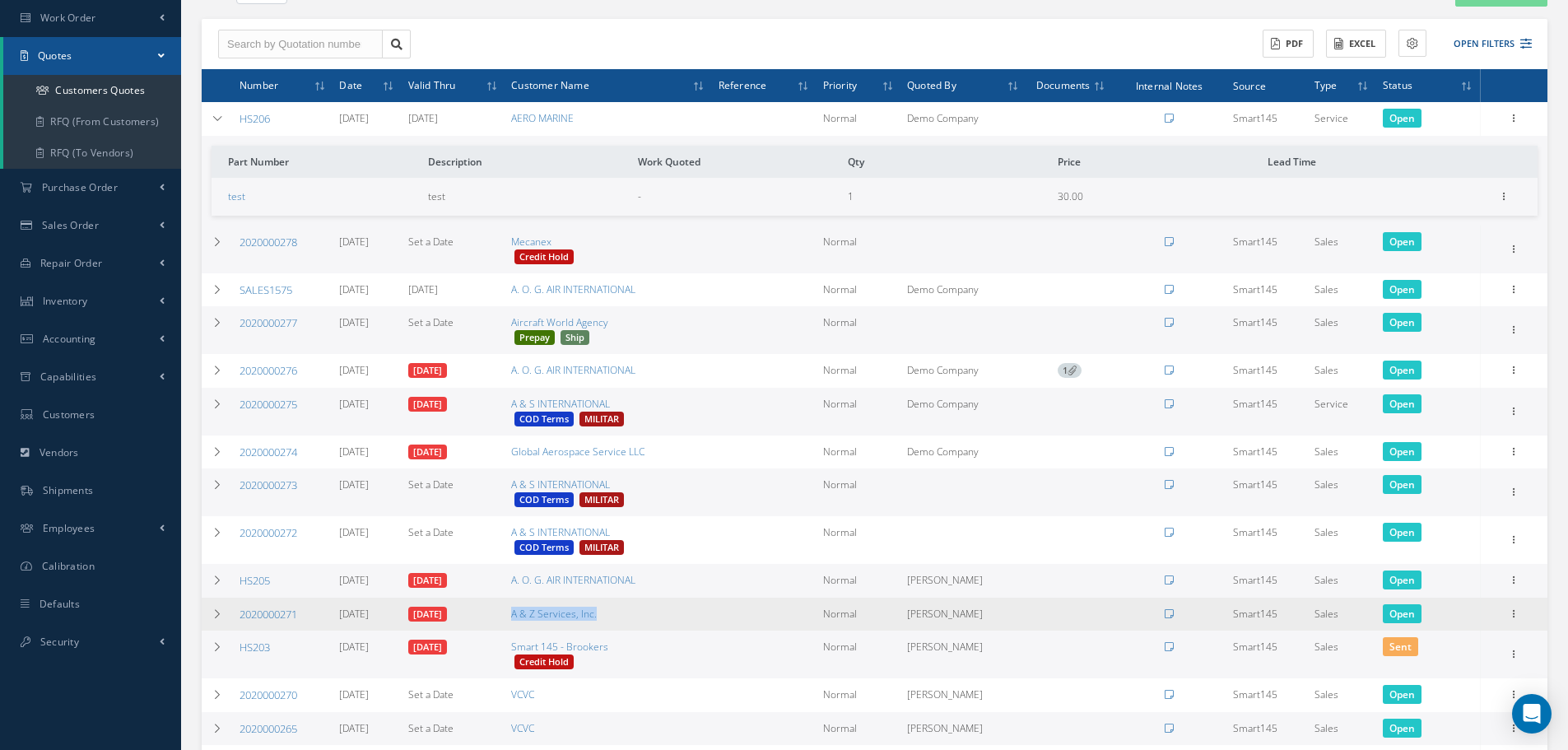
drag, startPoint x: 553, startPoint y: 610, endPoint x: 638, endPoint y: 611, distance: 85.0
click at [638, 611] on td "A & Z Services, Inc." at bounding box center [608, 615] width 206 height 33
copy link "A & Z Services, Inc."
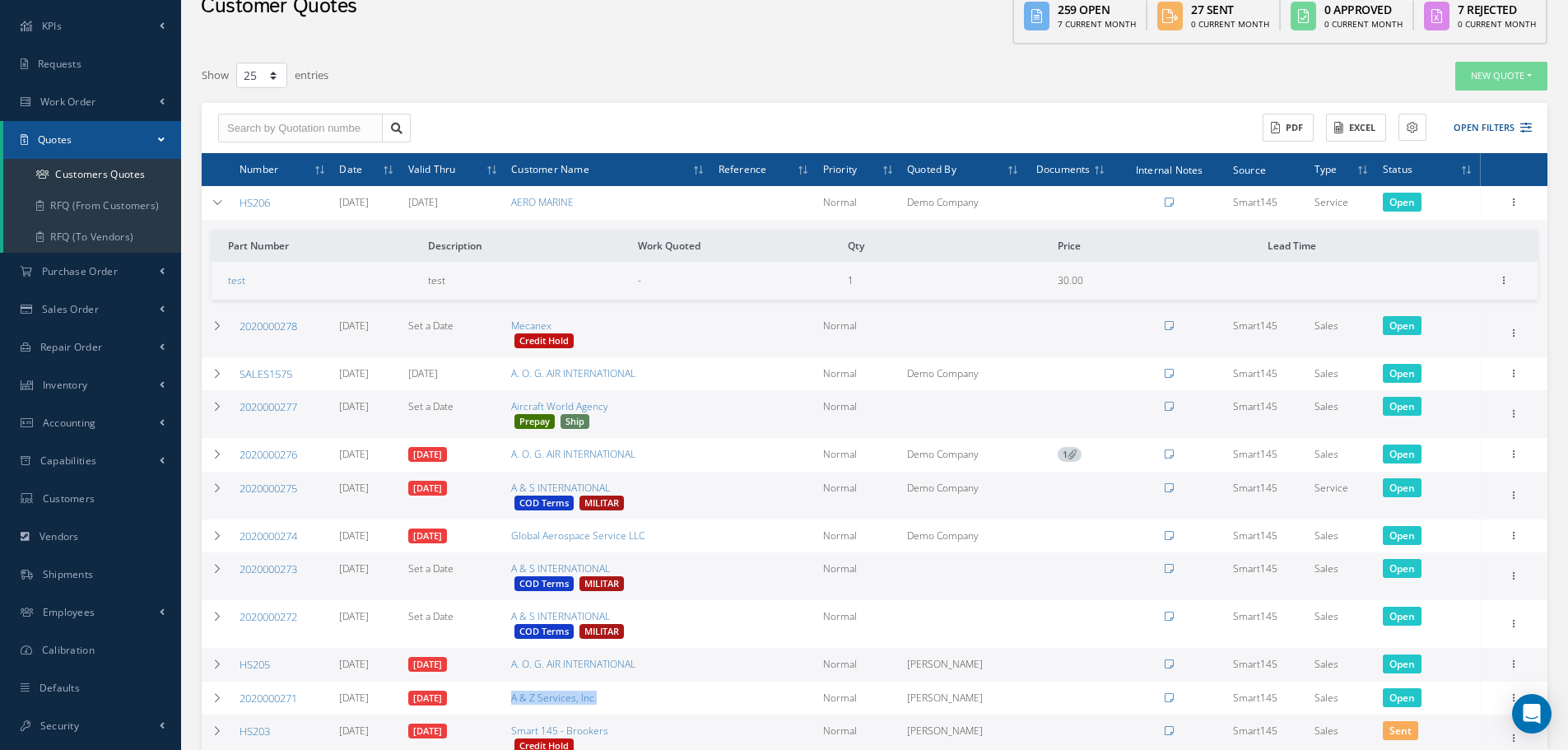
scroll to position [0, 0]
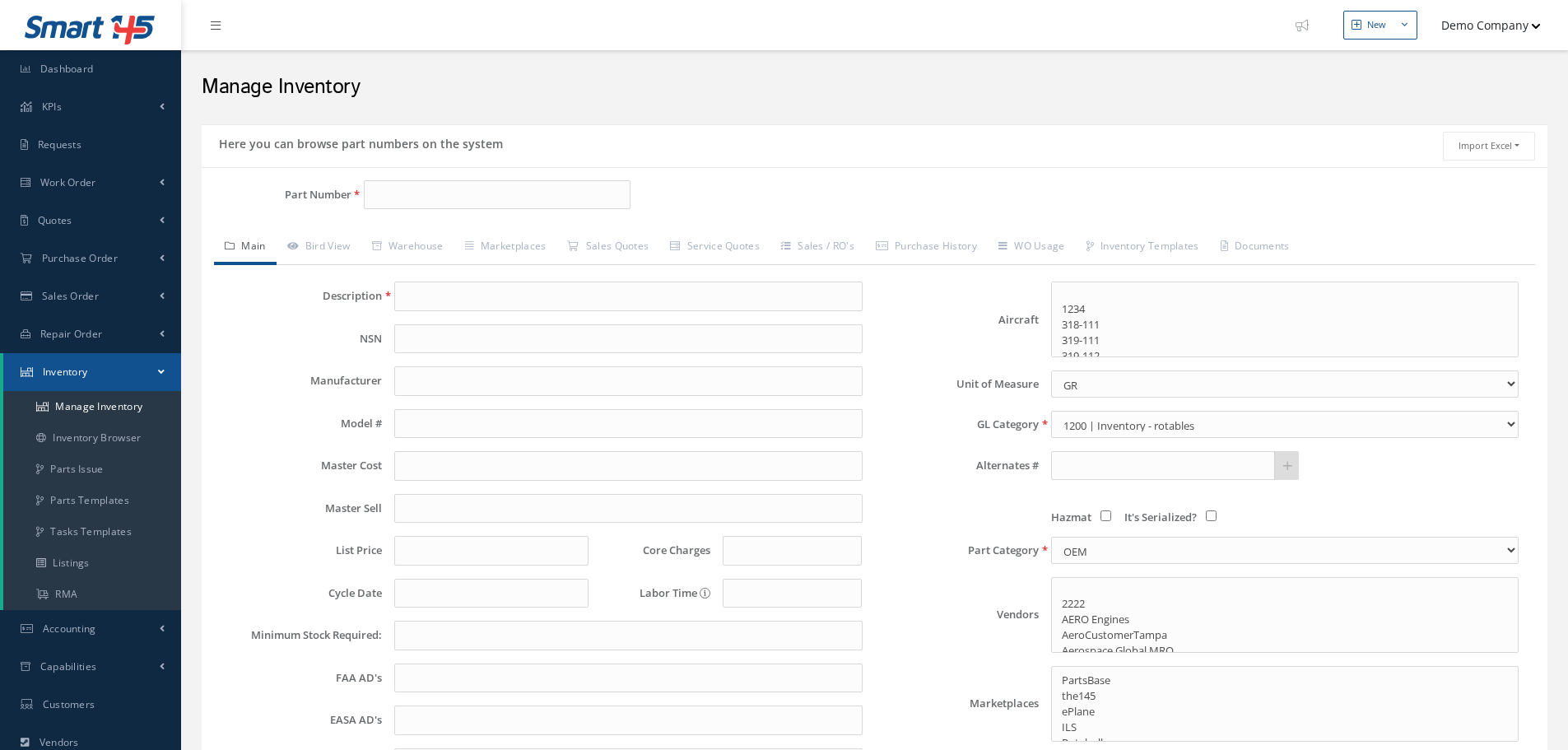
select select
click at [420, 199] on input "Part Number" at bounding box center [498, 195] width 267 height 29
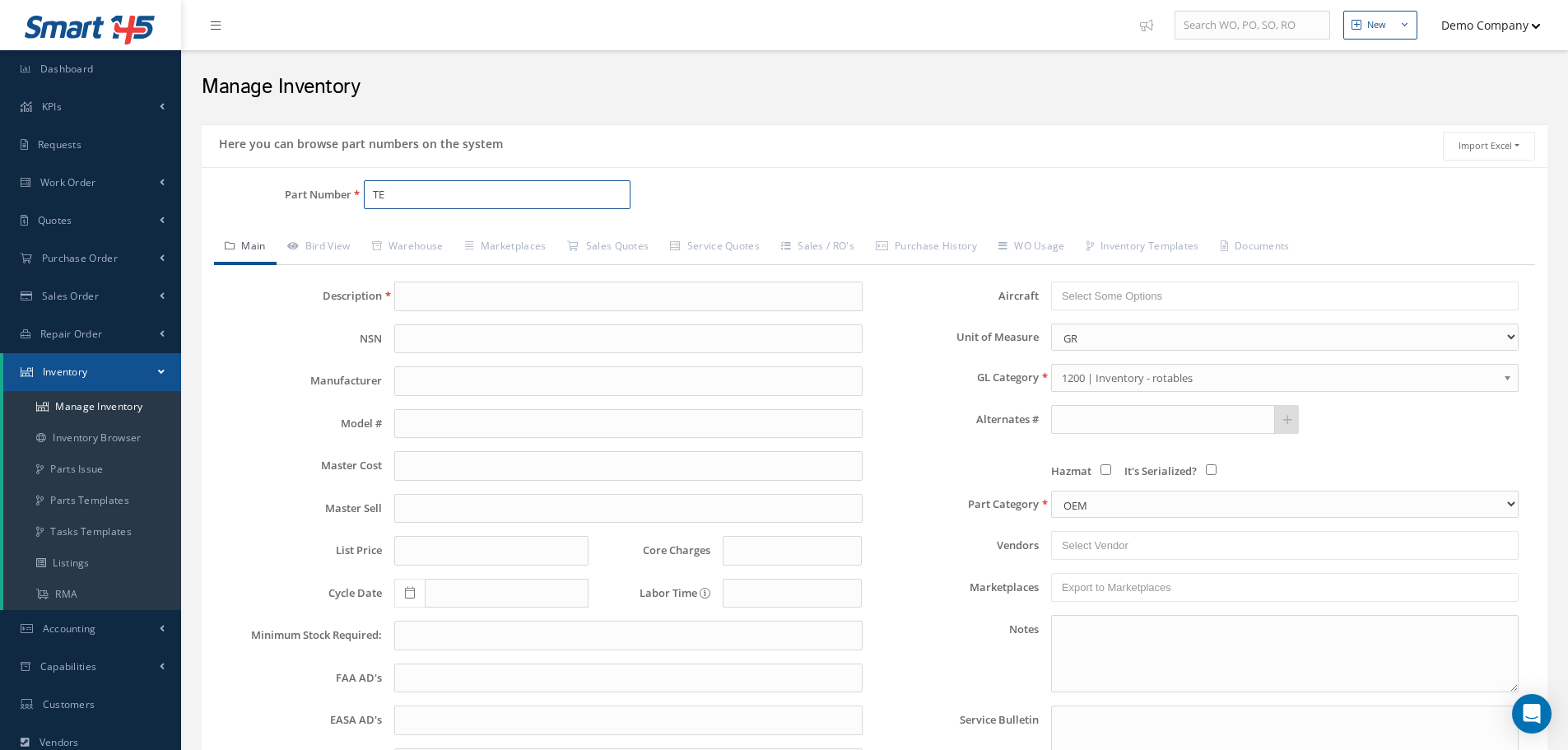
type input "T"
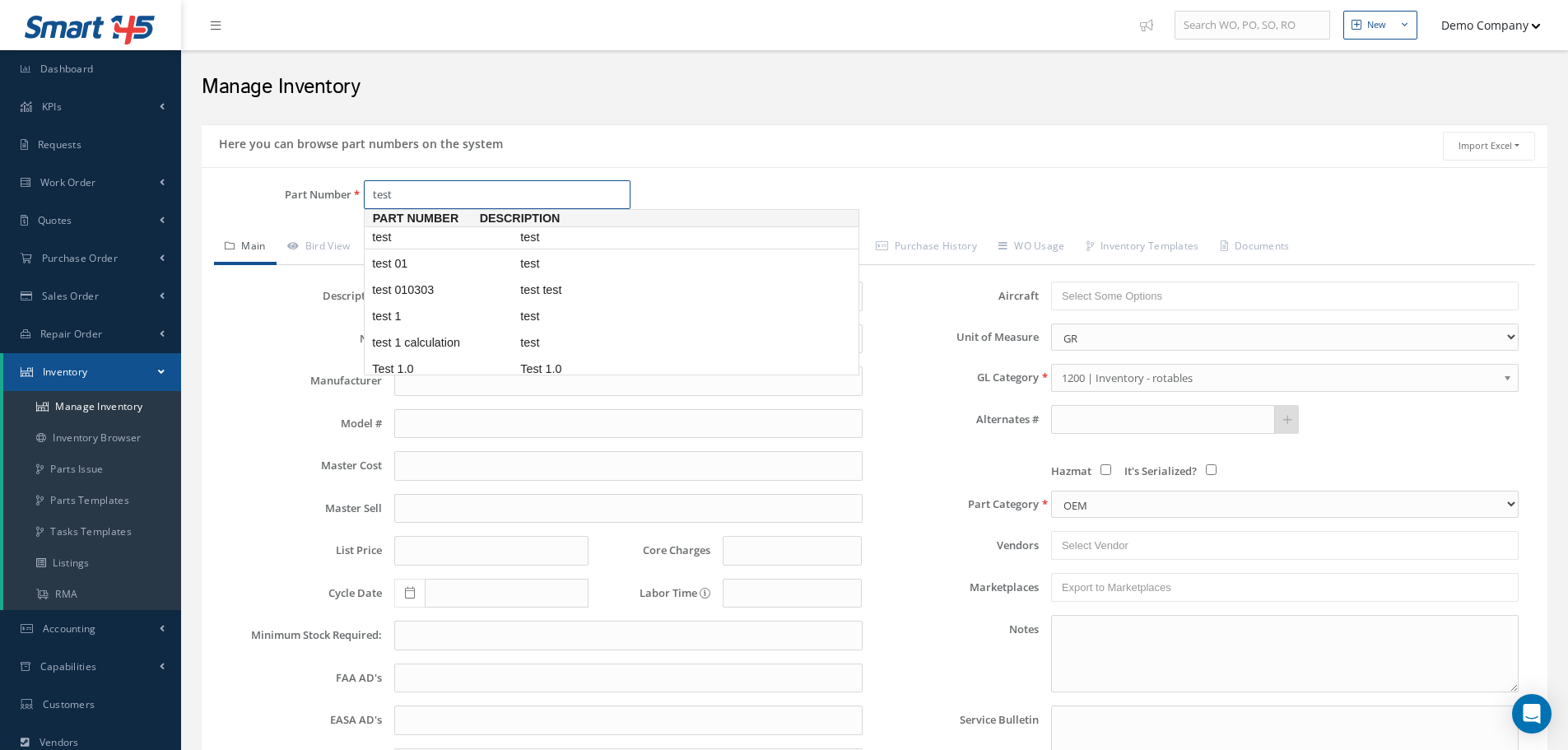
click at [427, 232] on span "test" at bounding box center [443, 238] width 148 height 18
type input "test"
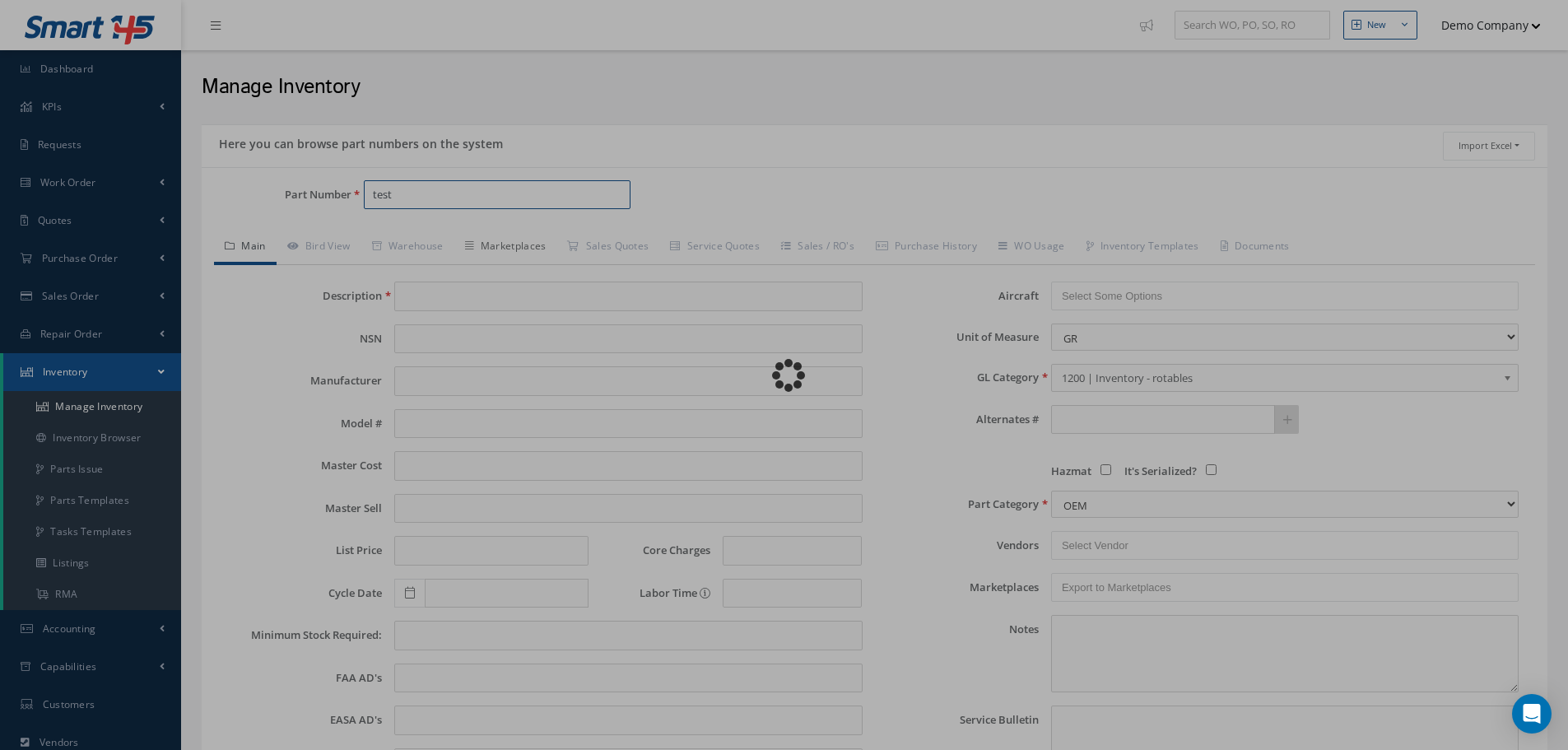
type input "test"
type input "DYNAPOWER"
type input "300.00"
type input "0.00"
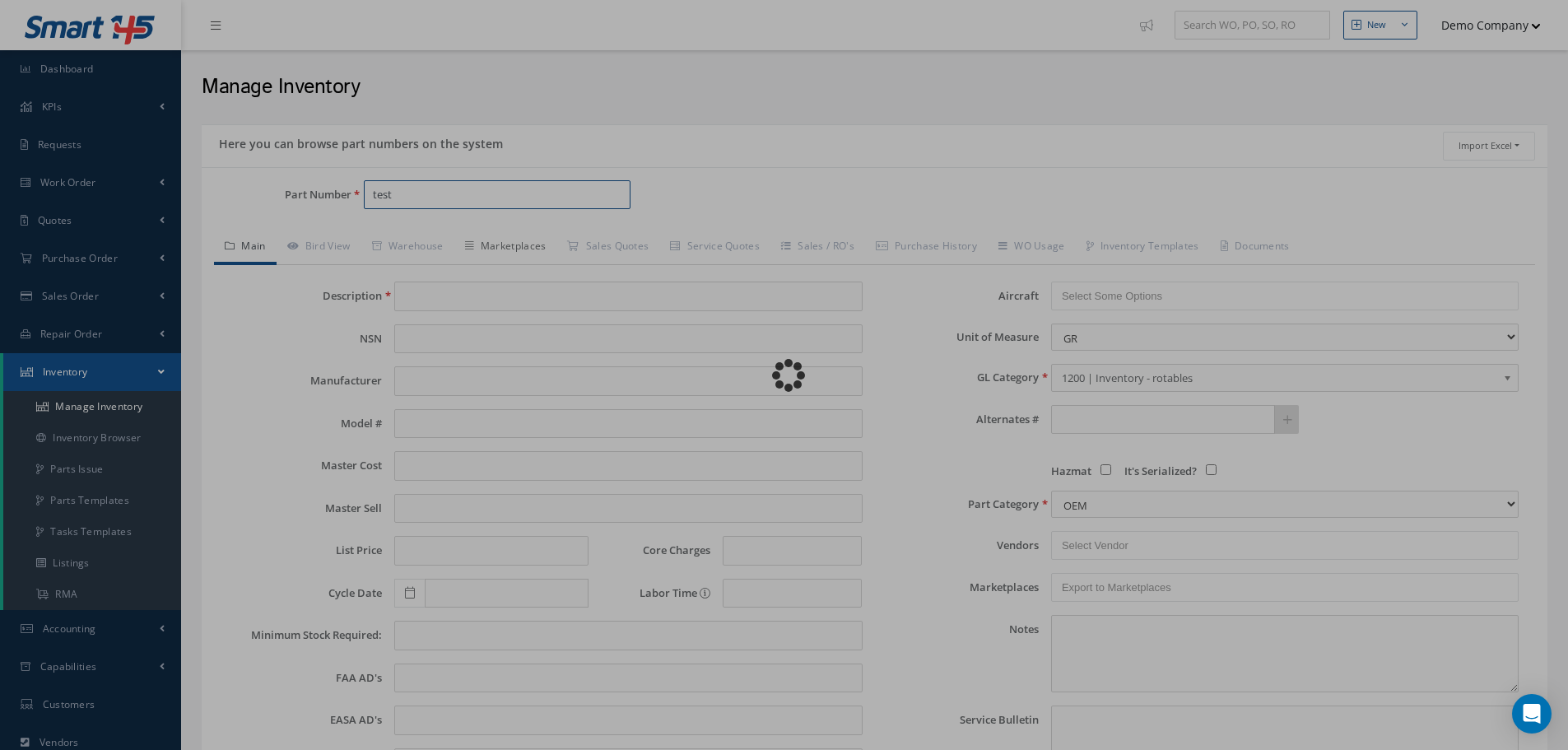
type input "0.00"
select select "1"
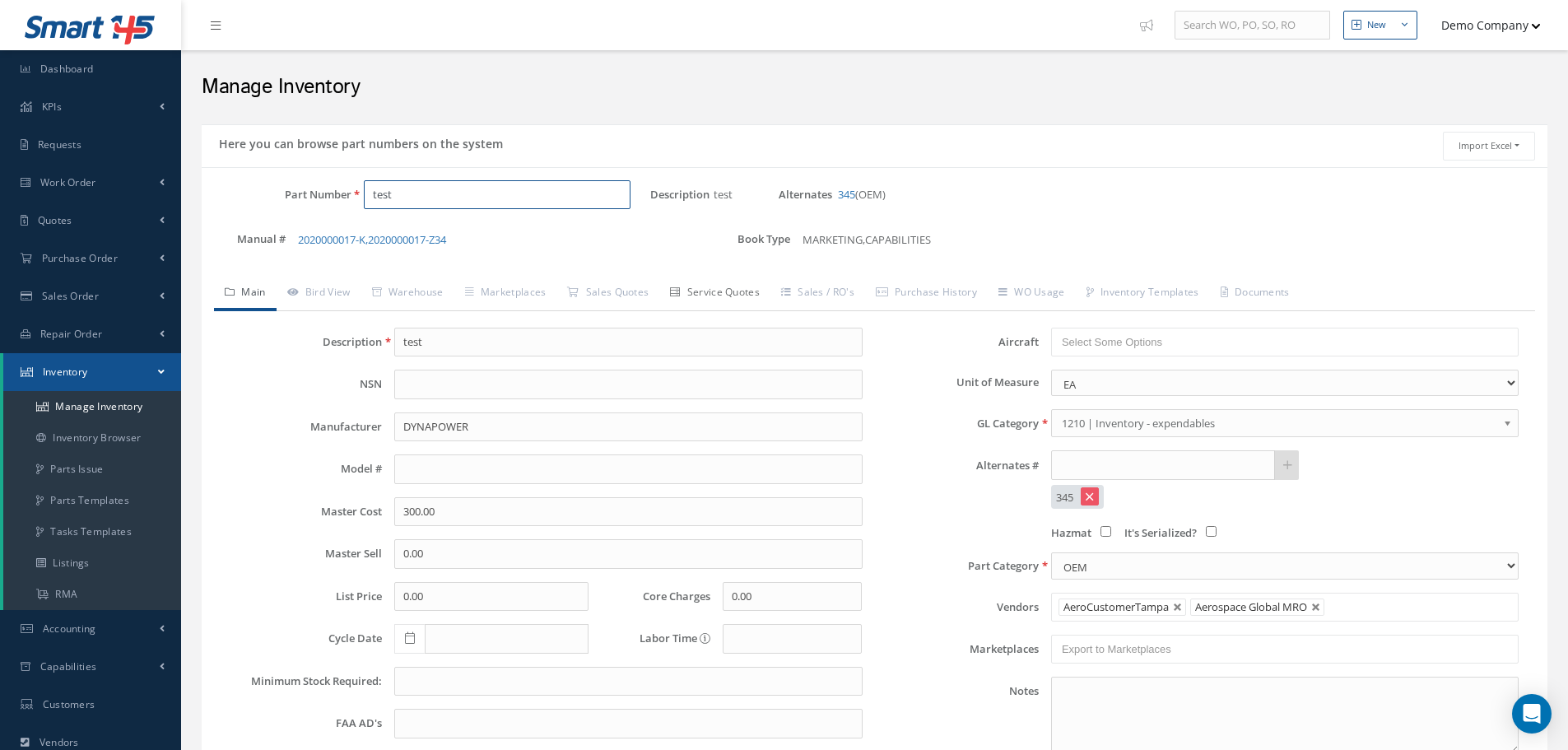
type input "test"
click at [710, 296] on link "Service Quotes" at bounding box center [715, 294] width 111 height 34
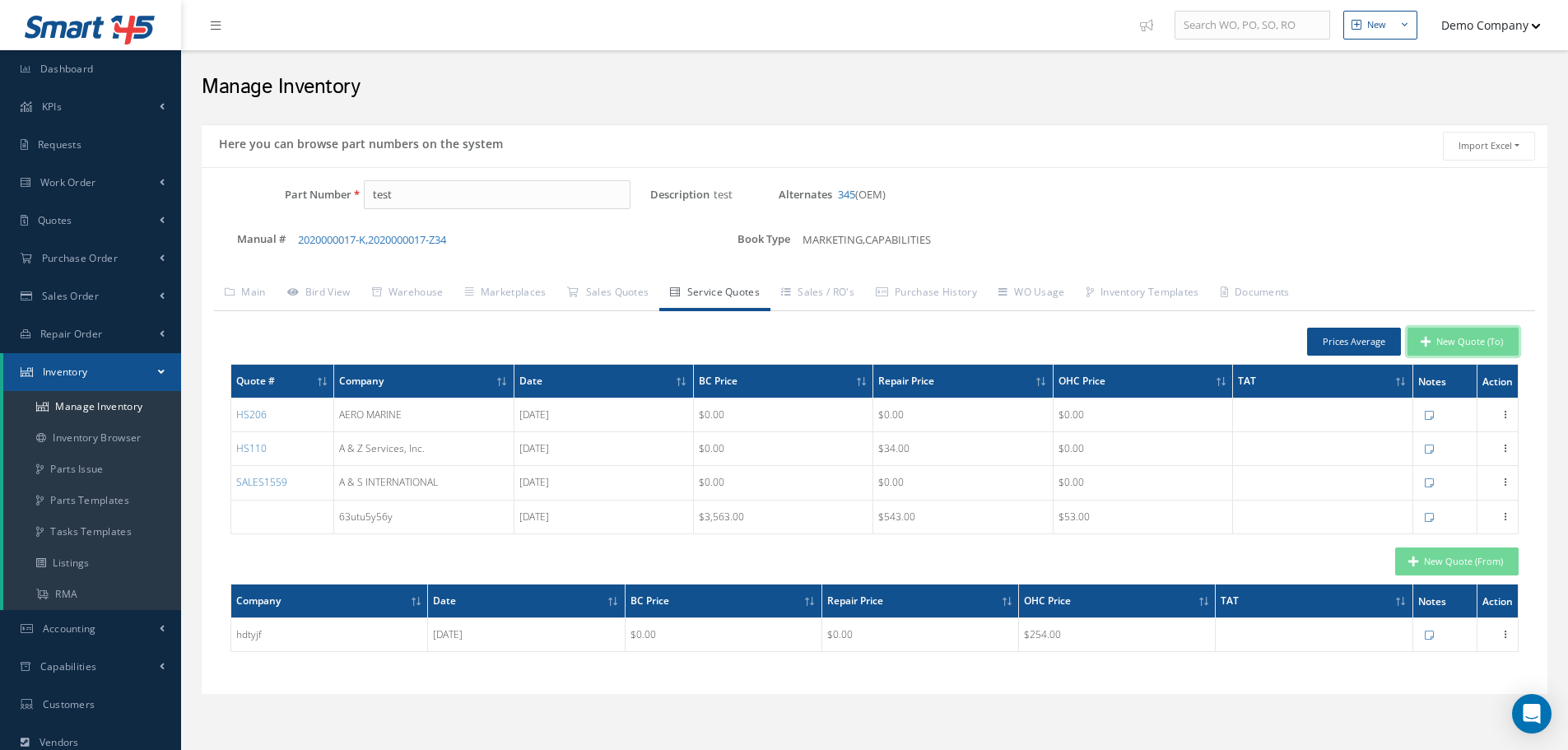
click at [1473, 330] on button "New Quote (To)" at bounding box center [1463, 342] width 111 height 28
type input "test"
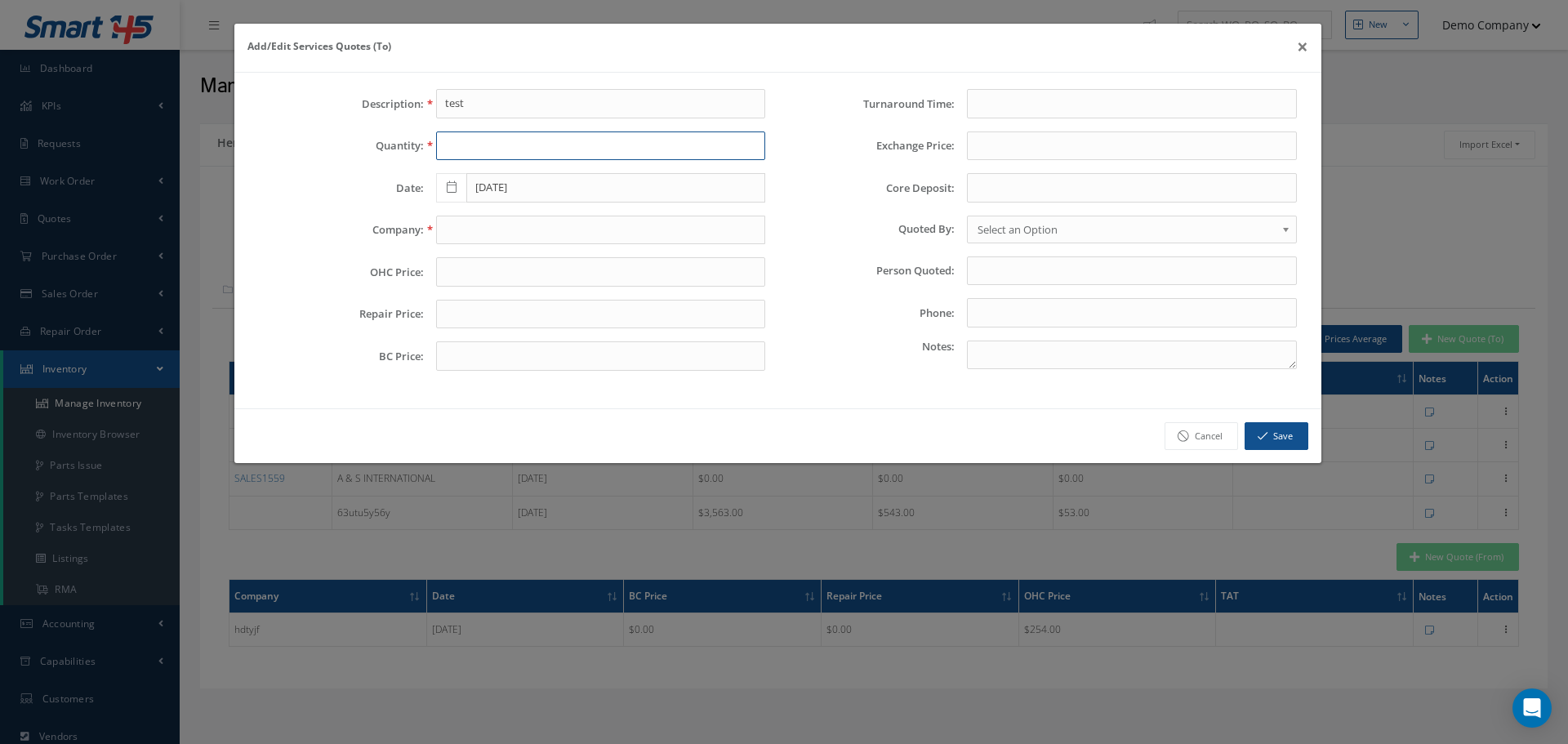
click at [474, 137] on input "text" at bounding box center [601, 146] width 330 height 29
type input "1"
click at [468, 227] on input "text" at bounding box center [601, 230] width 330 height 29
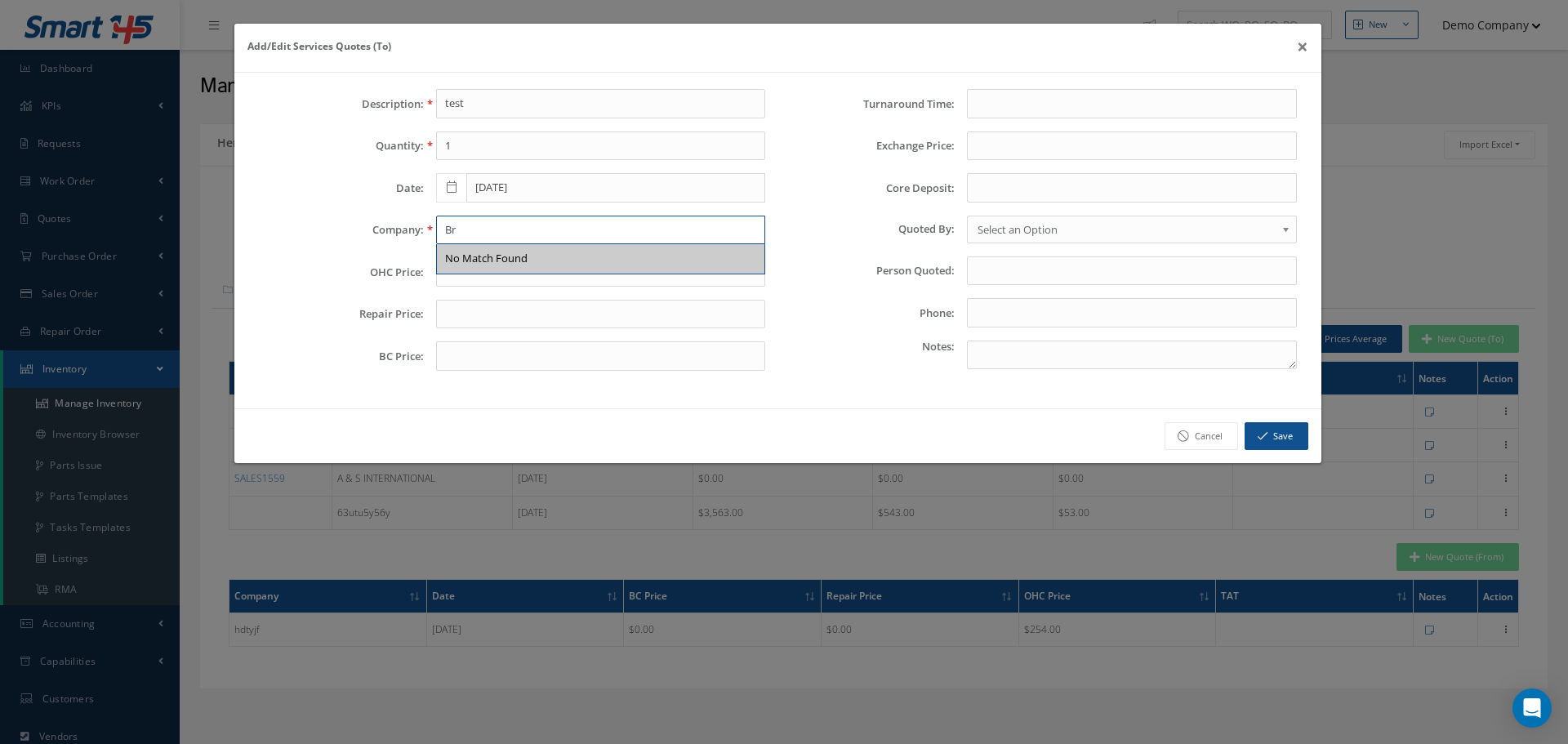
type input "B"
paste input "A & Z Services, Inc."
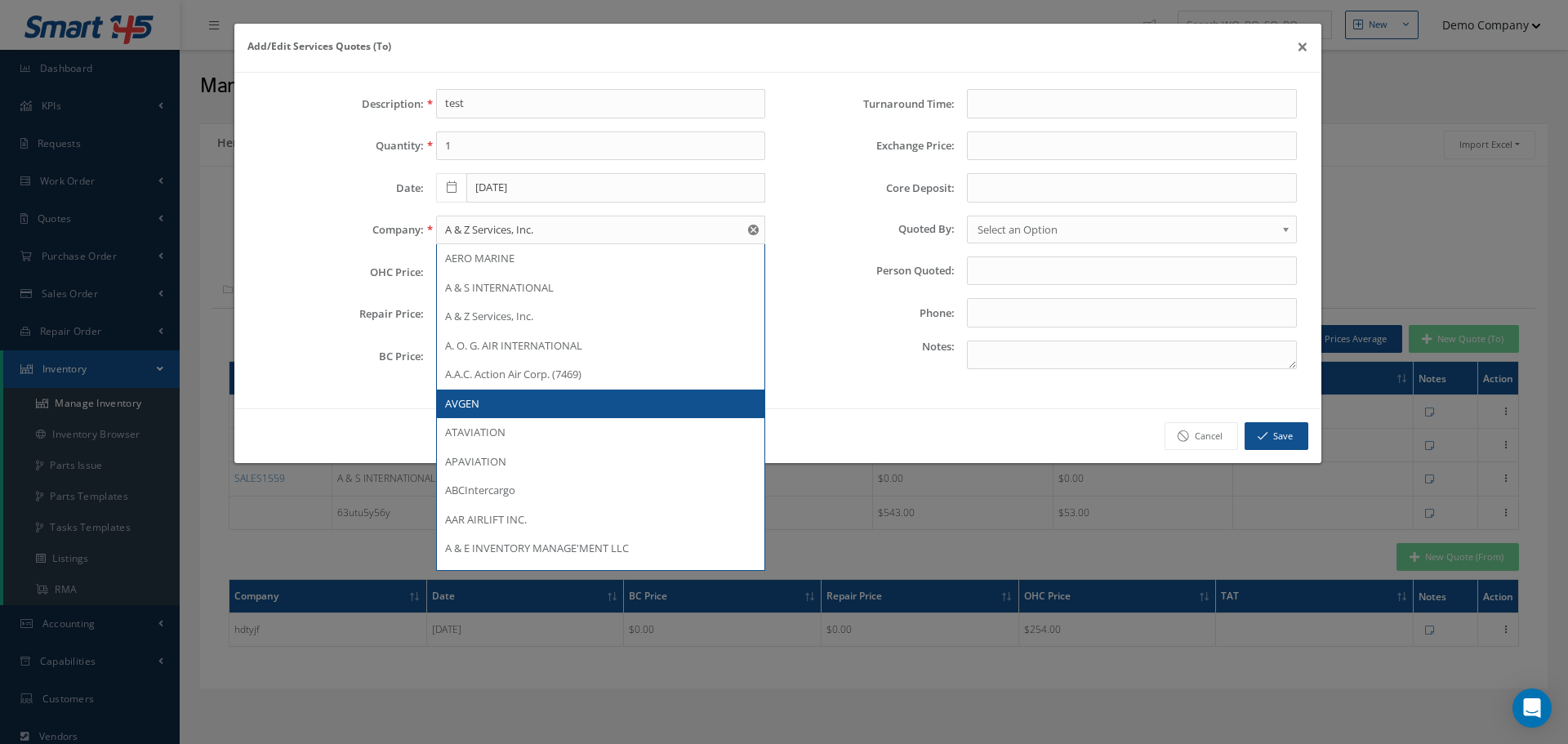
click at [499, 409] on div "AVGEN" at bounding box center [601, 404] width 312 height 17
type input "AVGEN"
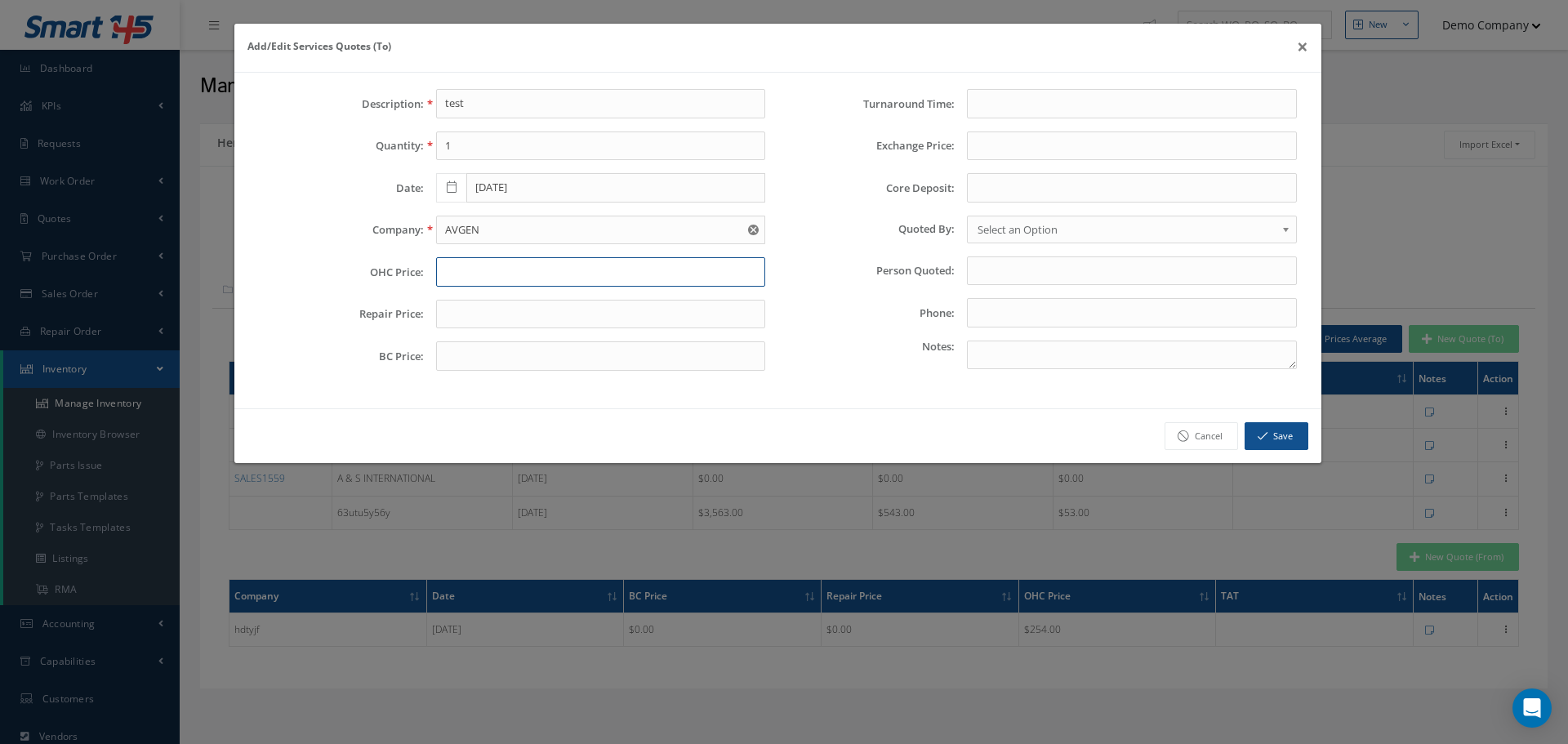
click at [492, 280] on input "text" at bounding box center [601, 272] width 330 height 29
type input "10"
click at [495, 307] on input "text" at bounding box center [601, 315] width 330 height 29
type input "20"
click at [476, 352] on input "text" at bounding box center [601, 356] width 330 height 29
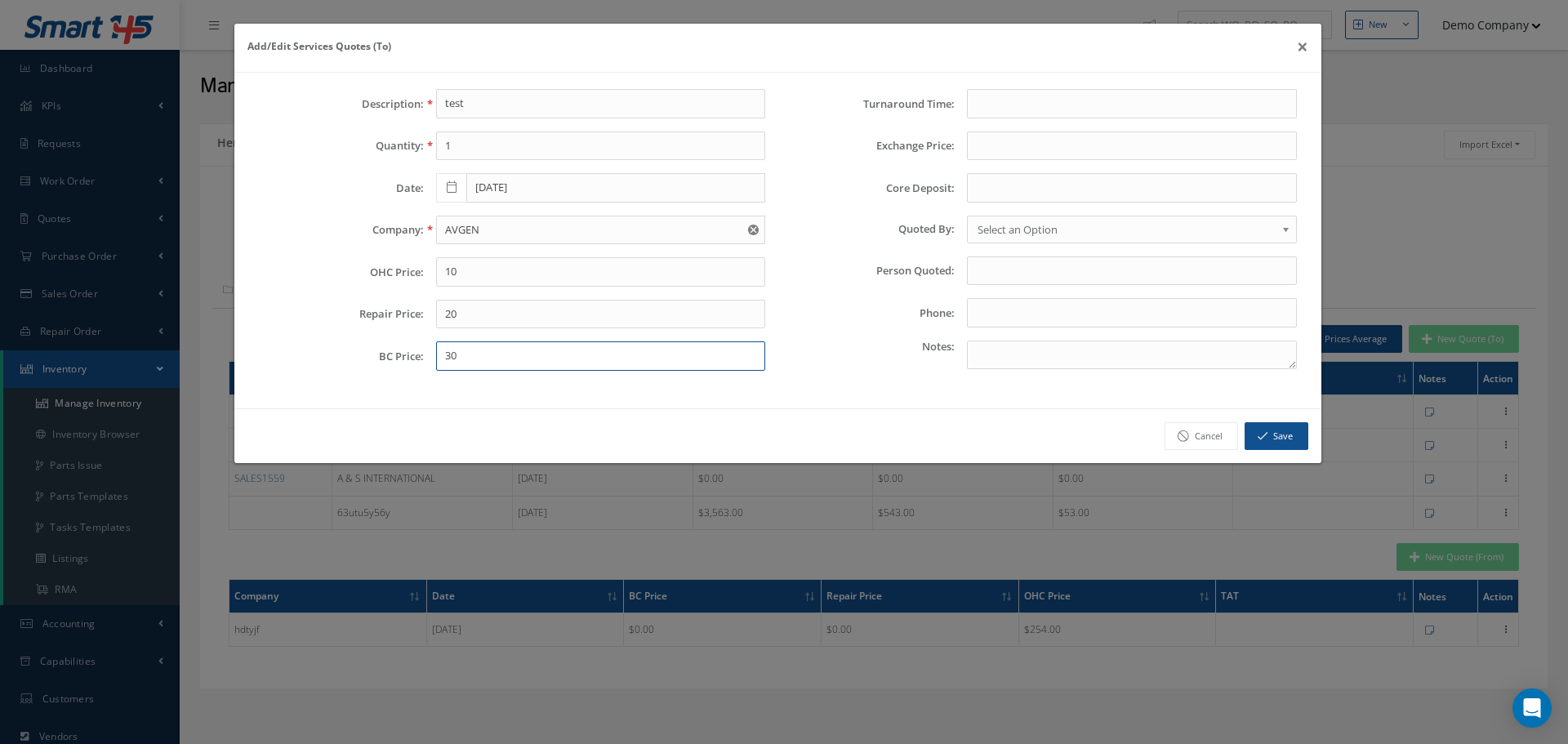
type input "30"
click at [1292, 434] on button "Save" at bounding box center [1276, 436] width 63 height 28
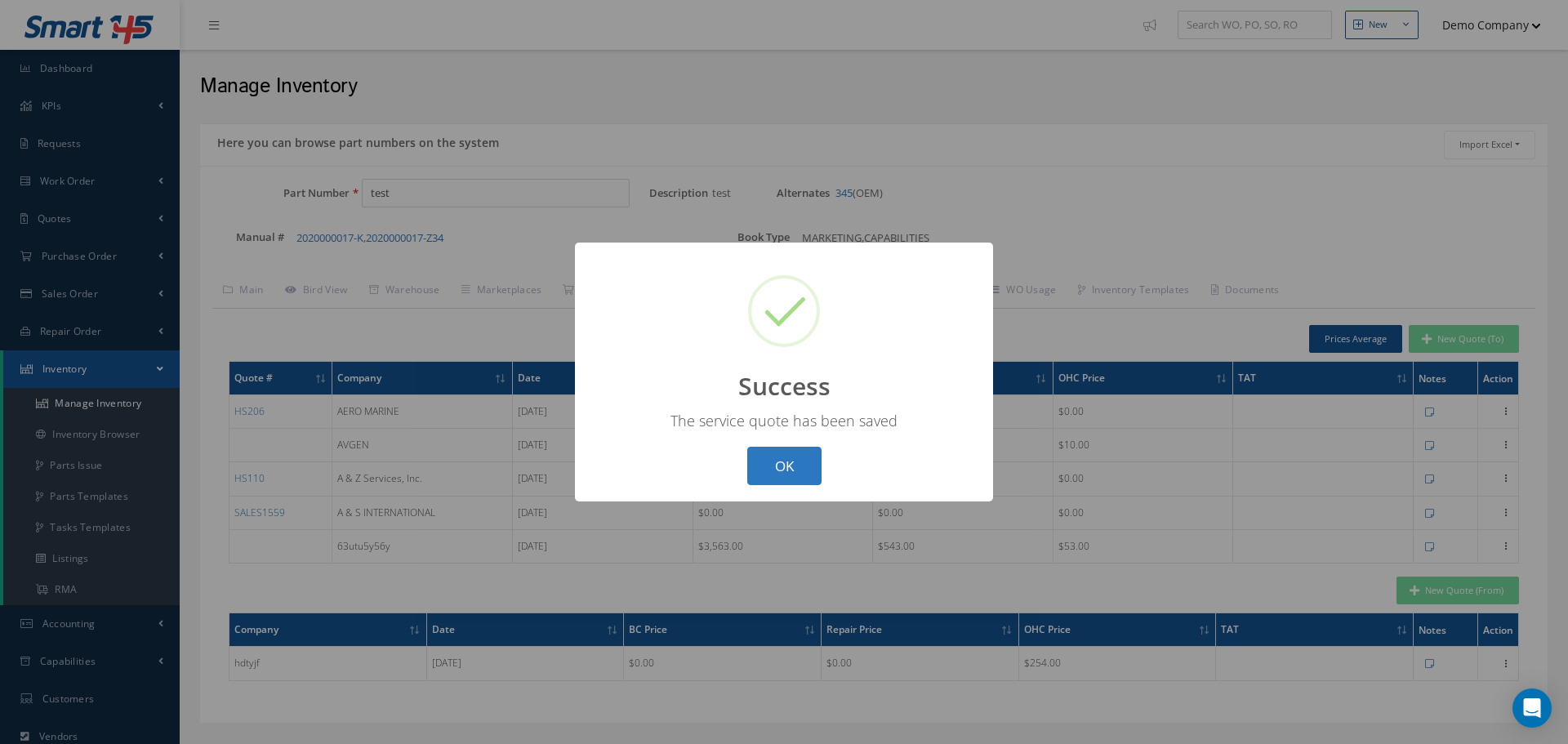
click at [776, 457] on button "OK" at bounding box center [784, 465] width 74 height 38
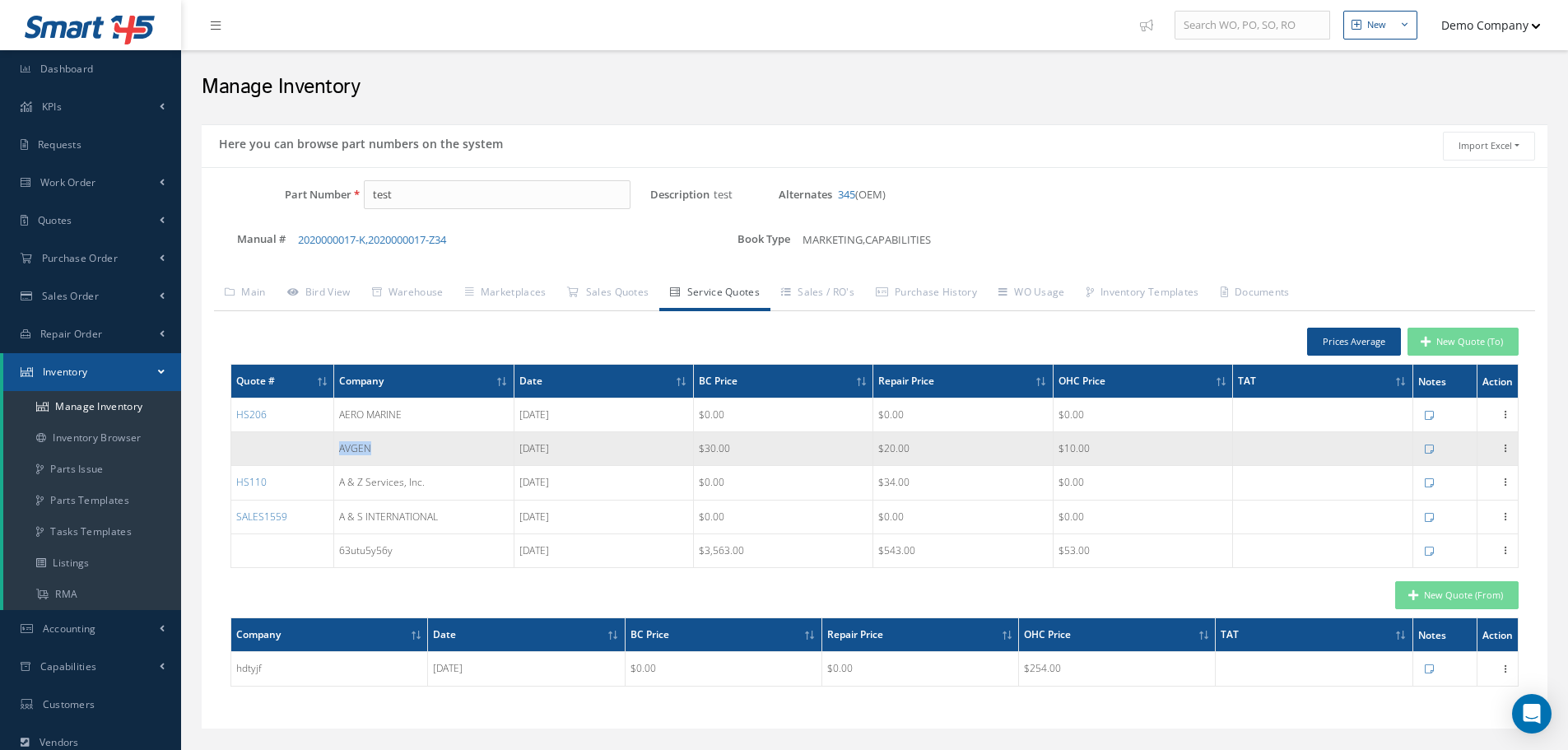
drag, startPoint x: 340, startPoint y: 447, endPoint x: 390, endPoint y: 437, distance: 51.0
click at [389, 450] on td "AVGEN" at bounding box center [423, 449] width 180 height 33
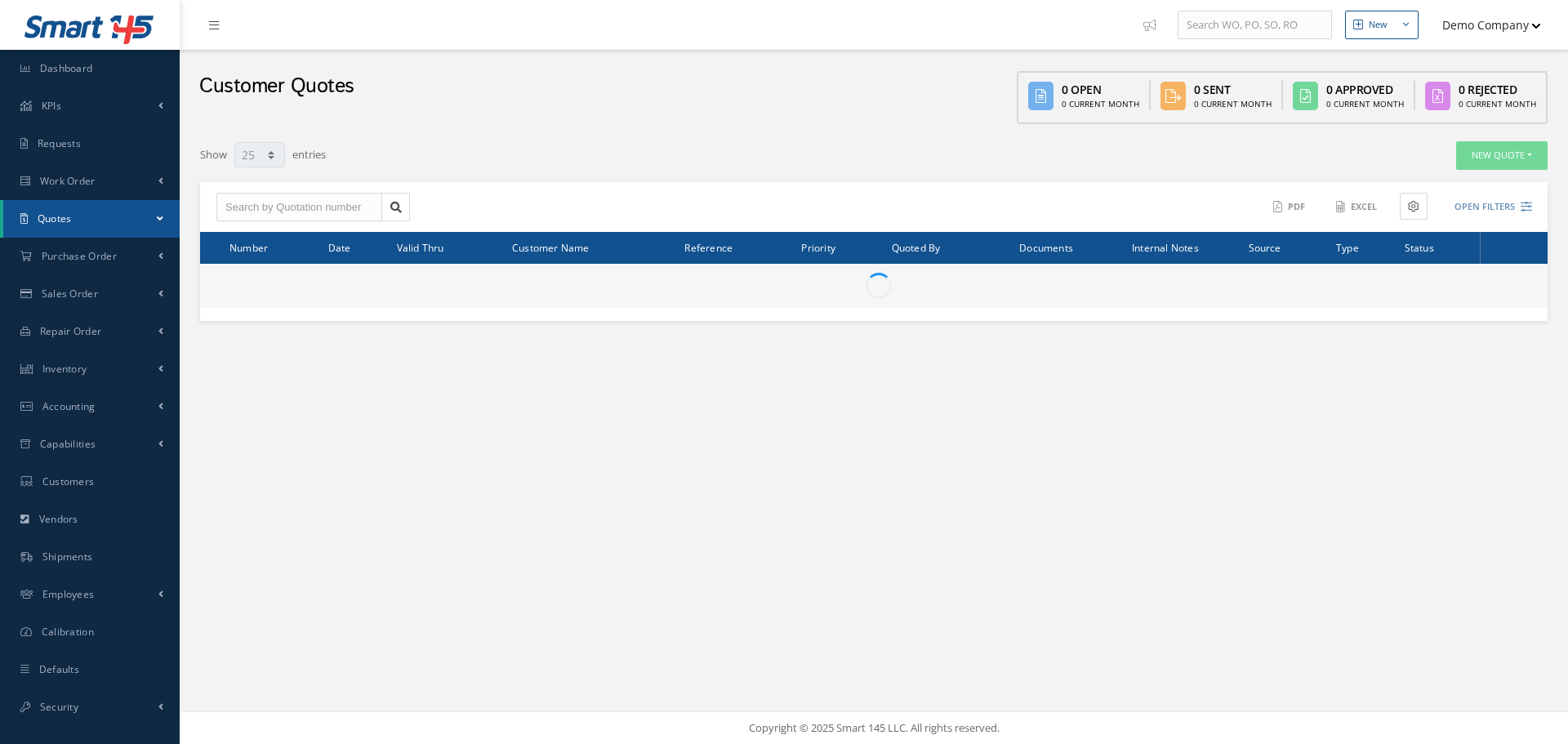
select select "25"
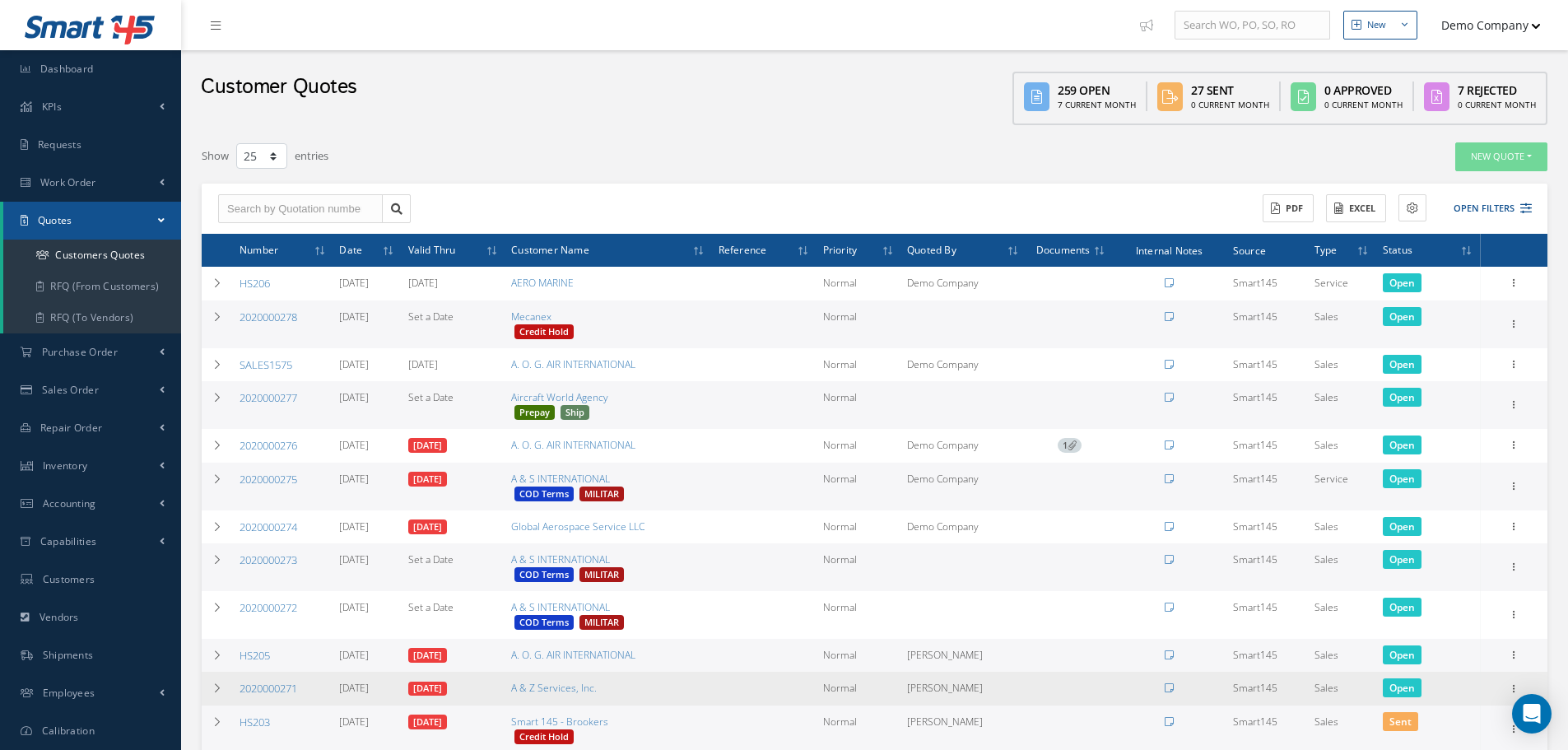
click at [400, 685] on td "[DATE]" at bounding box center [367, 688] width 69 height 33
